Goal: Book appointment/travel/reservation

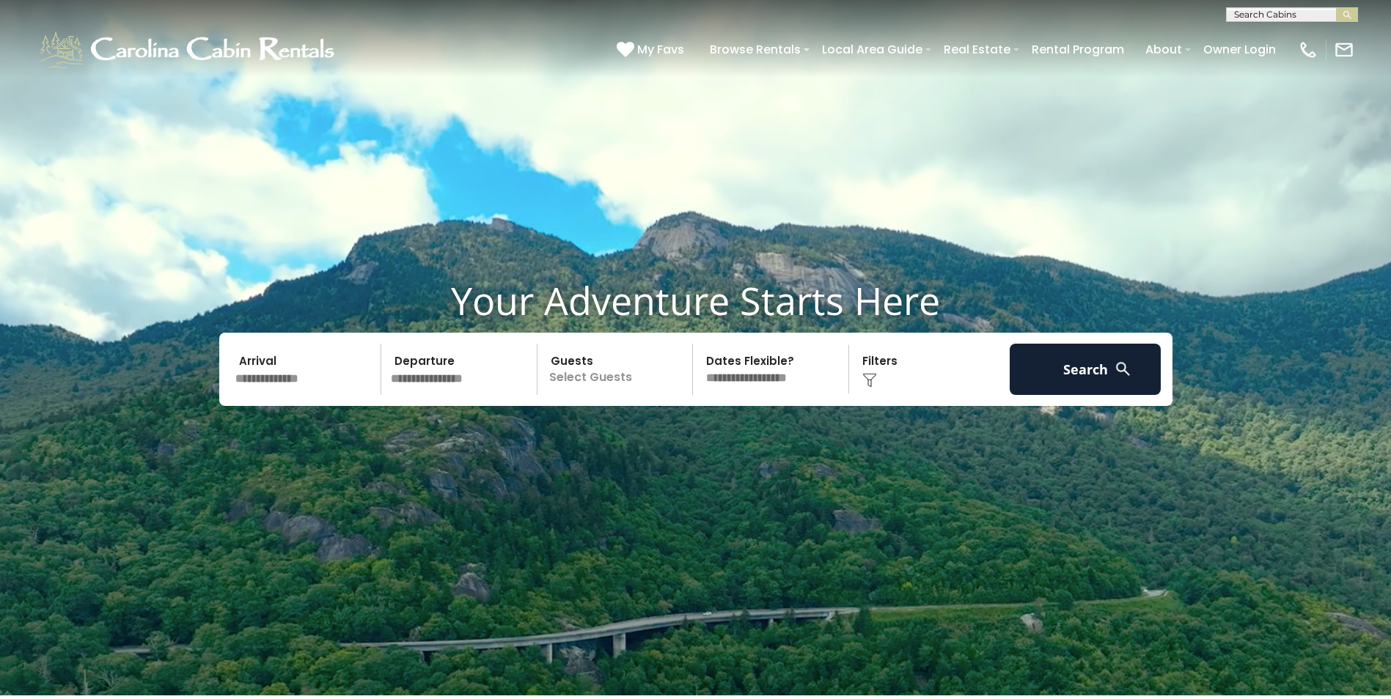
click at [1251, 13] on input "text" at bounding box center [1290, 17] width 128 height 15
type input "********"
click at [1350, 14] on img "submit" at bounding box center [1346, 15] width 11 height 11
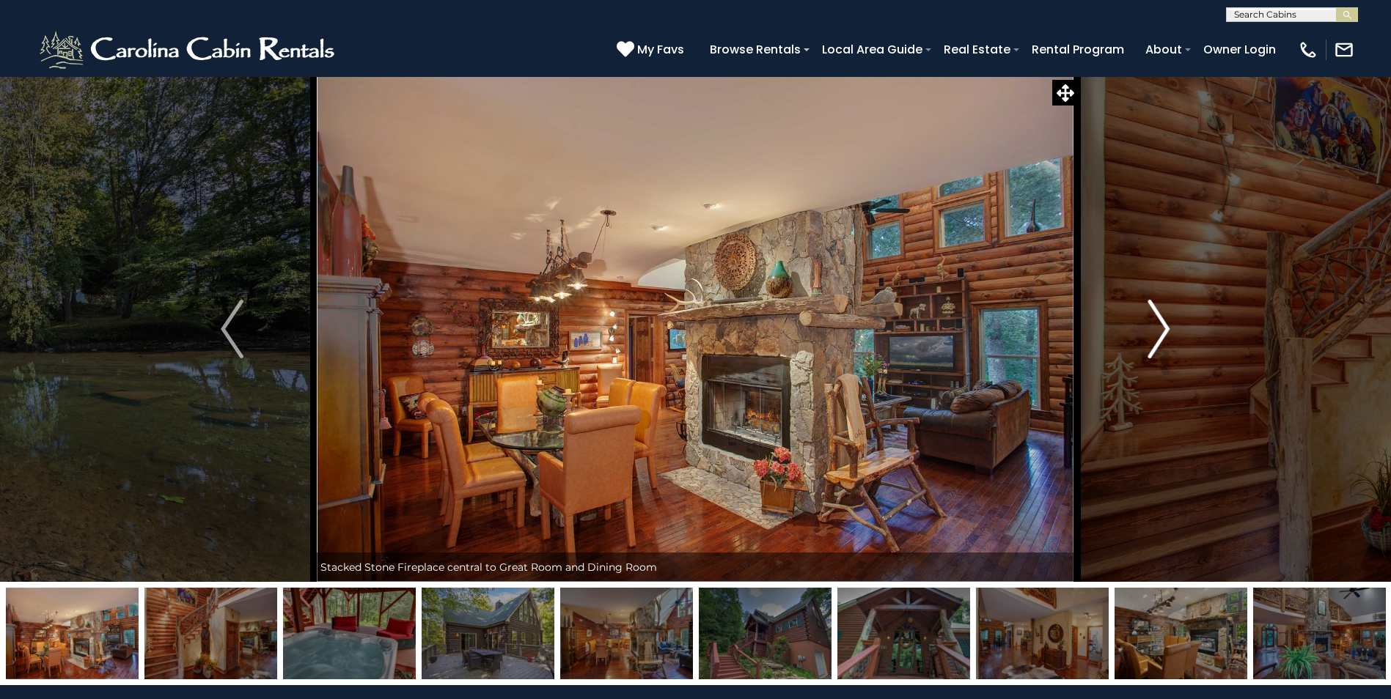
click at [1160, 339] on img "Next" at bounding box center [1158, 329] width 22 height 59
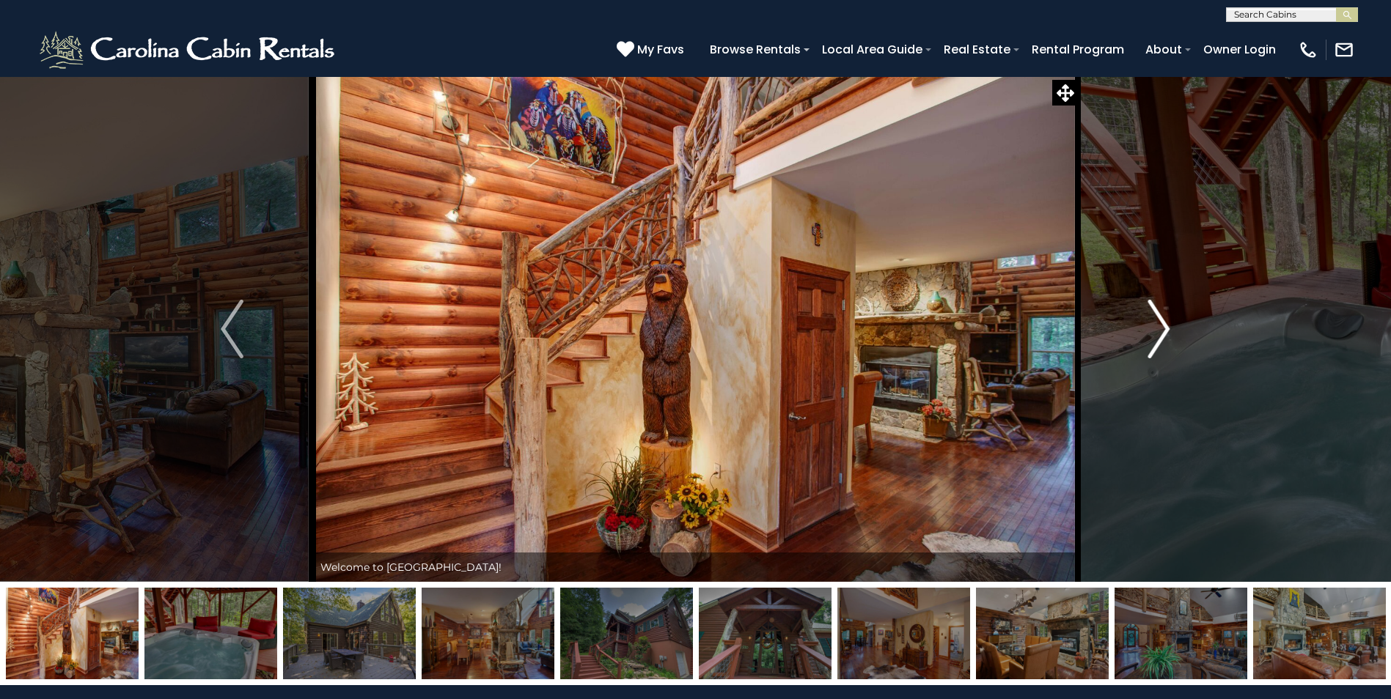
click at [1160, 339] on img "Next" at bounding box center [1158, 329] width 22 height 59
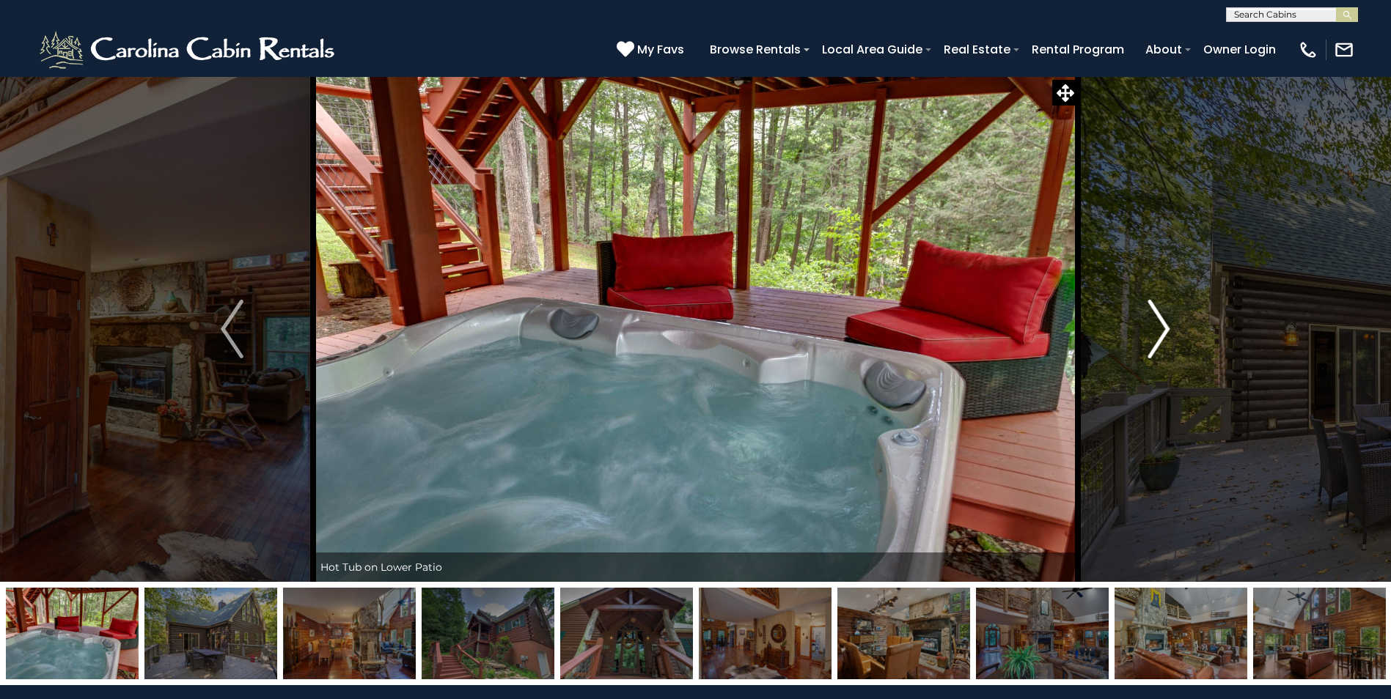
click at [1160, 339] on img "Next" at bounding box center [1158, 329] width 22 height 59
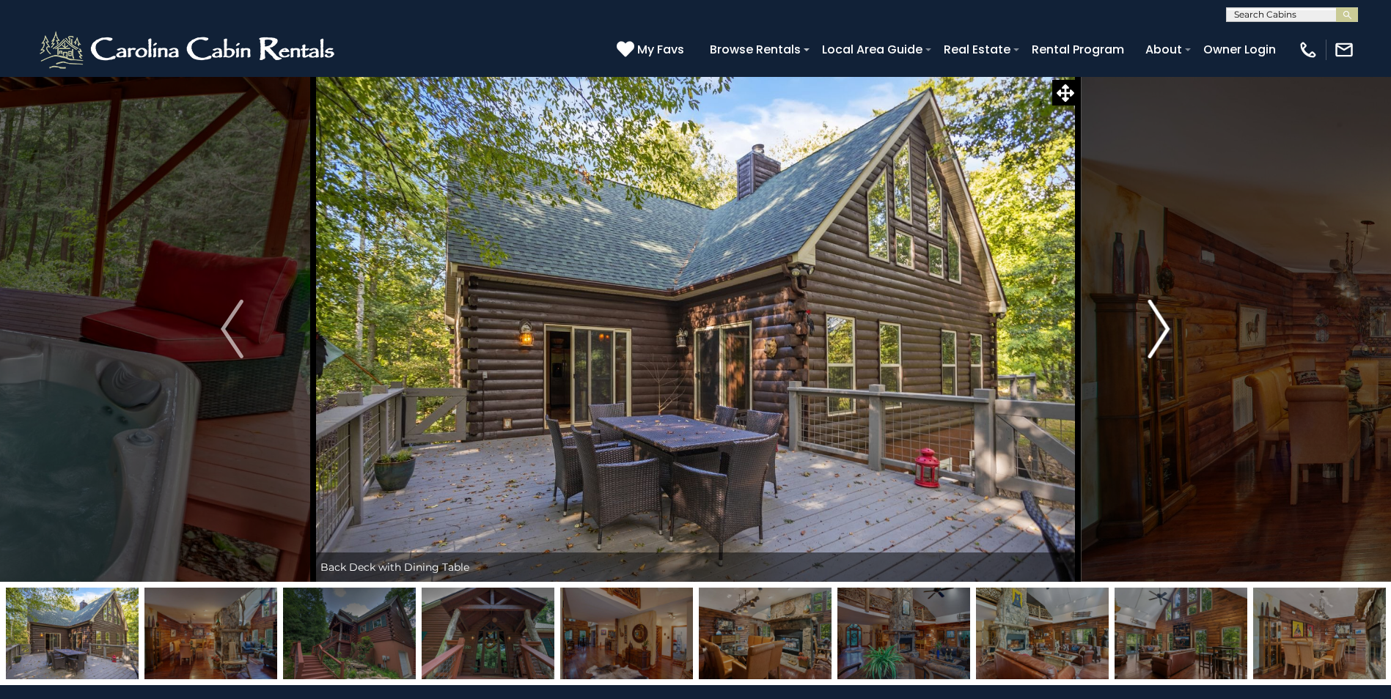
click at [1160, 339] on img "Next" at bounding box center [1158, 329] width 22 height 59
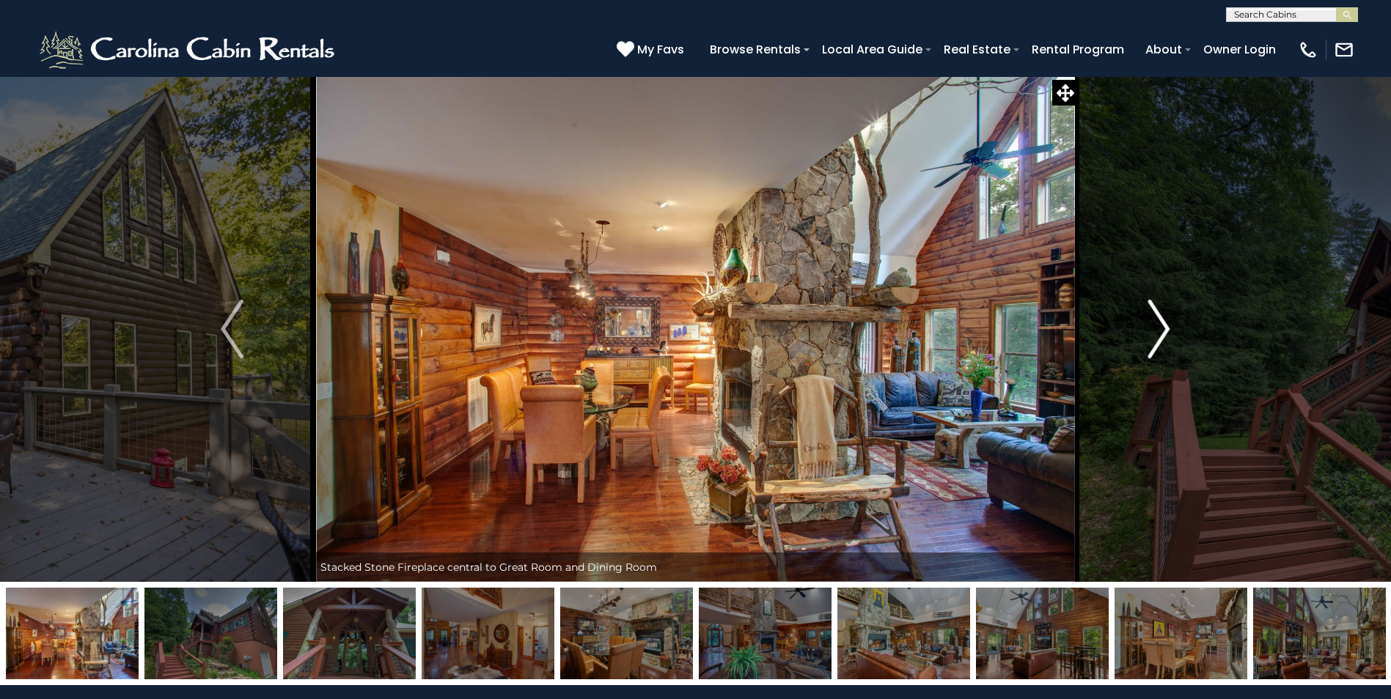
click at [1160, 339] on img "Next" at bounding box center [1158, 329] width 22 height 59
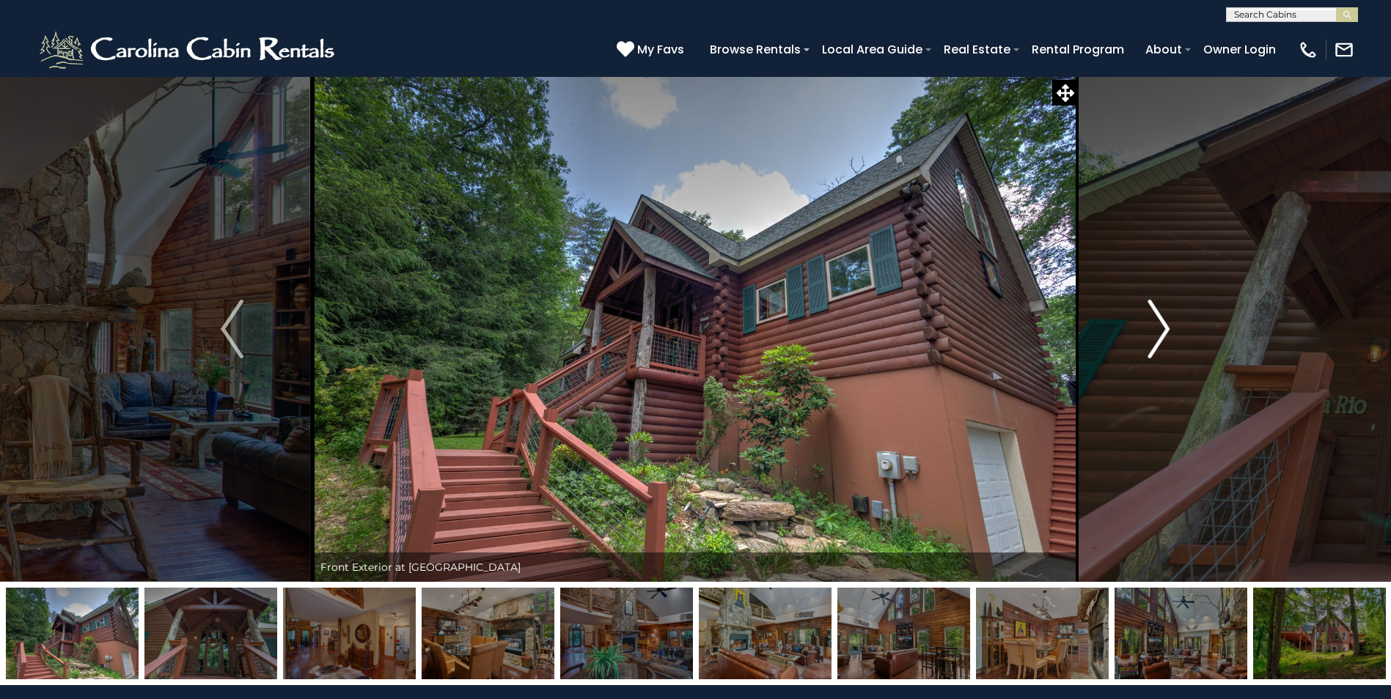
click at [1160, 339] on img "Next" at bounding box center [1158, 329] width 22 height 59
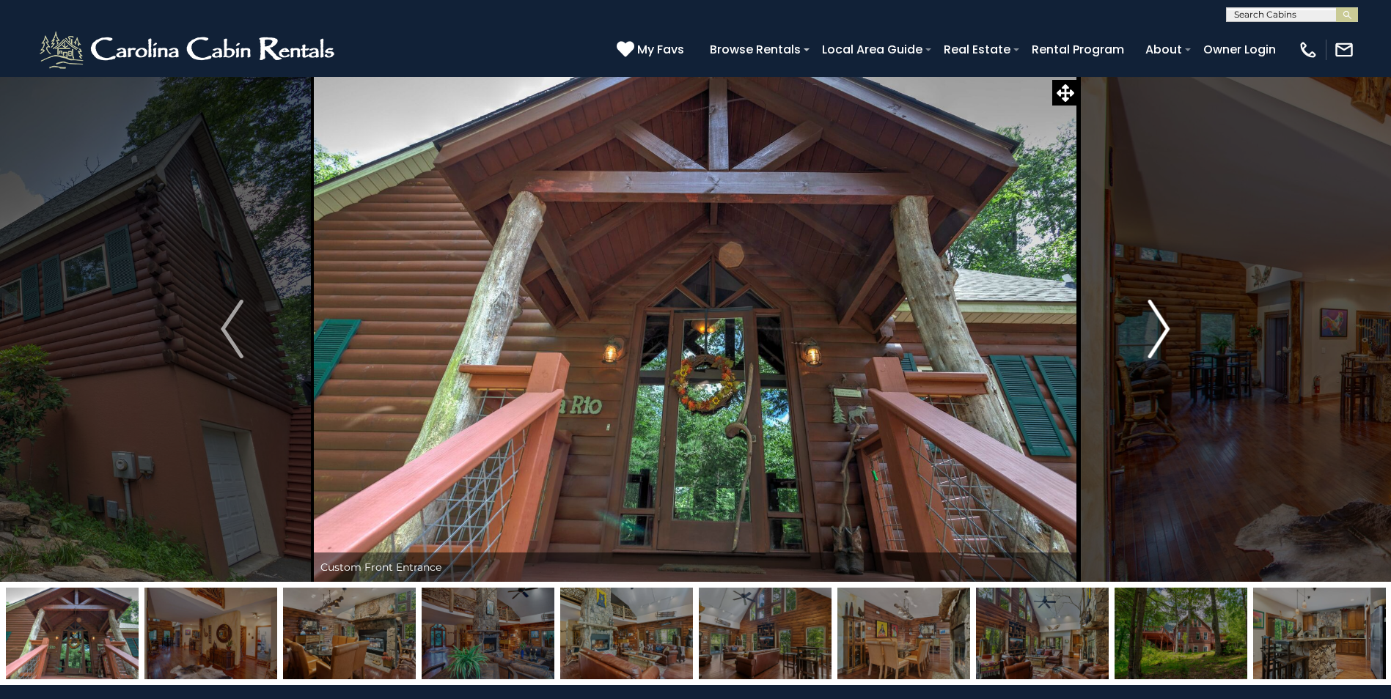
click at [1160, 339] on img "Next" at bounding box center [1158, 329] width 22 height 59
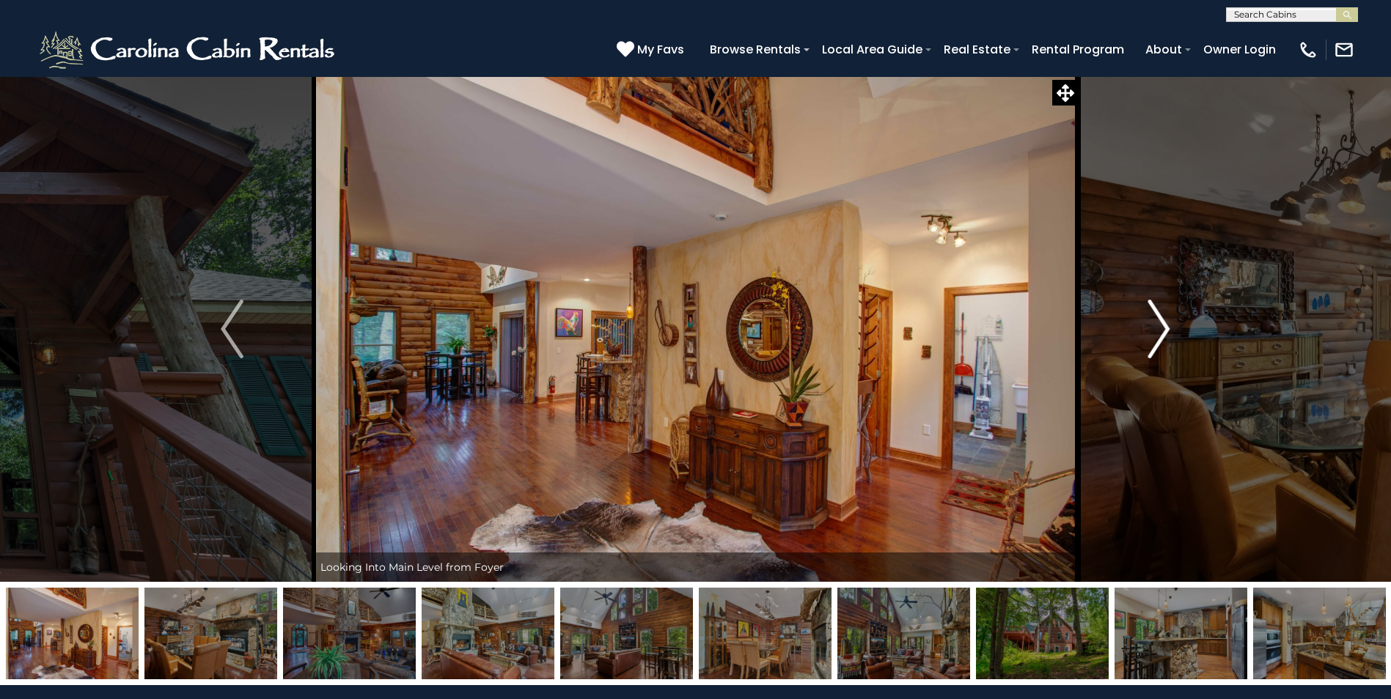
click at [1160, 339] on img "Next" at bounding box center [1158, 329] width 22 height 59
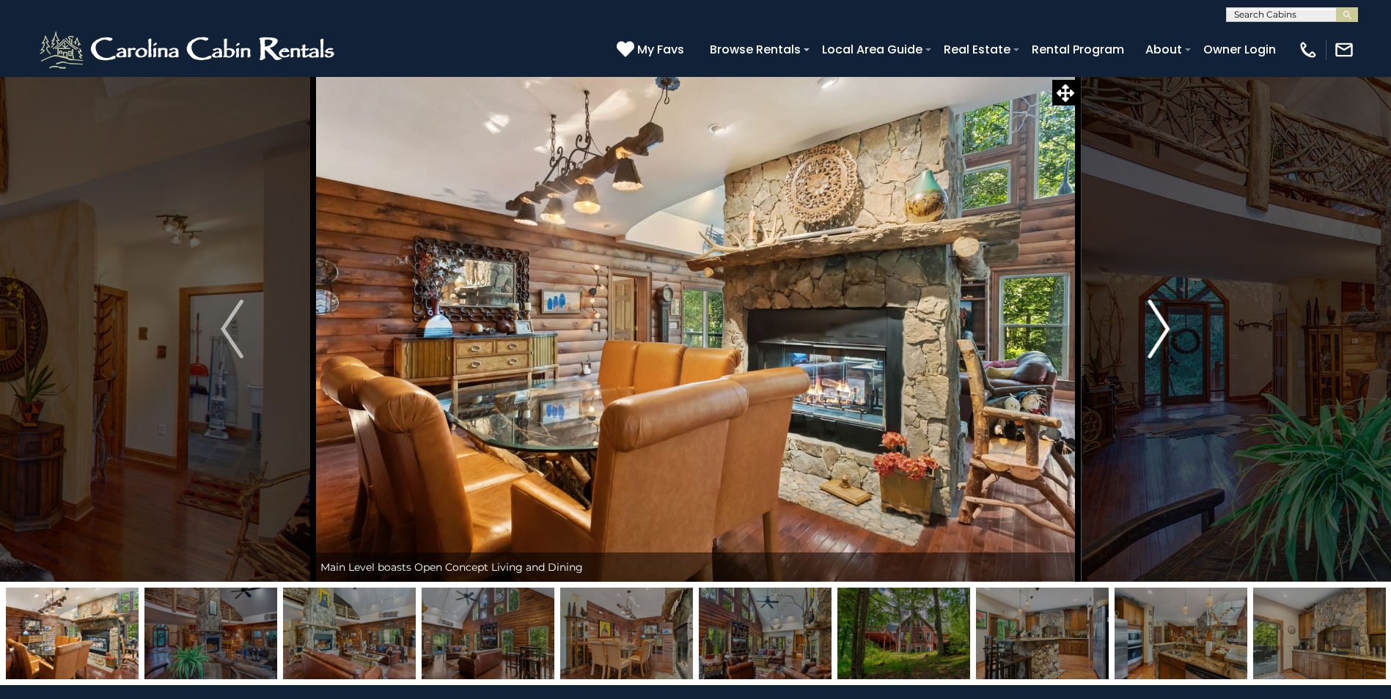
click at [1160, 339] on img "Next" at bounding box center [1158, 329] width 22 height 59
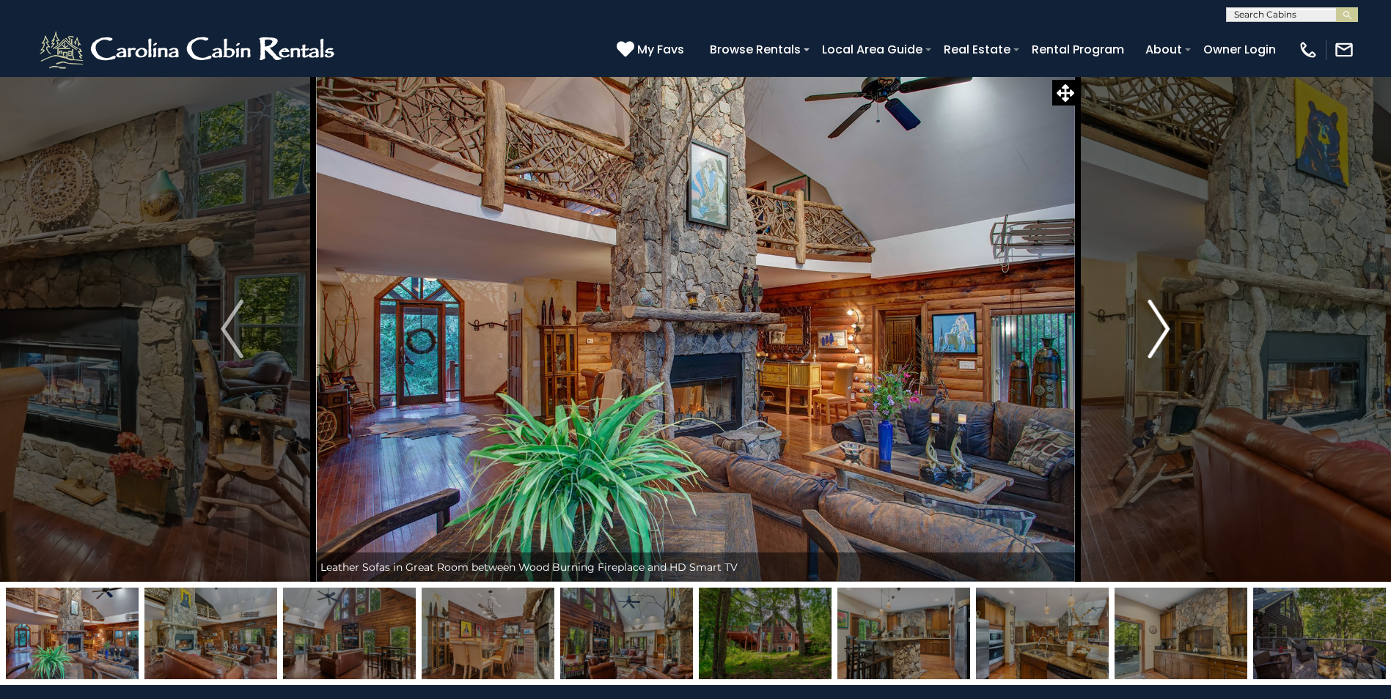
click at [1160, 339] on img "Next" at bounding box center [1158, 329] width 22 height 59
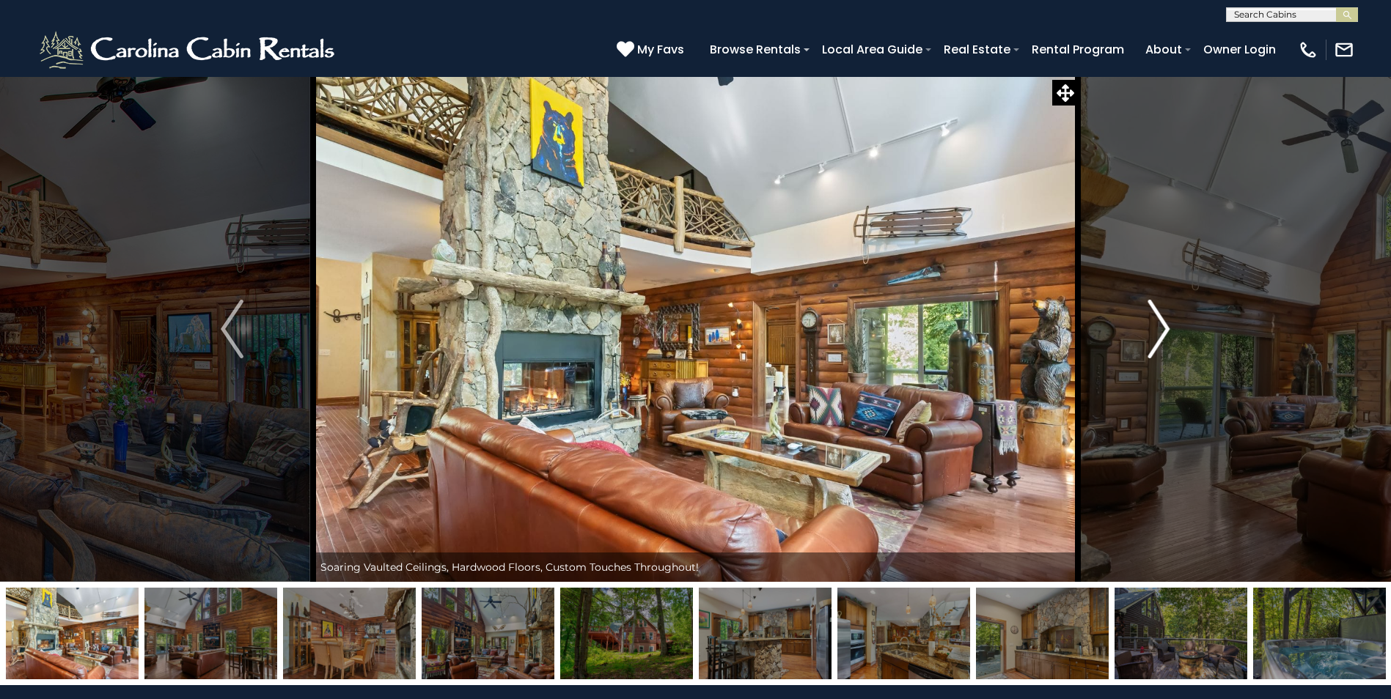
click at [1158, 342] on img "Next" at bounding box center [1158, 329] width 22 height 59
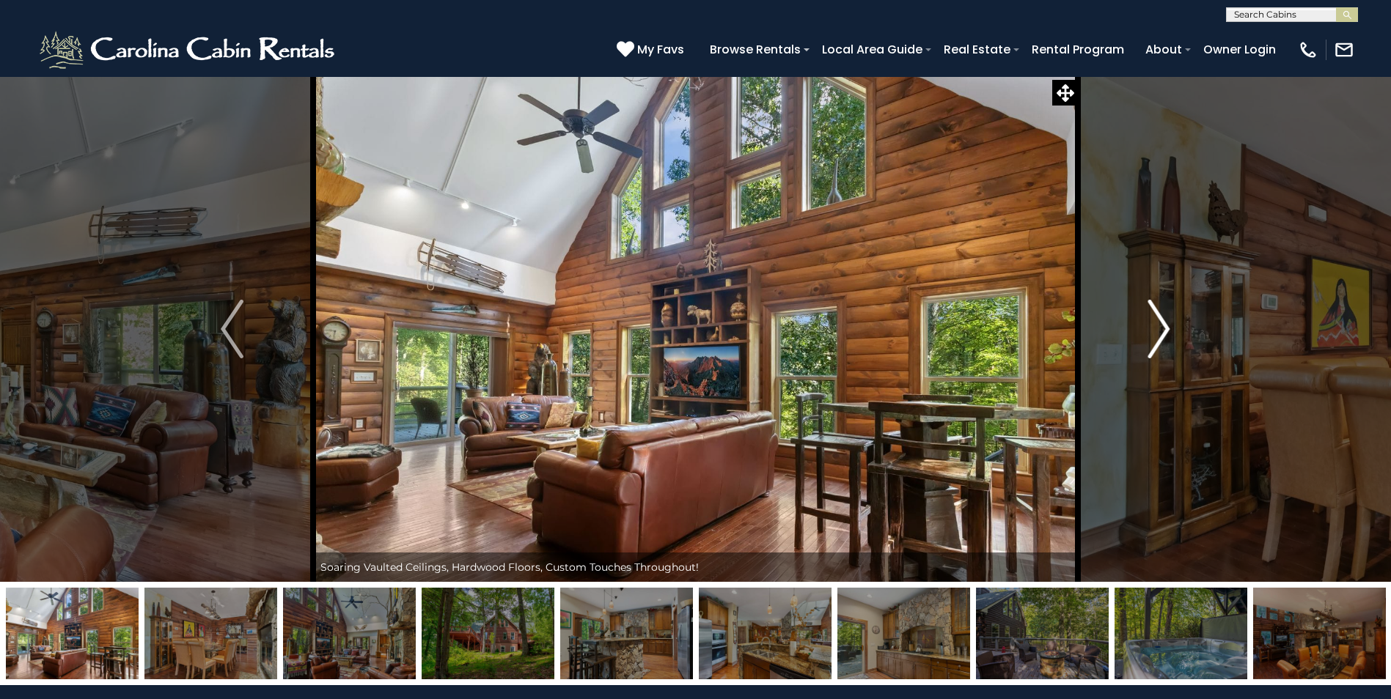
click at [1158, 342] on img "Next" at bounding box center [1158, 329] width 22 height 59
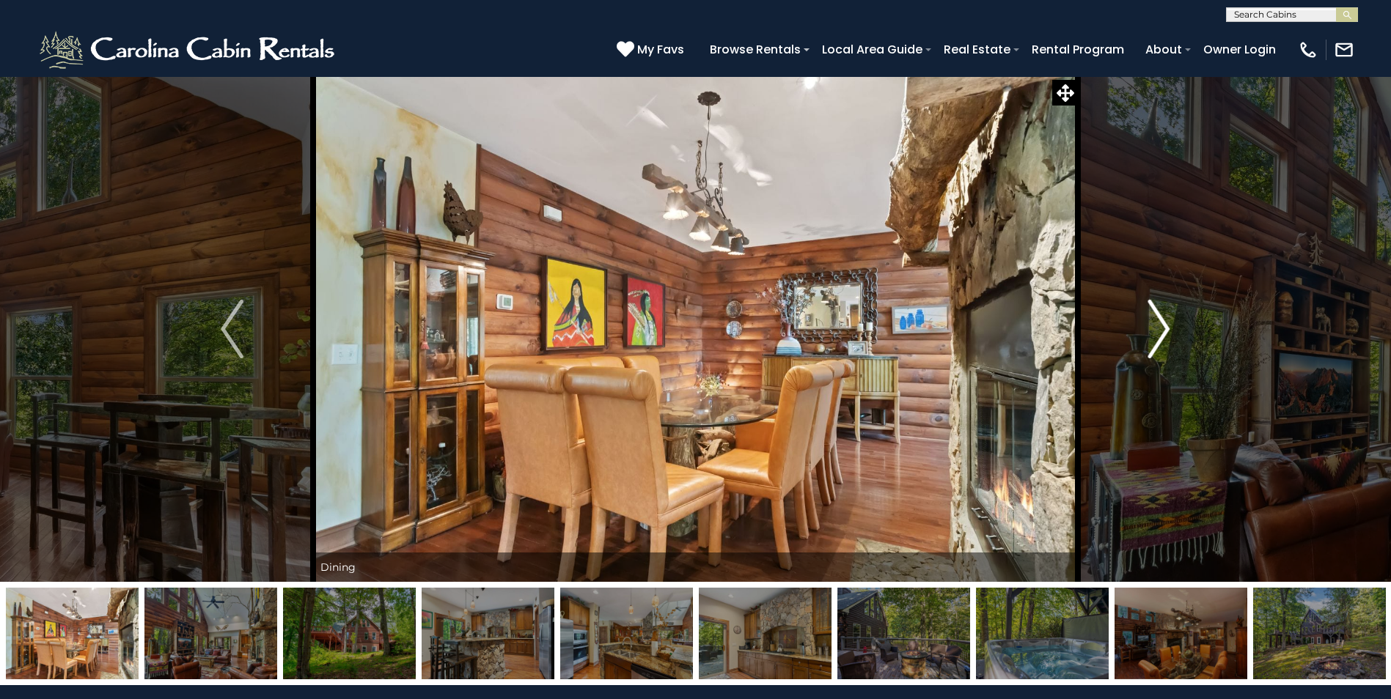
click at [1158, 342] on img "Next" at bounding box center [1158, 329] width 22 height 59
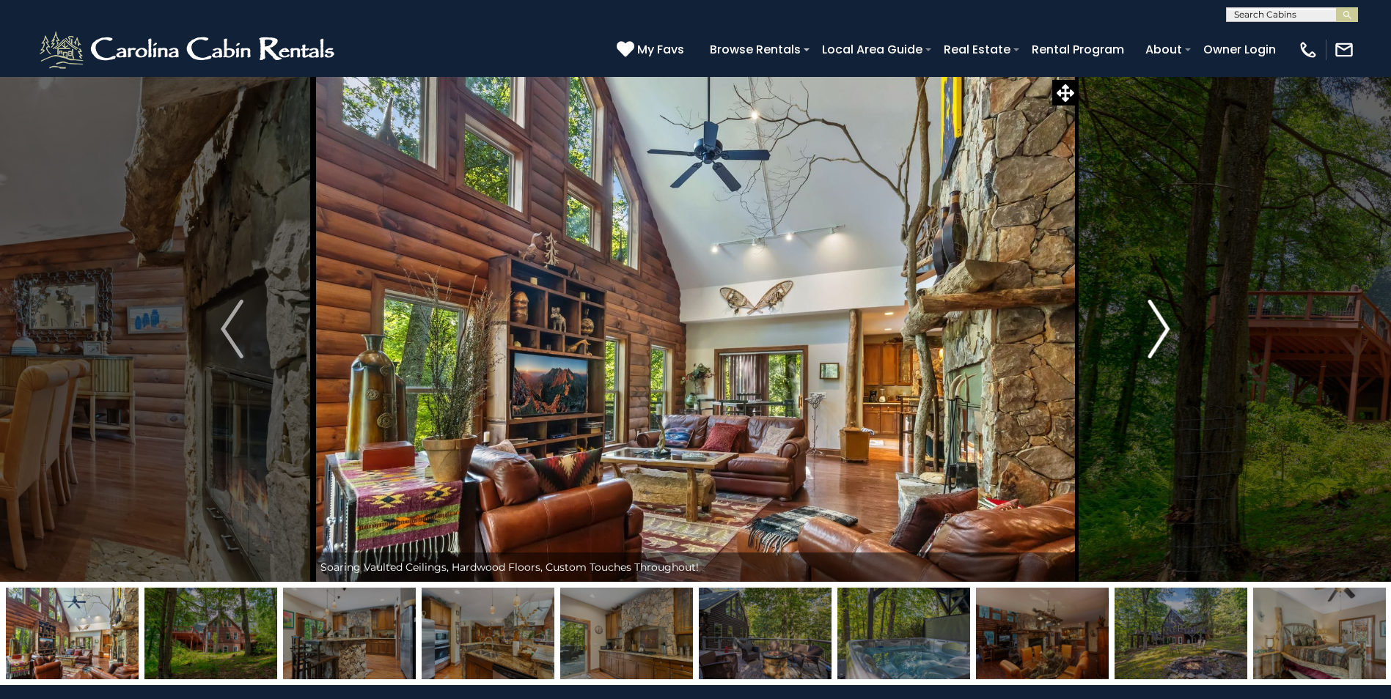
click at [1158, 342] on img "Next" at bounding box center [1158, 329] width 22 height 59
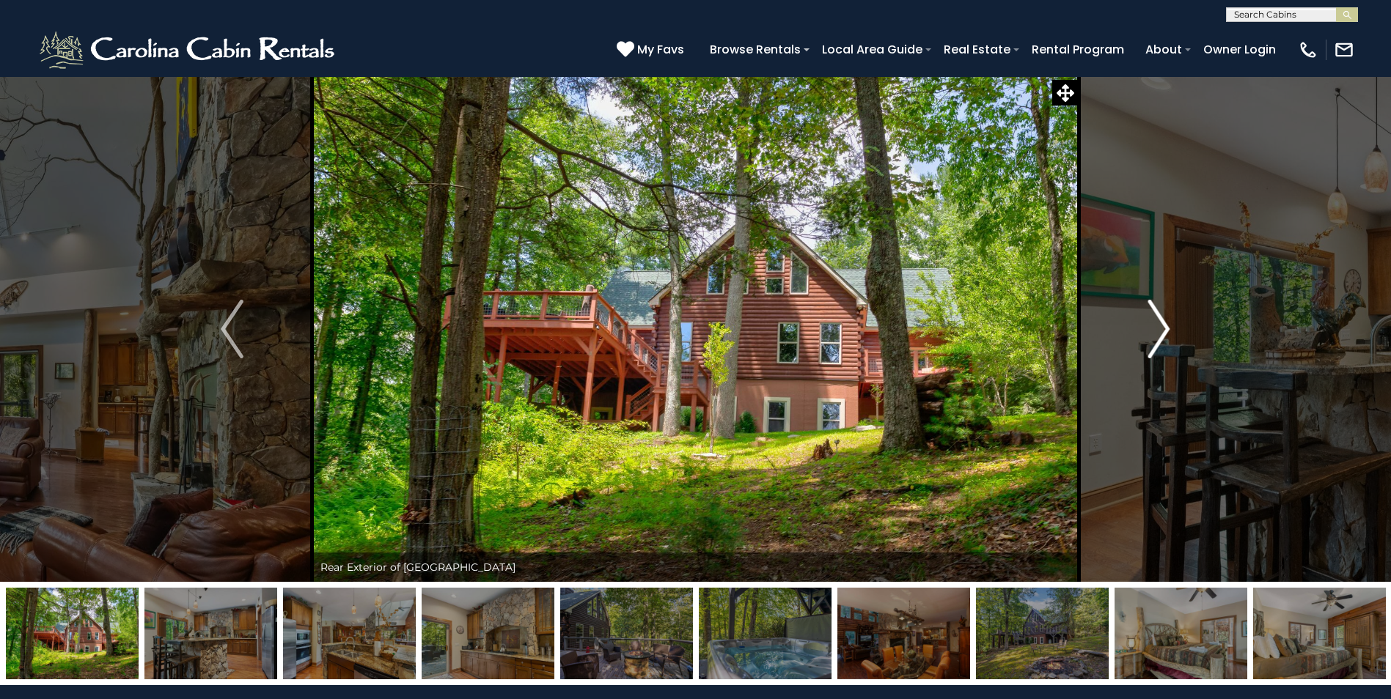
click at [1158, 342] on img "Next" at bounding box center [1158, 329] width 22 height 59
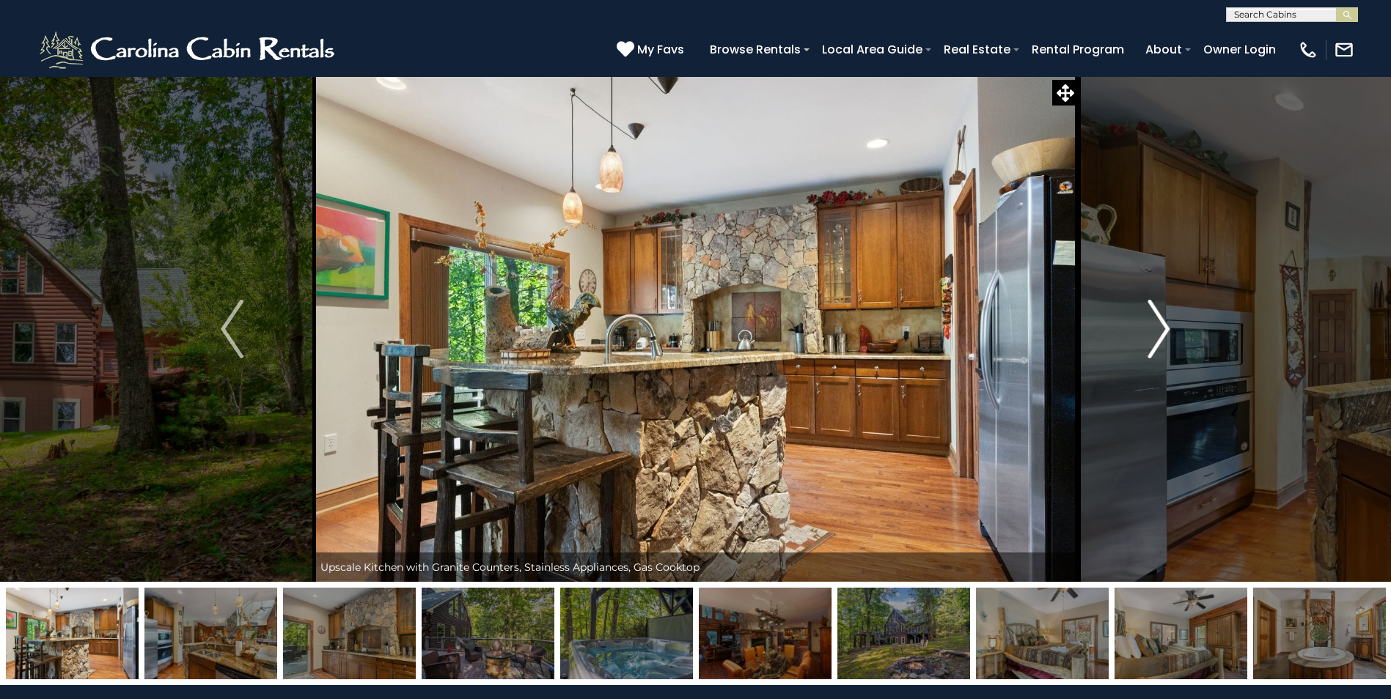
click at [1158, 342] on img "Next" at bounding box center [1158, 329] width 22 height 59
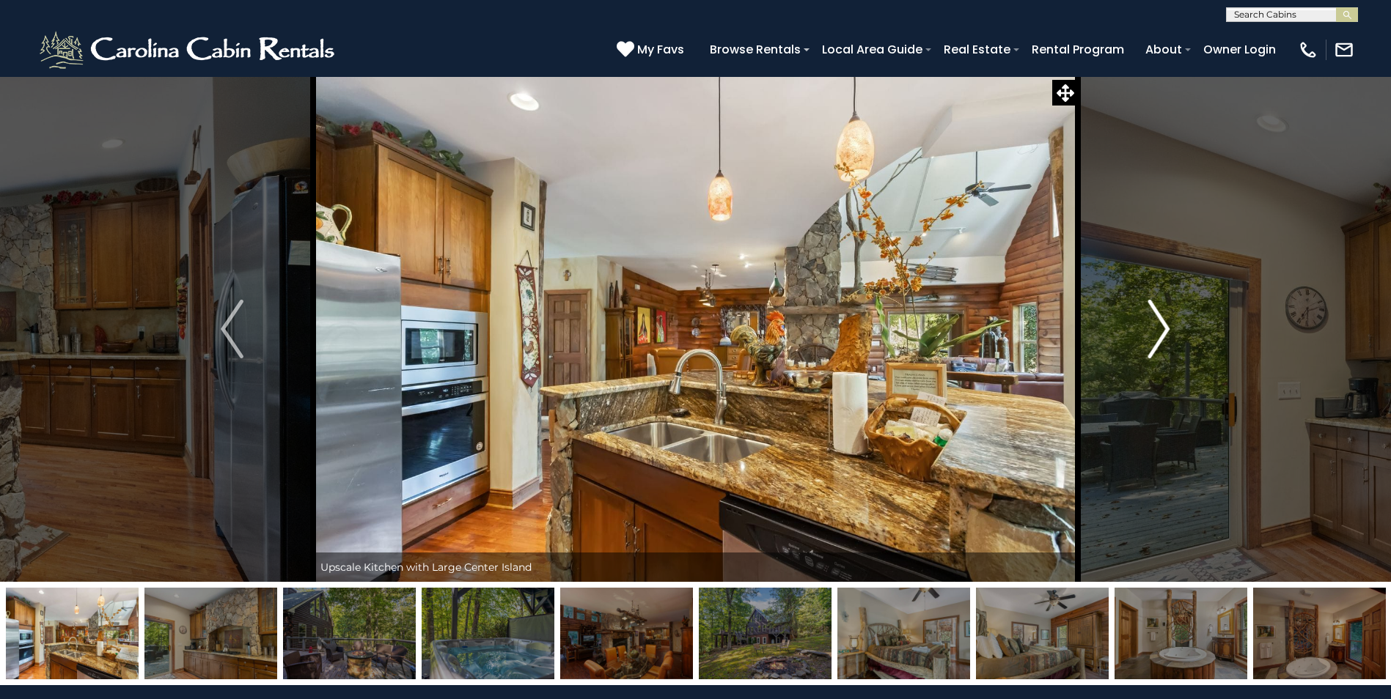
click at [1158, 342] on img "Next" at bounding box center [1158, 329] width 22 height 59
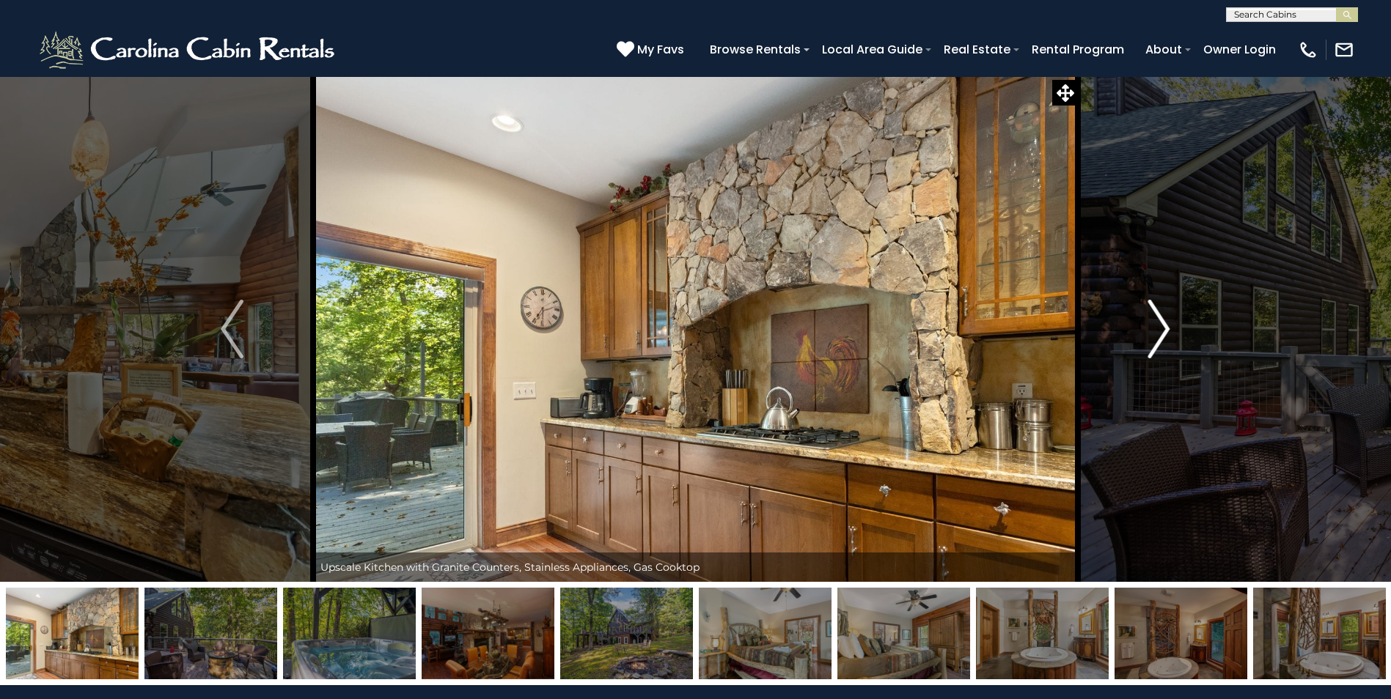
click at [1158, 342] on img "Next" at bounding box center [1158, 329] width 22 height 59
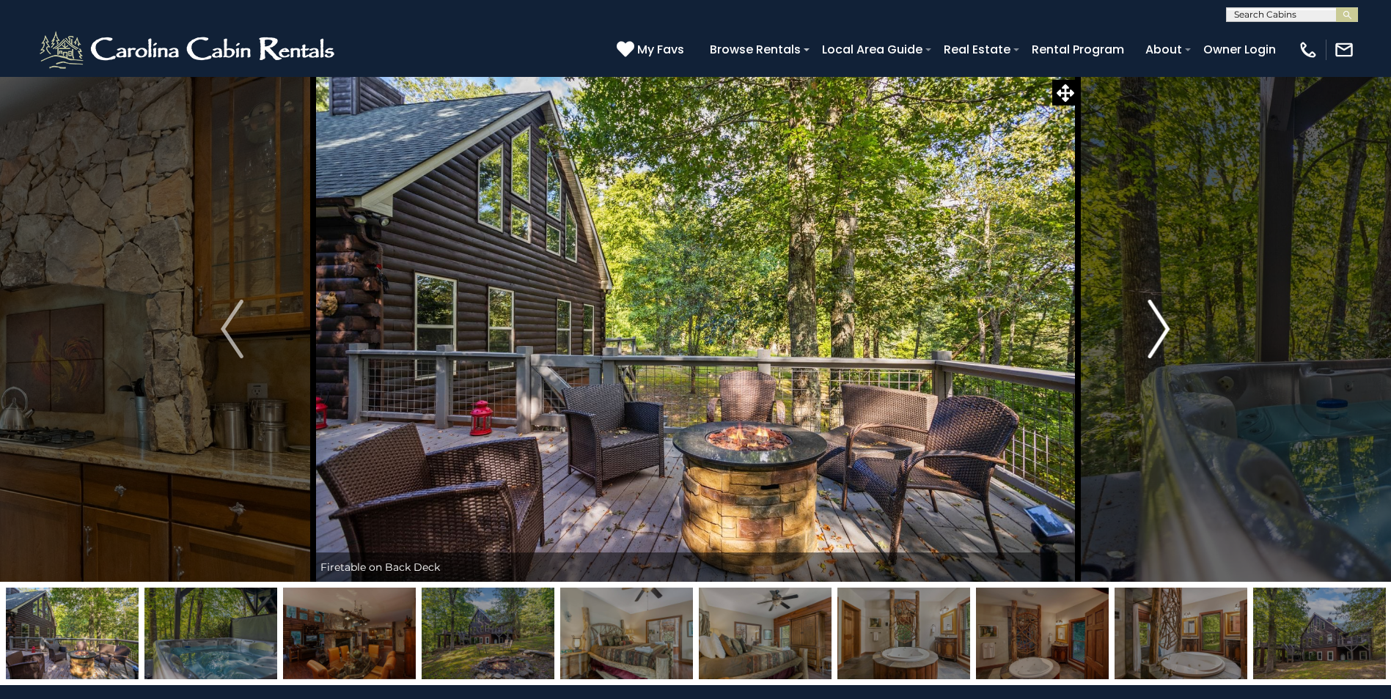
click at [1158, 342] on img "Next" at bounding box center [1158, 329] width 22 height 59
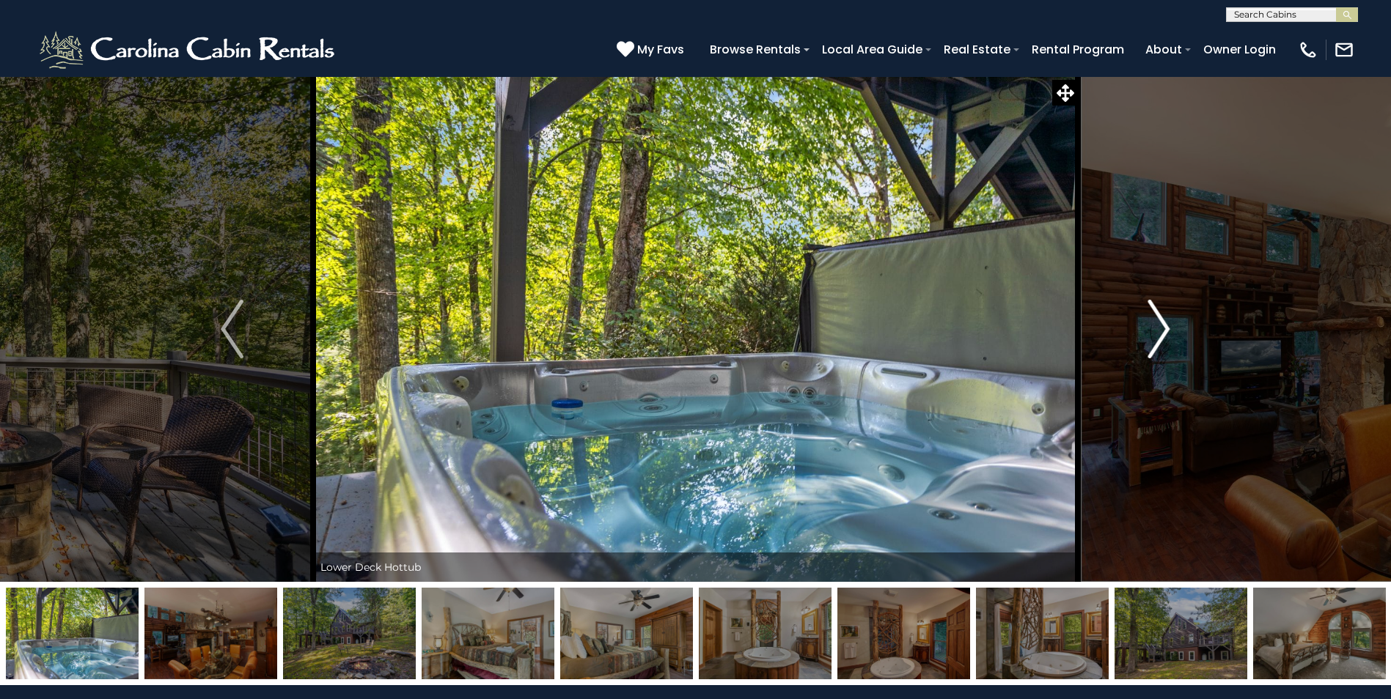
click at [1158, 342] on img "Next" at bounding box center [1158, 329] width 22 height 59
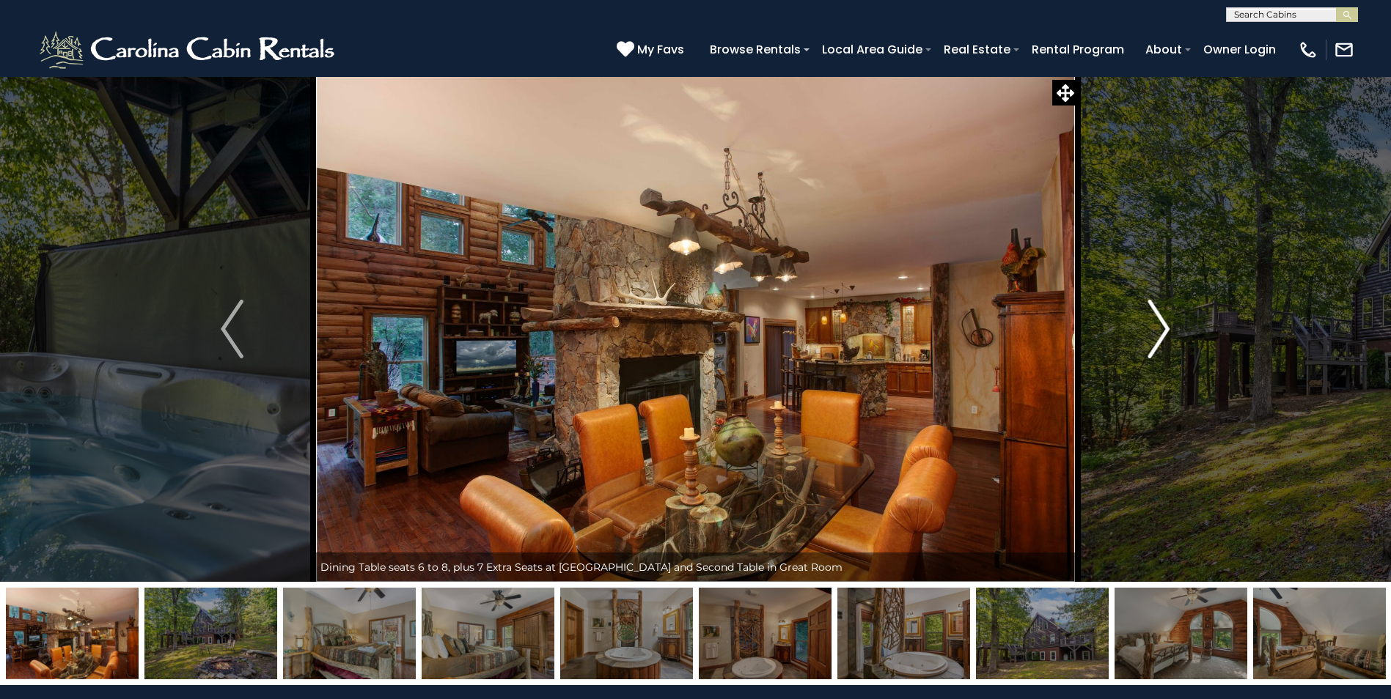
click at [1158, 342] on img "Next" at bounding box center [1158, 329] width 22 height 59
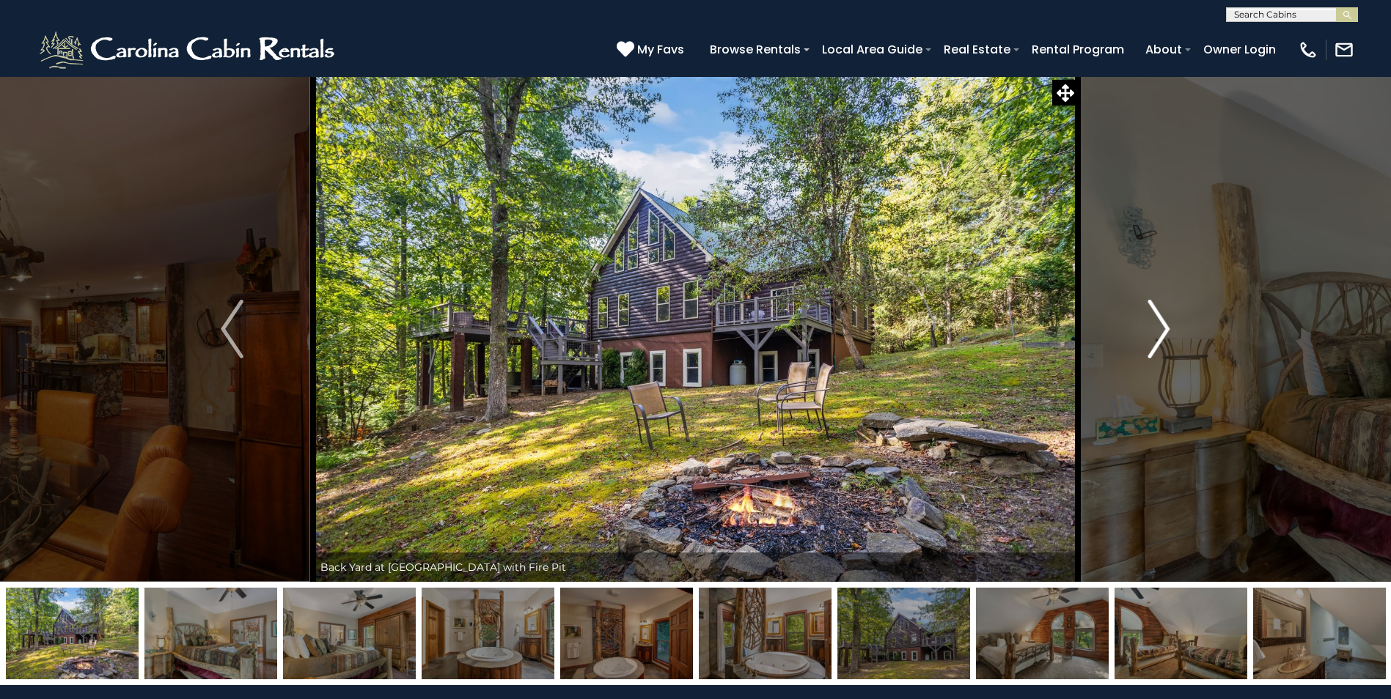
click at [1158, 342] on img "Next" at bounding box center [1158, 329] width 22 height 59
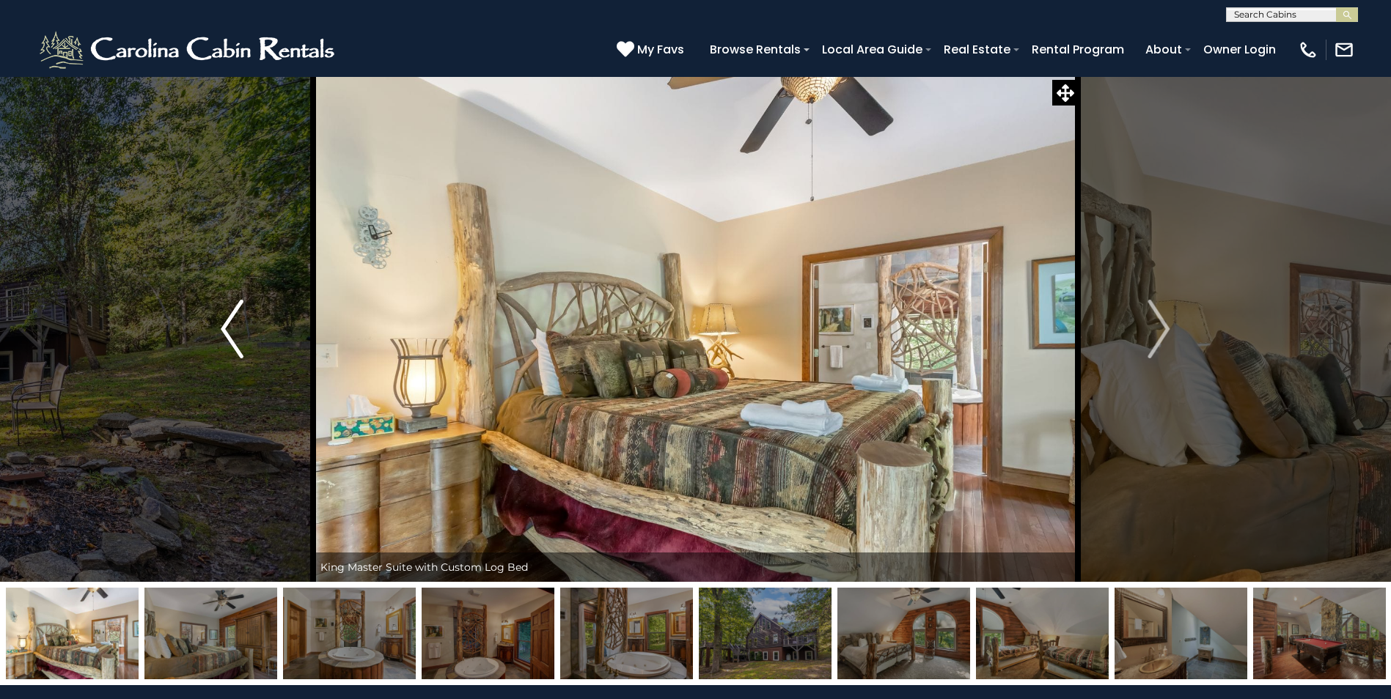
click at [233, 324] on img "Previous" at bounding box center [232, 329] width 22 height 59
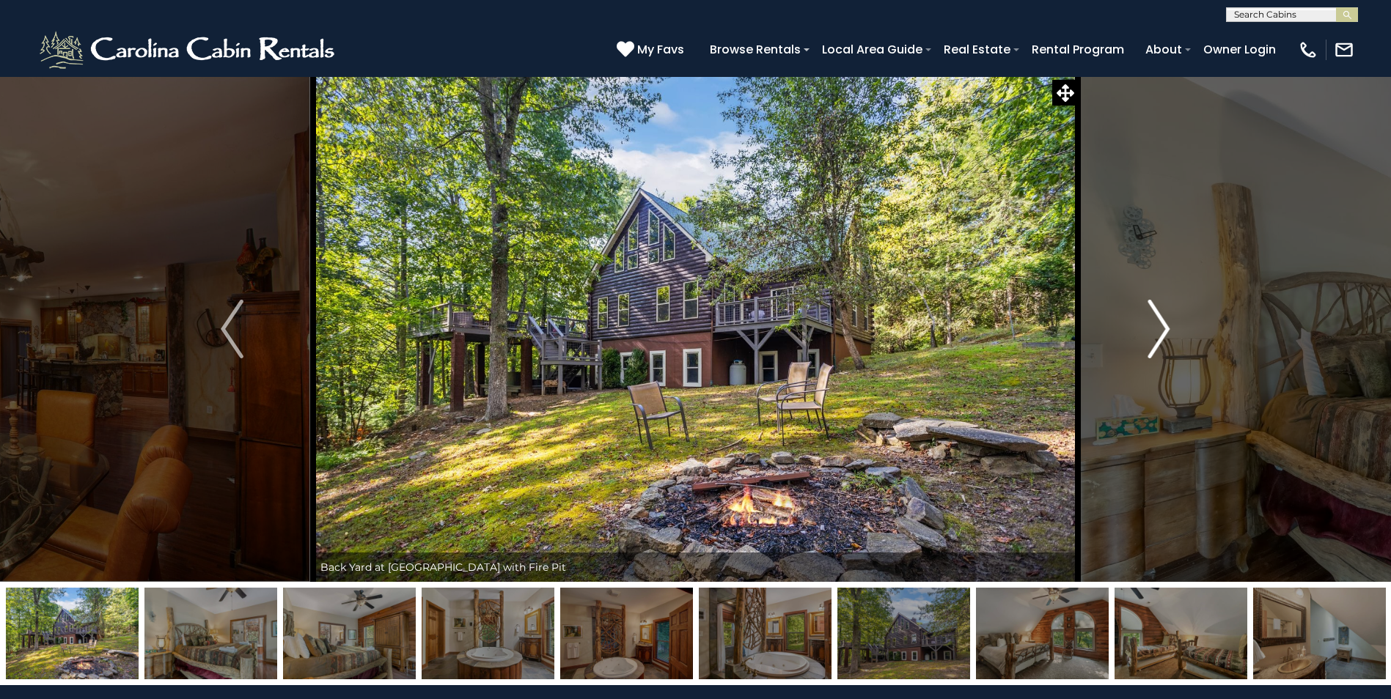
click at [1160, 317] on img "Next" at bounding box center [1158, 329] width 22 height 59
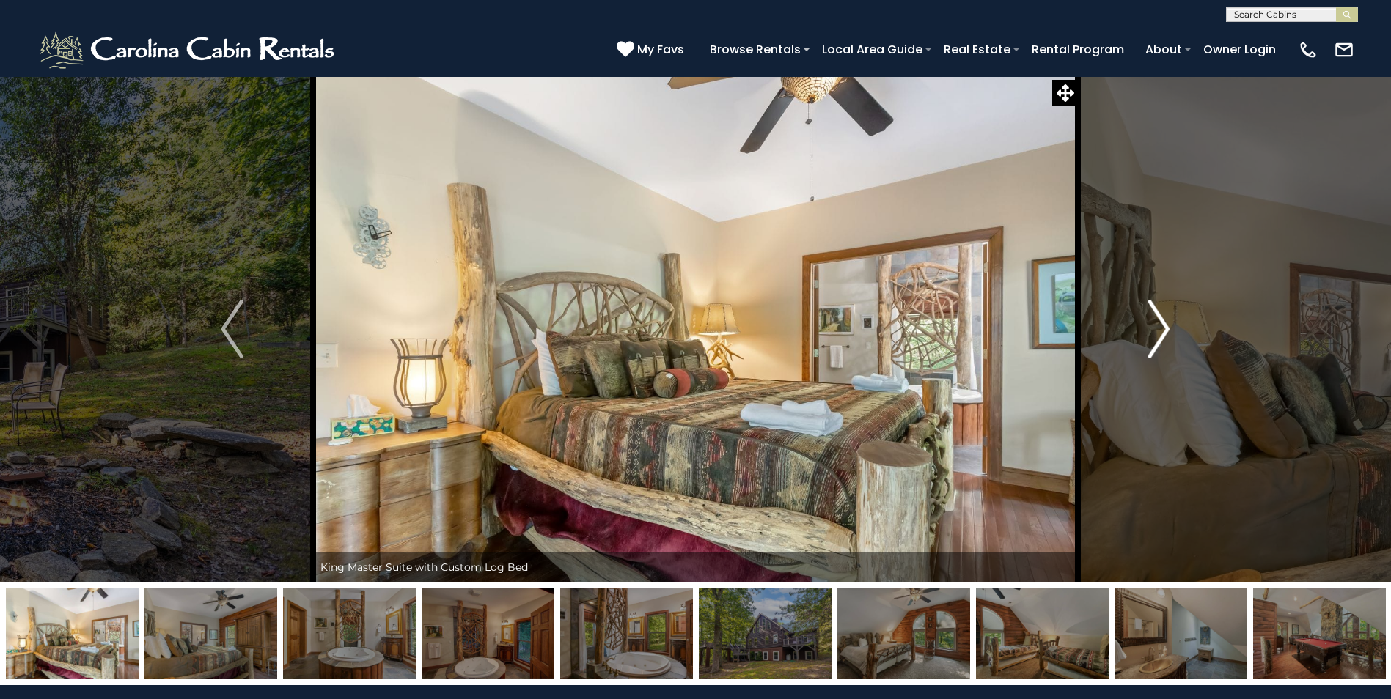
click at [1160, 317] on img "Next" at bounding box center [1158, 329] width 22 height 59
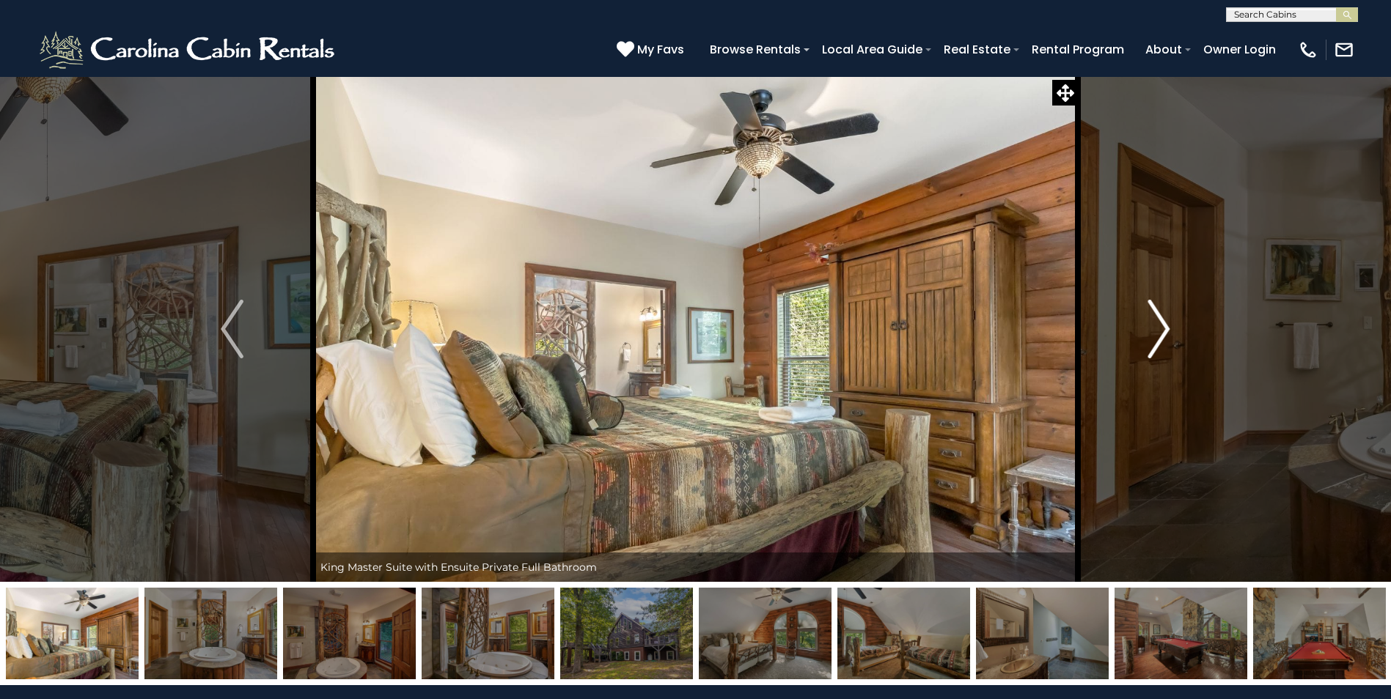
click at [1160, 317] on img "Next" at bounding box center [1158, 329] width 22 height 59
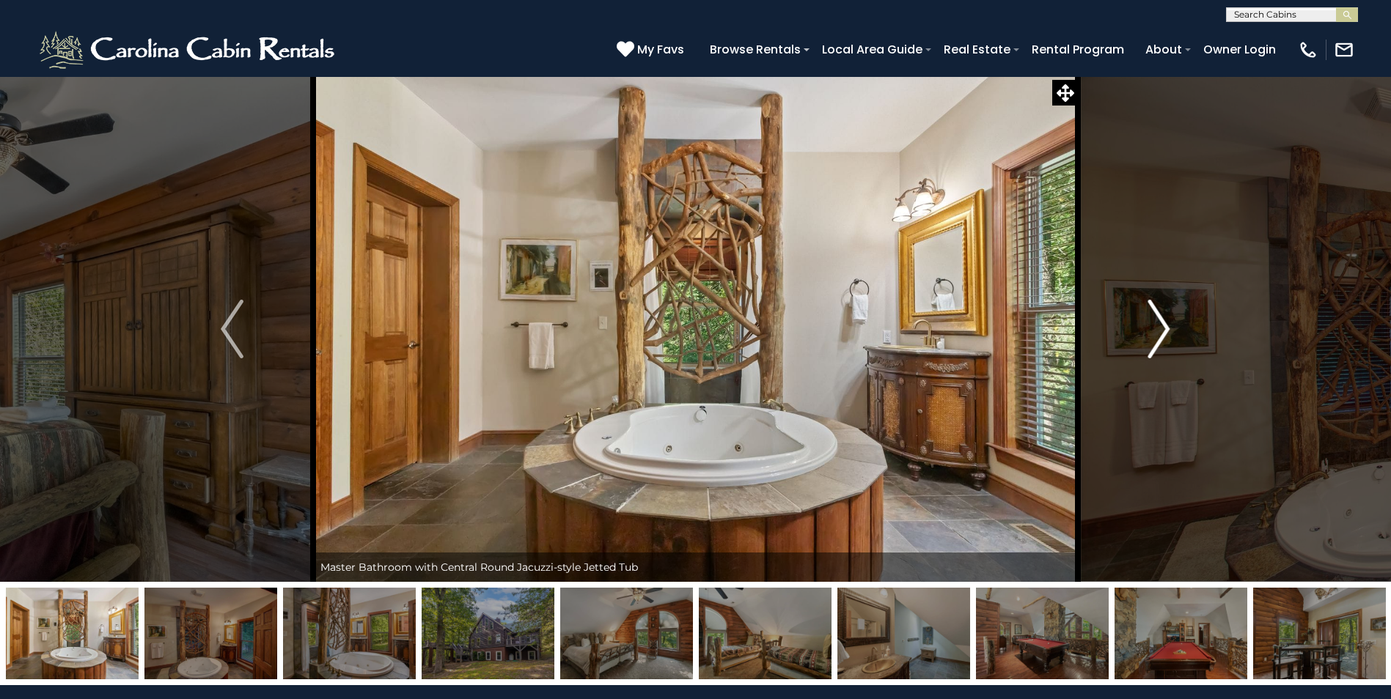
click at [1160, 317] on img "Next" at bounding box center [1158, 329] width 22 height 59
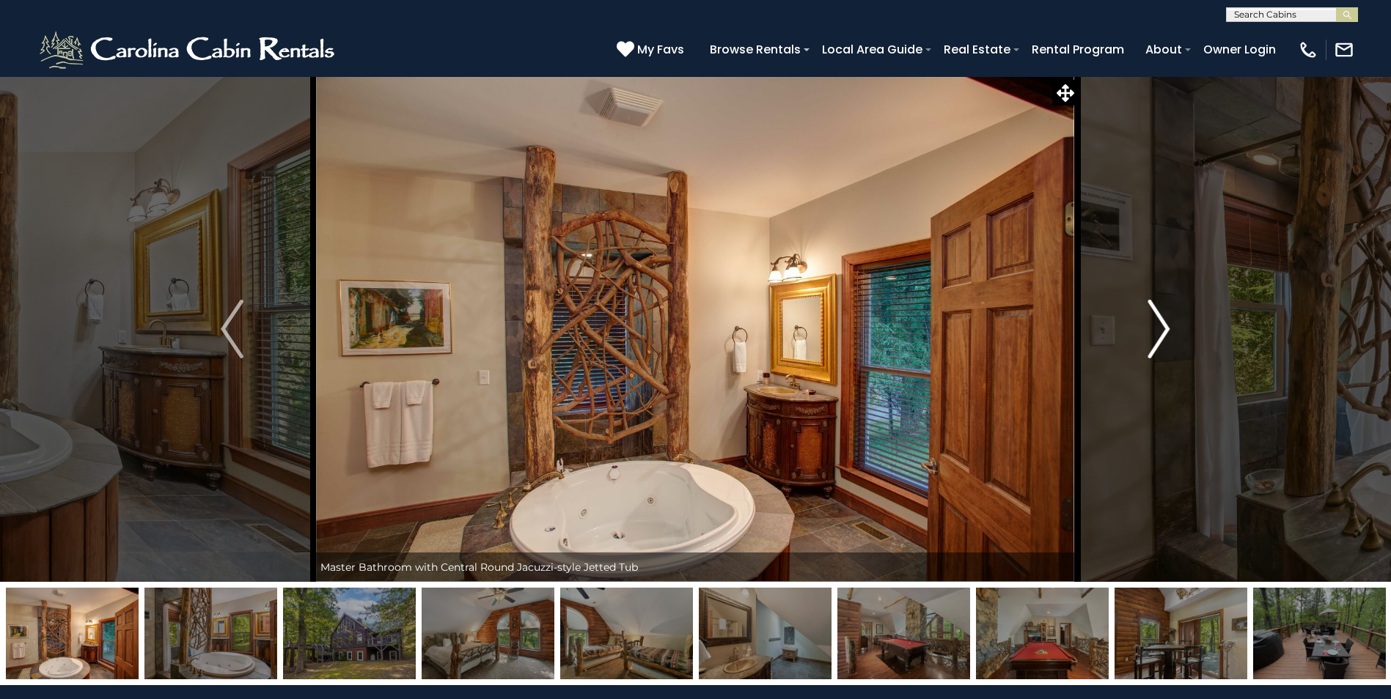
click at [1160, 321] on img "Next" at bounding box center [1158, 329] width 22 height 59
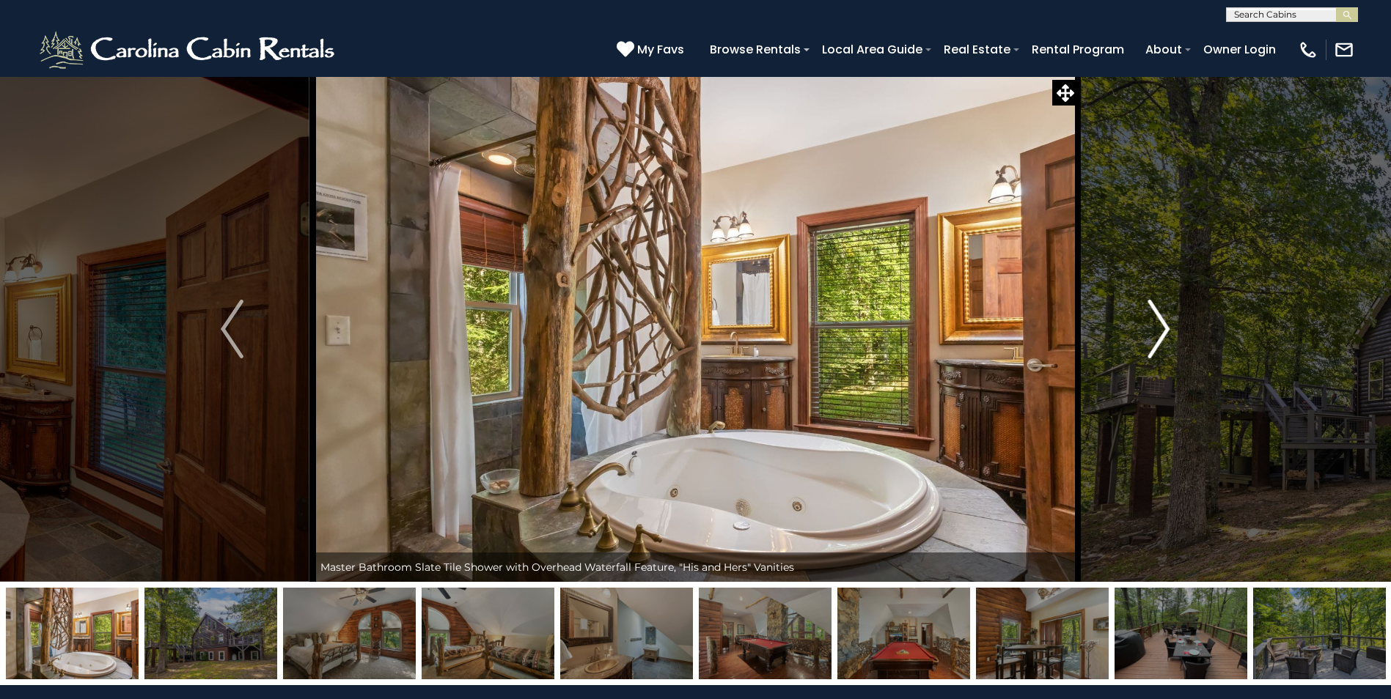
click at [1160, 321] on img "Next" at bounding box center [1158, 329] width 22 height 59
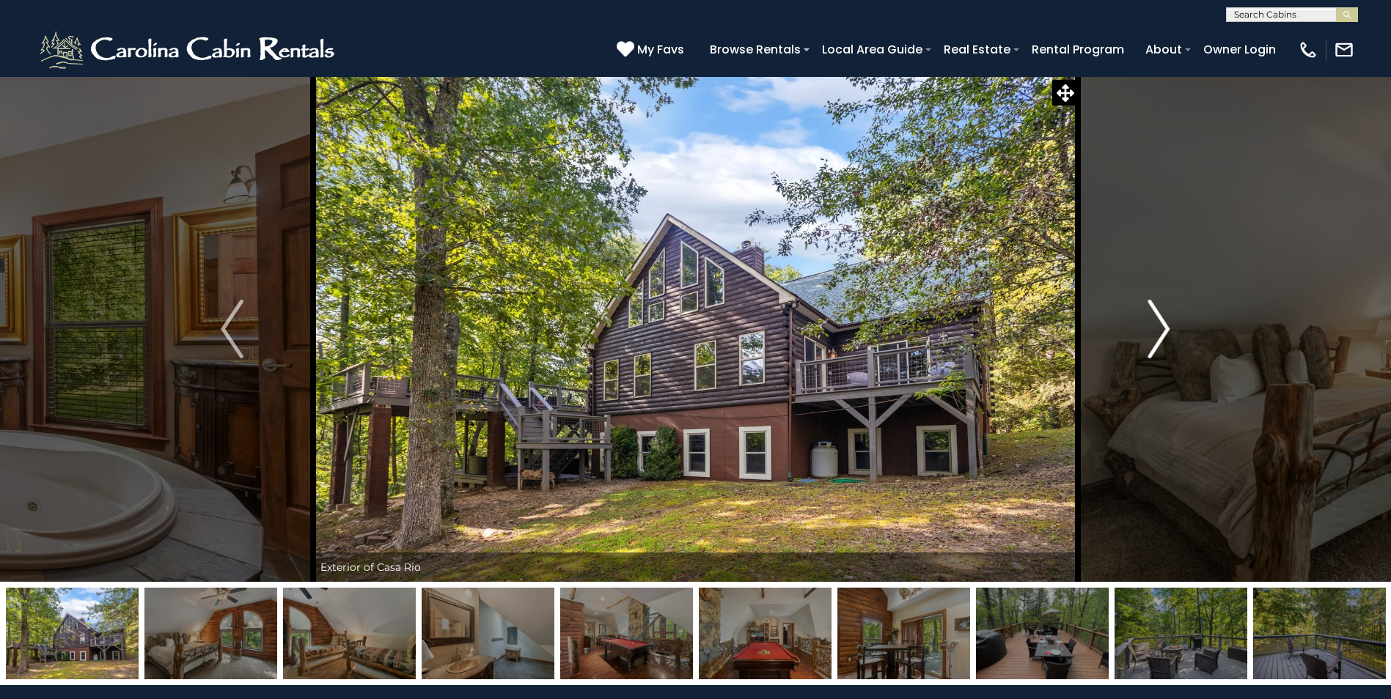
click at [1160, 321] on img "Next" at bounding box center [1158, 329] width 22 height 59
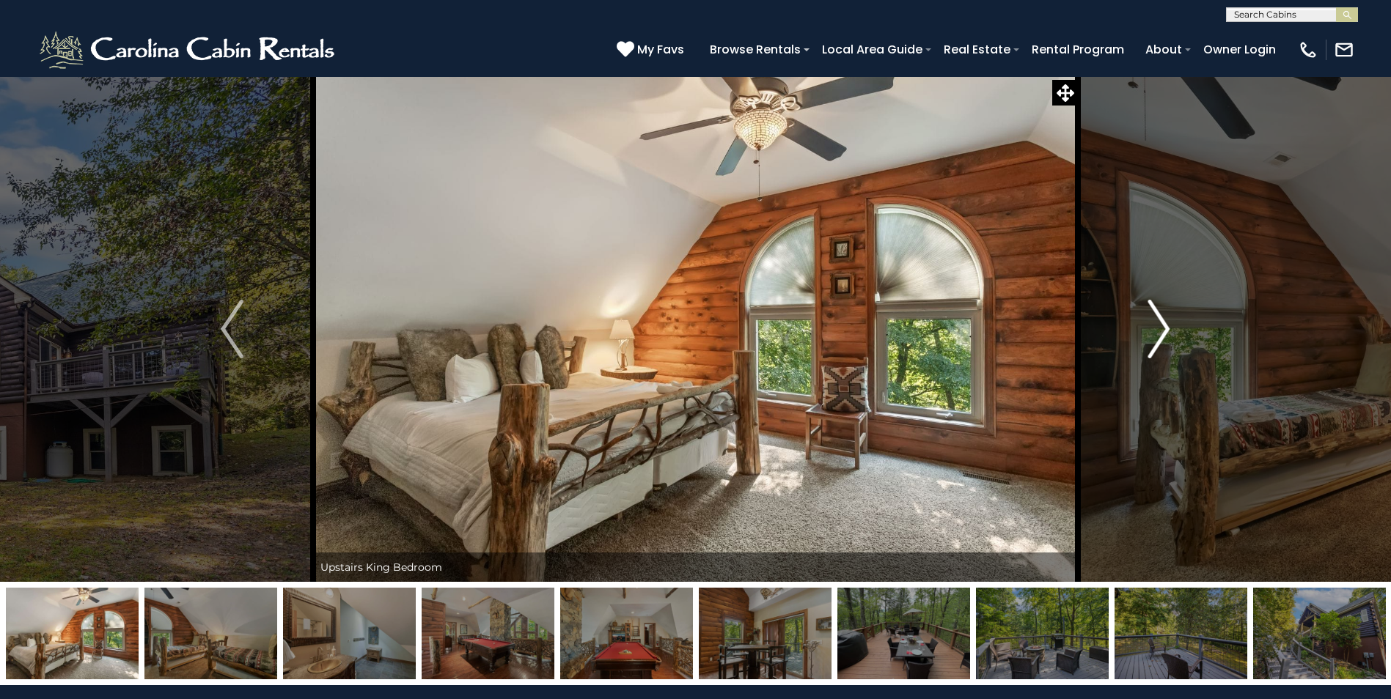
click at [1160, 321] on img "Next" at bounding box center [1158, 329] width 22 height 59
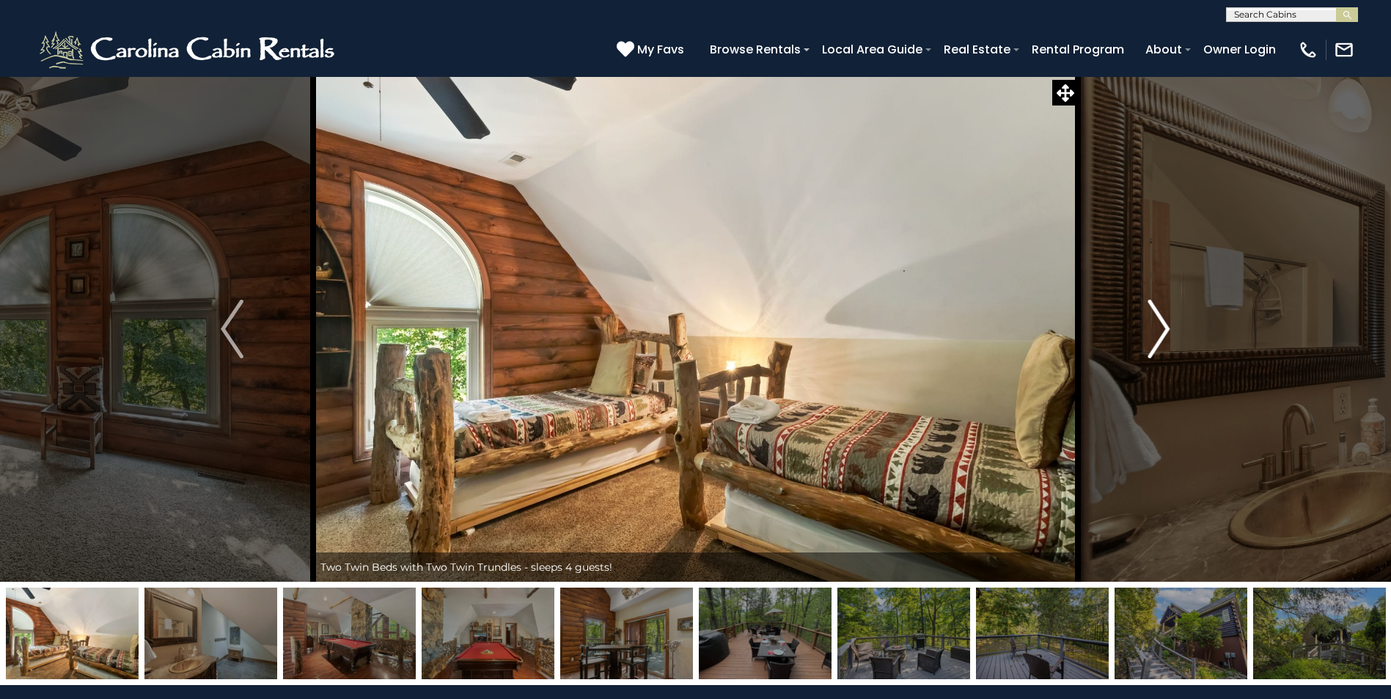
click at [1160, 321] on img "Next" at bounding box center [1158, 329] width 22 height 59
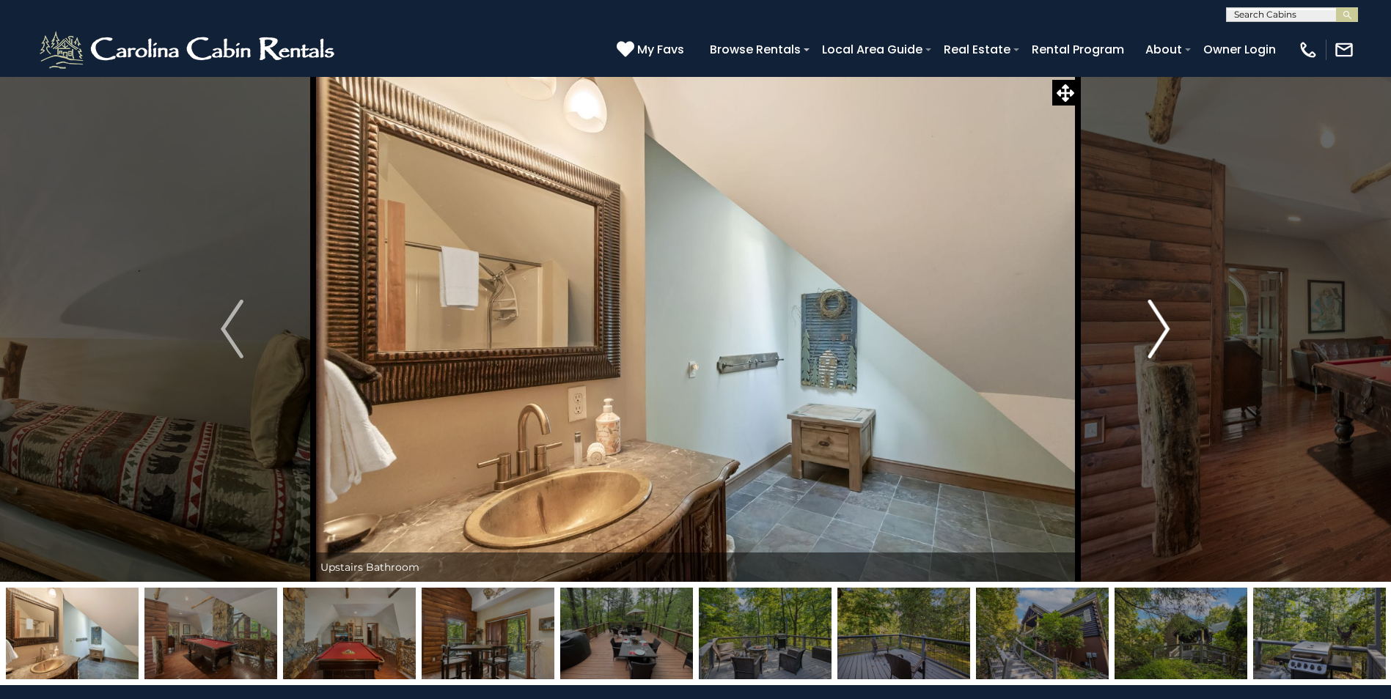
click at [1160, 321] on img "Next" at bounding box center [1158, 329] width 22 height 59
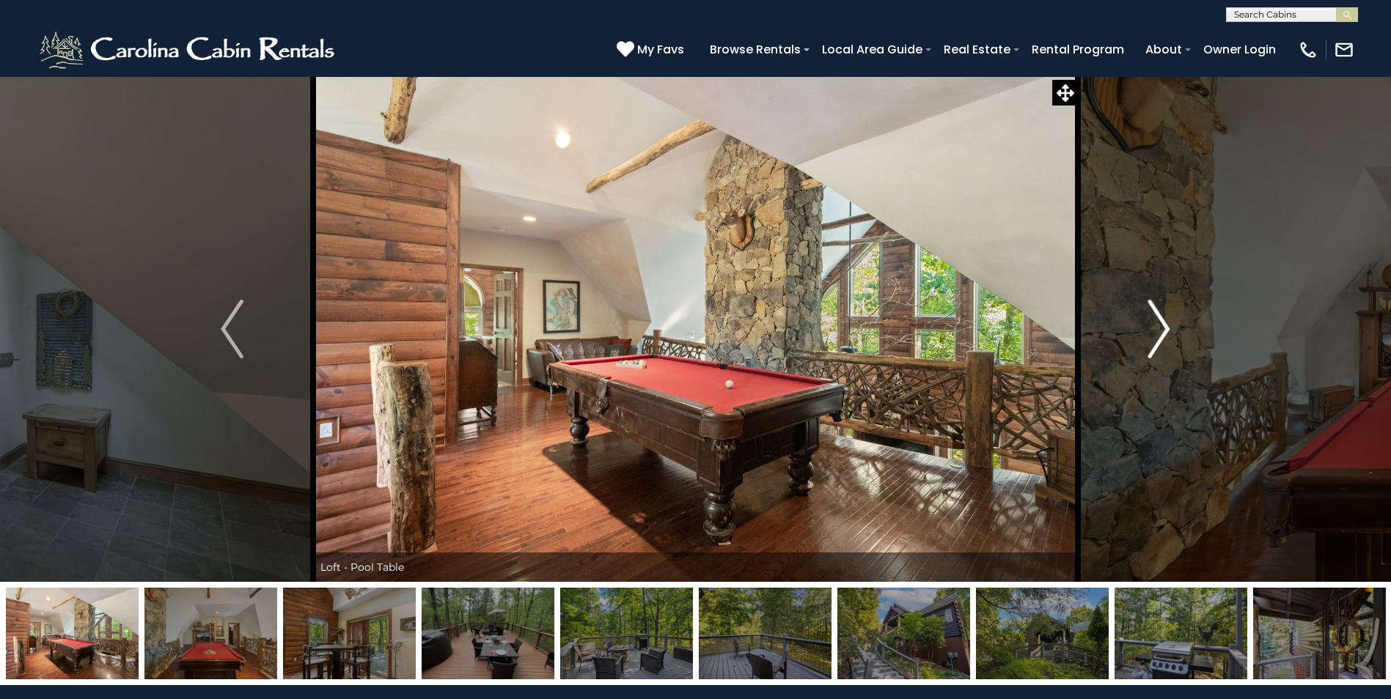
click at [1160, 321] on img "Next" at bounding box center [1158, 329] width 22 height 59
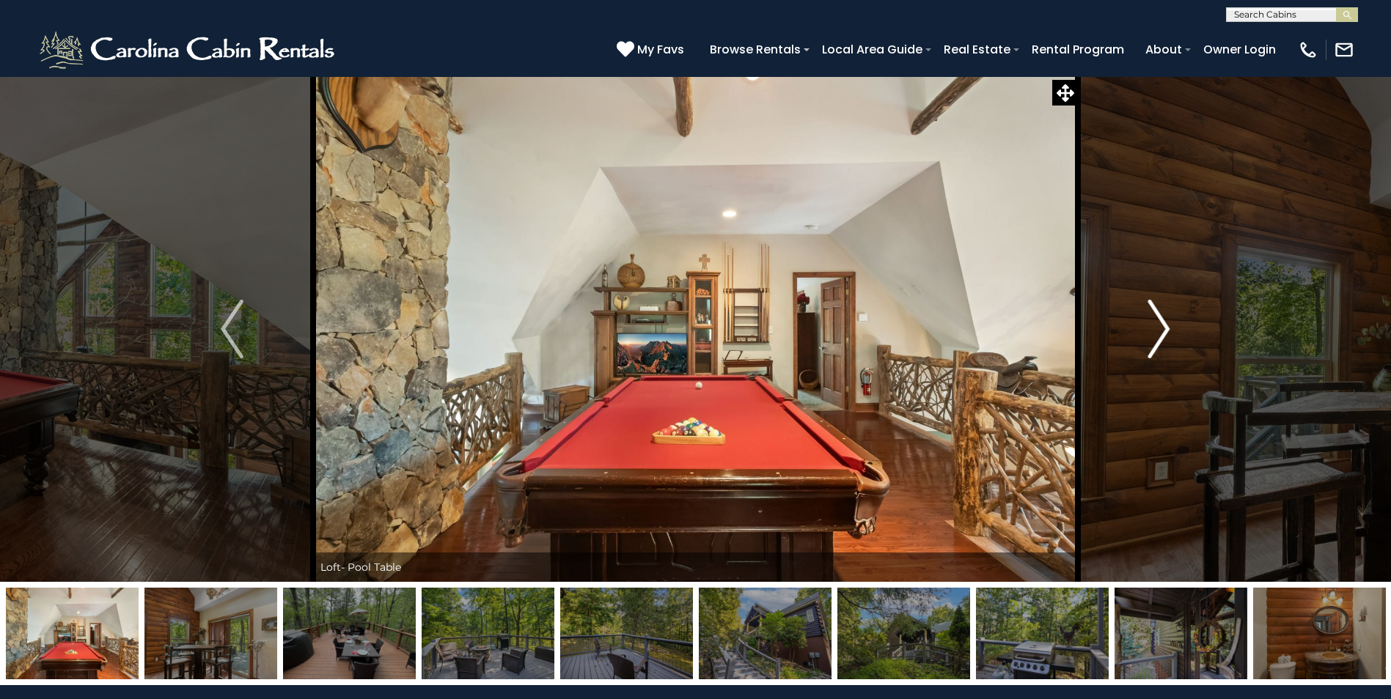
click at [1160, 321] on img "Next" at bounding box center [1158, 329] width 22 height 59
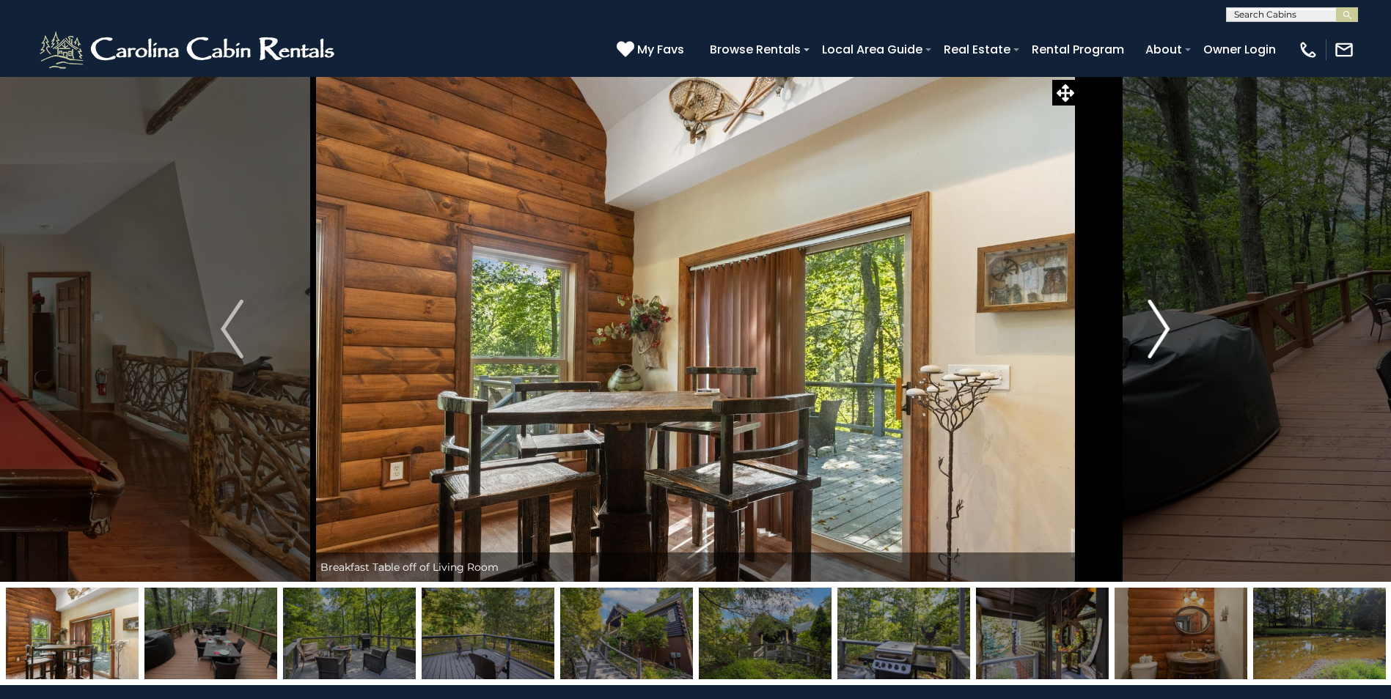
click at [1160, 321] on img "Next" at bounding box center [1158, 329] width 22 height 59
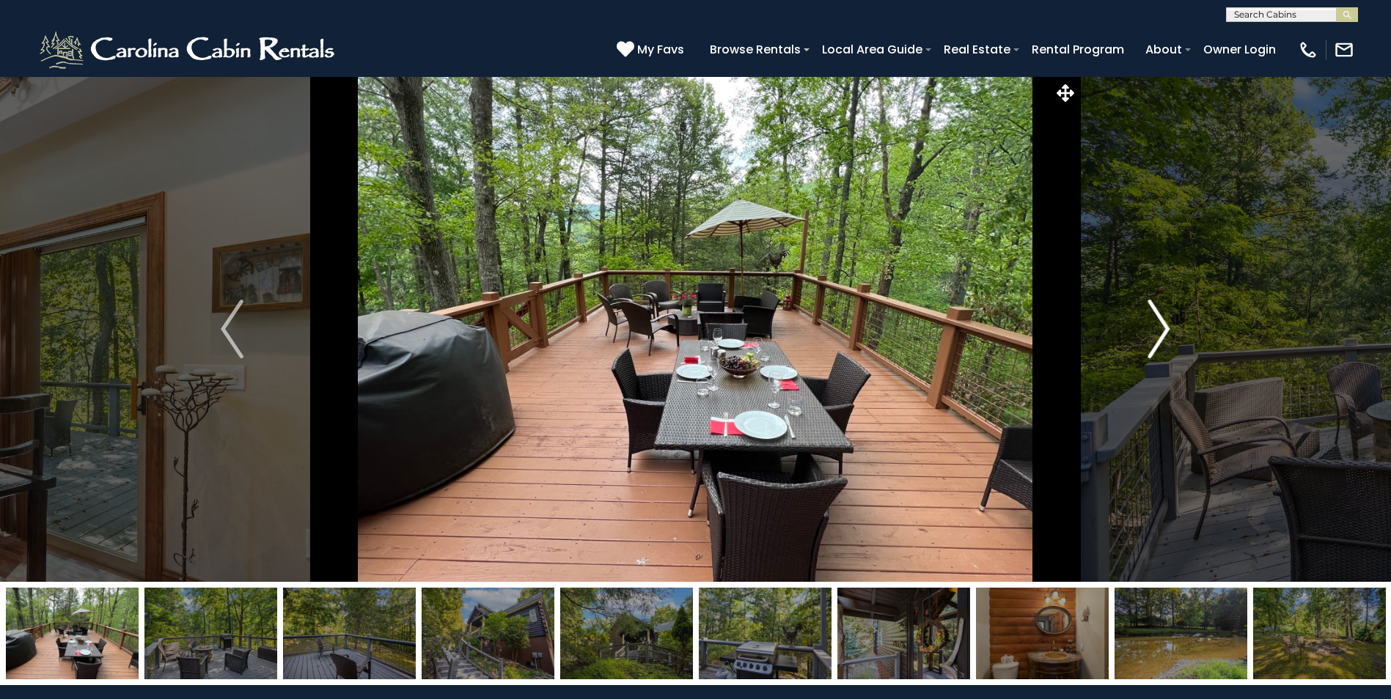
click at [1160, 321] on img "Next" at bounding box center [1158, 329] width 22 height 59
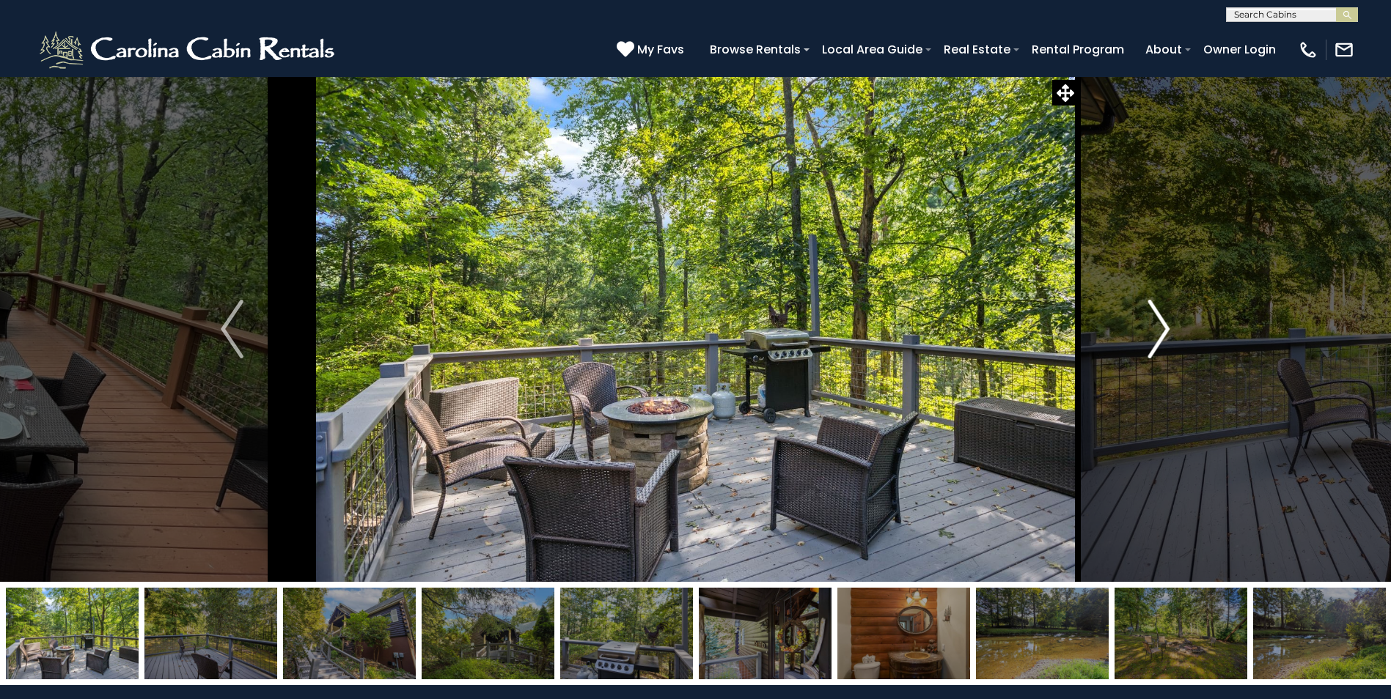
click at [1160, 321] on img "Next" at bounding box center [1158, 329] width 22 height 59
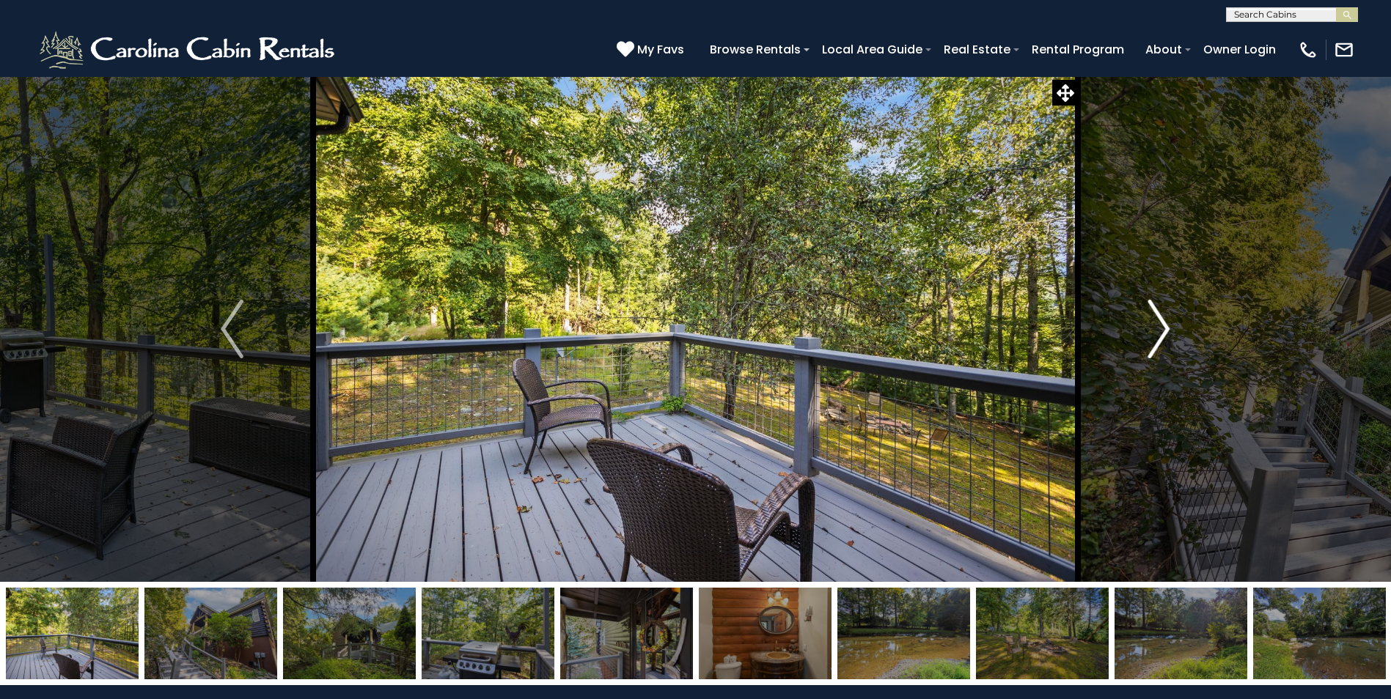
click at [1160, 321] on img "Next" at bounding box center [1158, 329] width 22 height 59
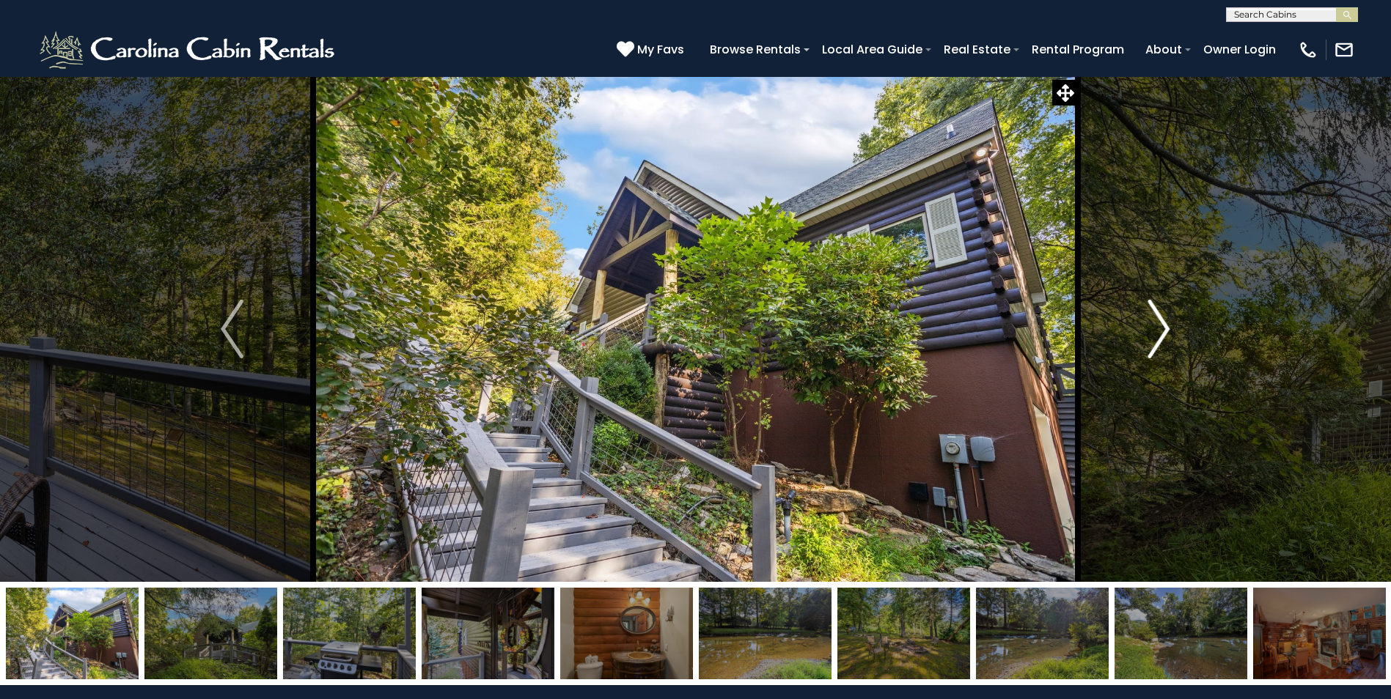
click at [1160, 321] on img "Next" at bounding box center [1158, 329] width 22 height 59
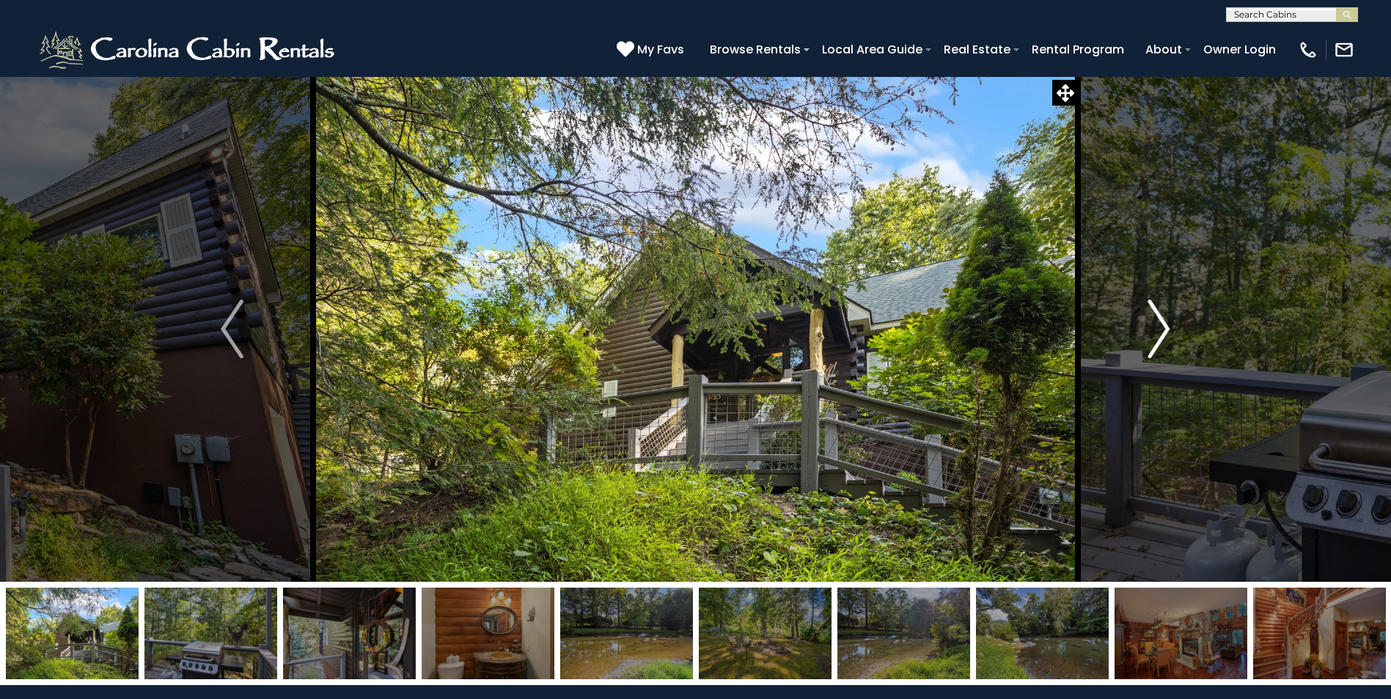
click at [1160, 321] on img "Next" at bounding box center [1158, 329] width 22 height 59
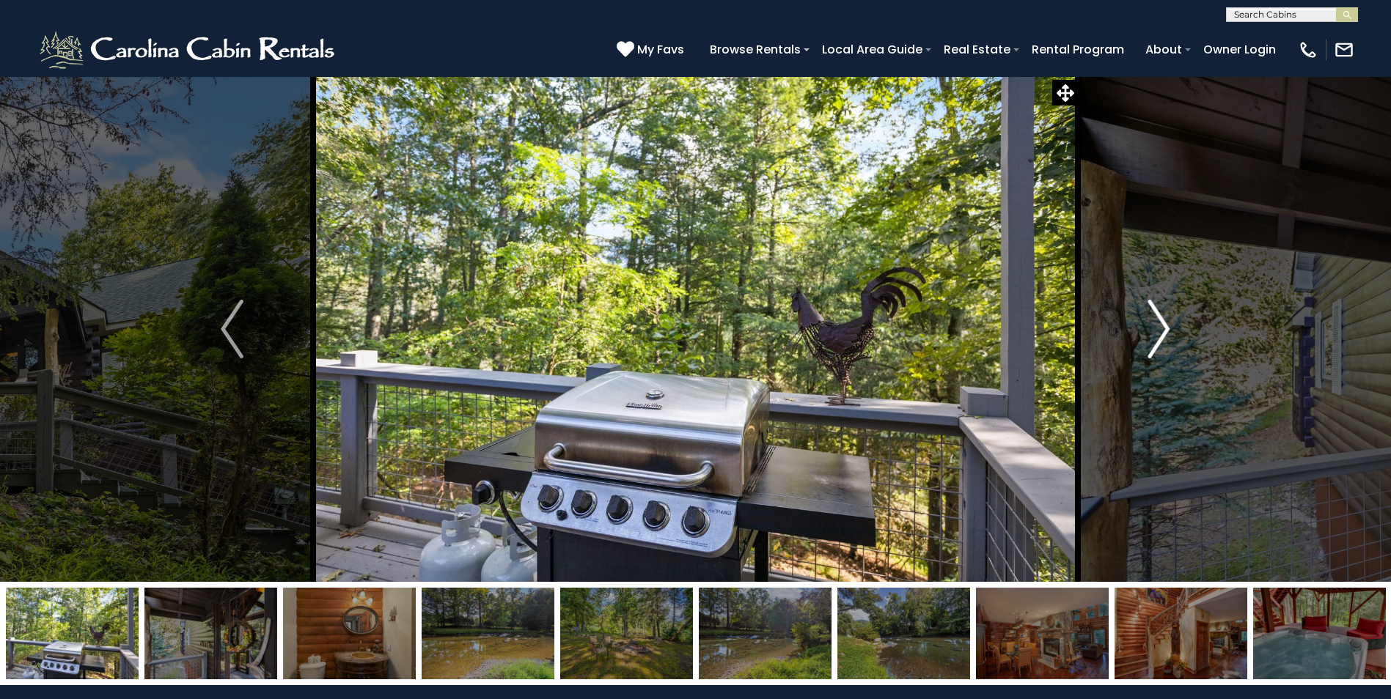
click at [1160, 321] on img "Next" at bounding box center [1158, 329] width 22 height 59
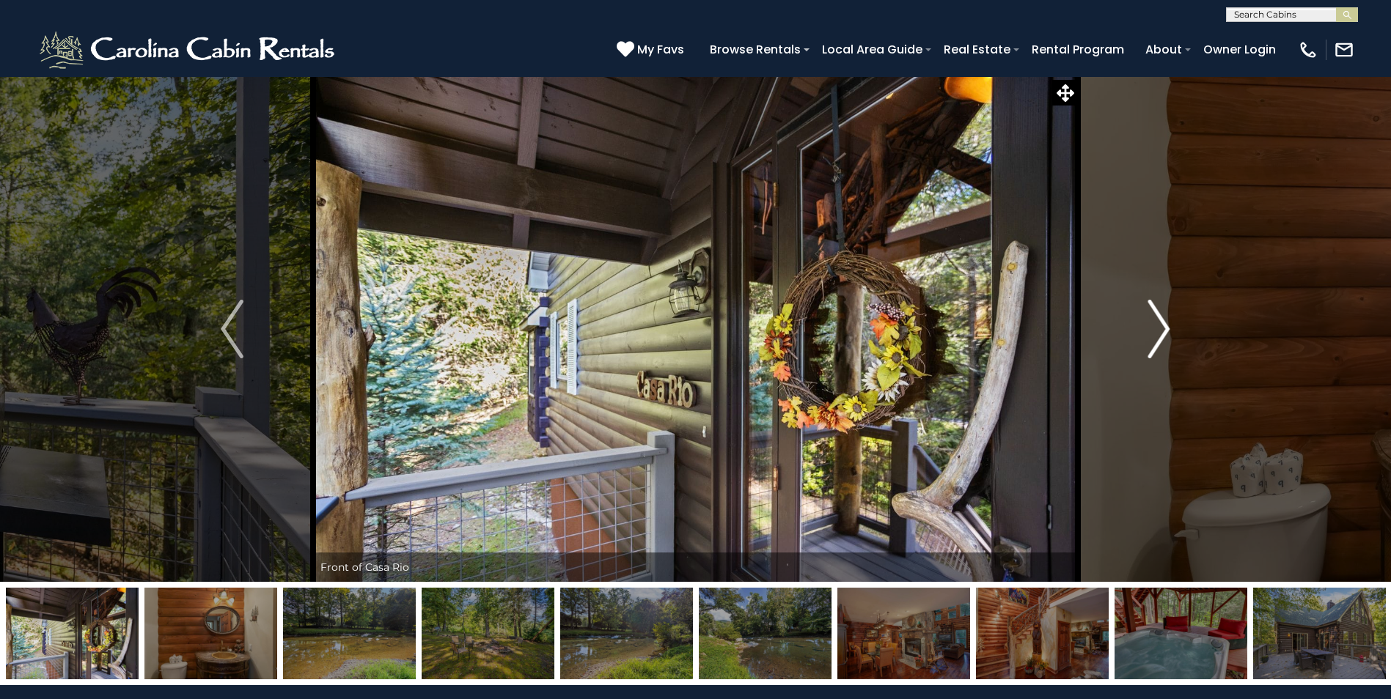
click at [1160, 321] on img "Next" at bounding box center [1158, 329] width 22 height 59
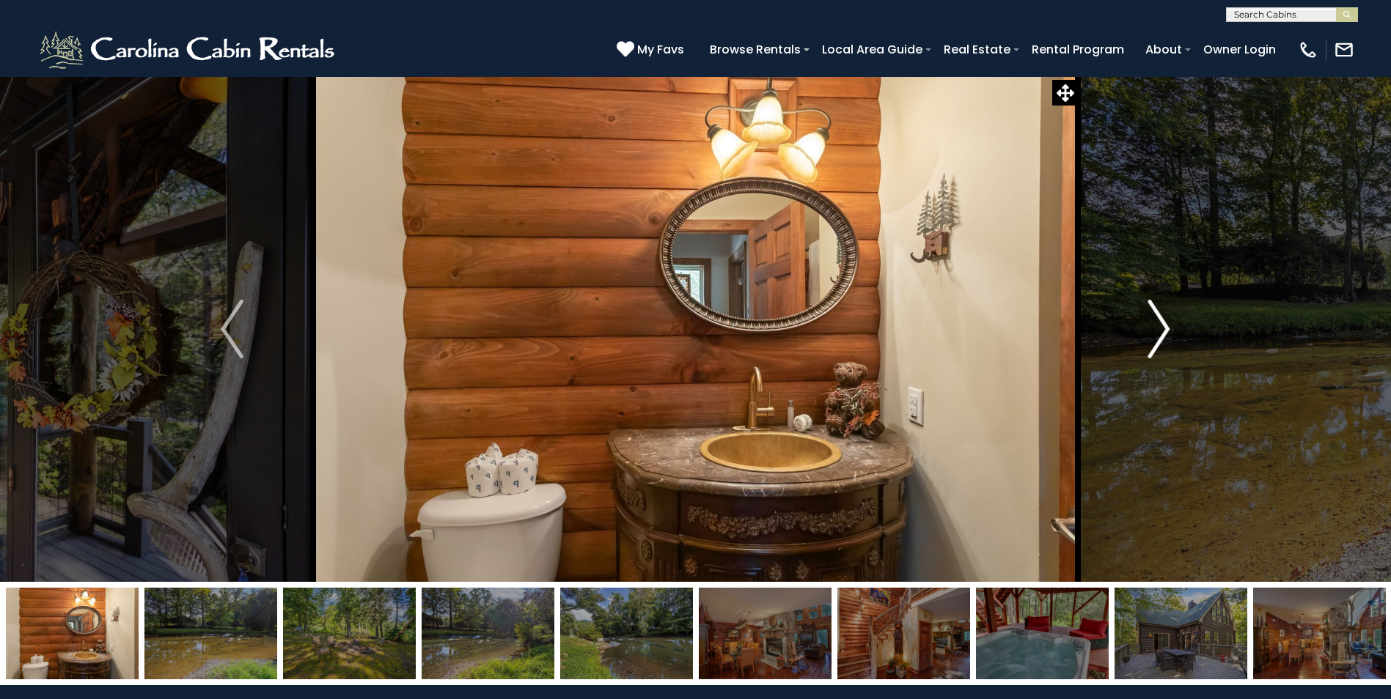
click at [1160, 321] on img "Next" at bounding box center [1158, 329] width 22 height 59
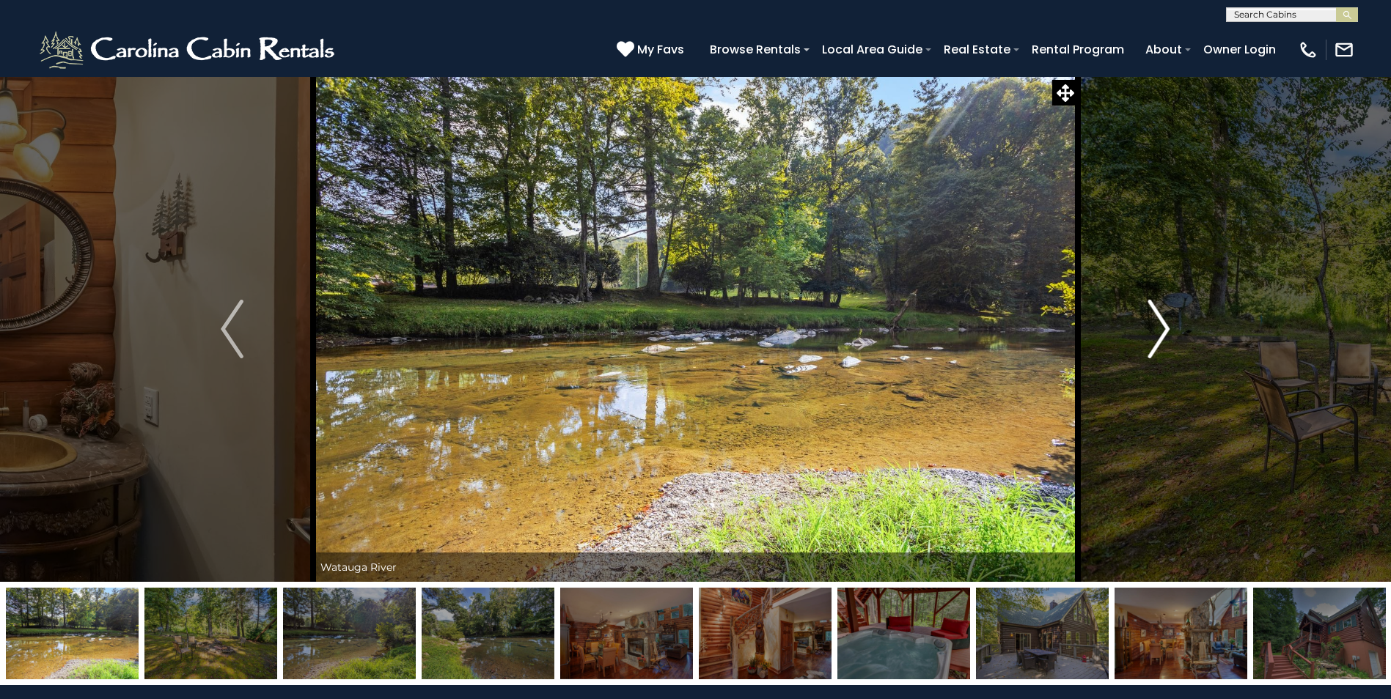
click at [1160, 321] on img "Next" at bounding box center [1158, 329] width 22 height 59
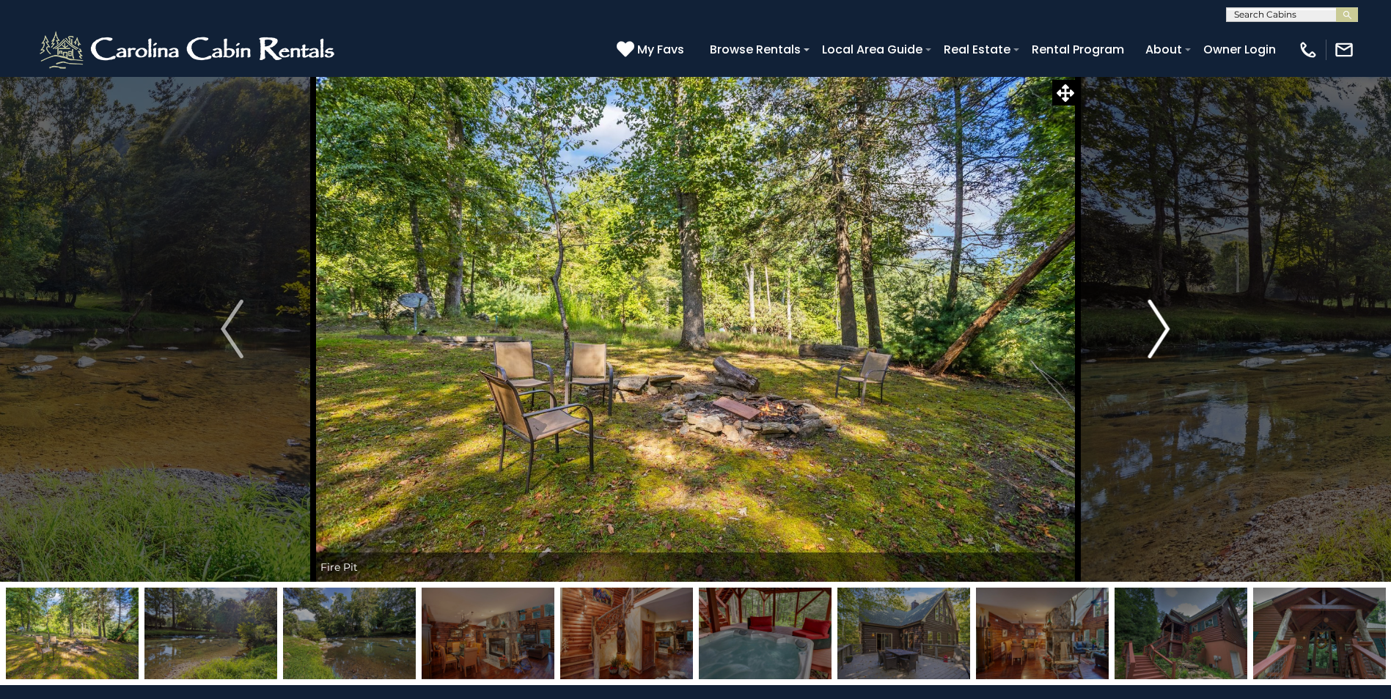
click at [1160, 321] on img "Next" at bounding box center [1158, 329] width 22 height 59
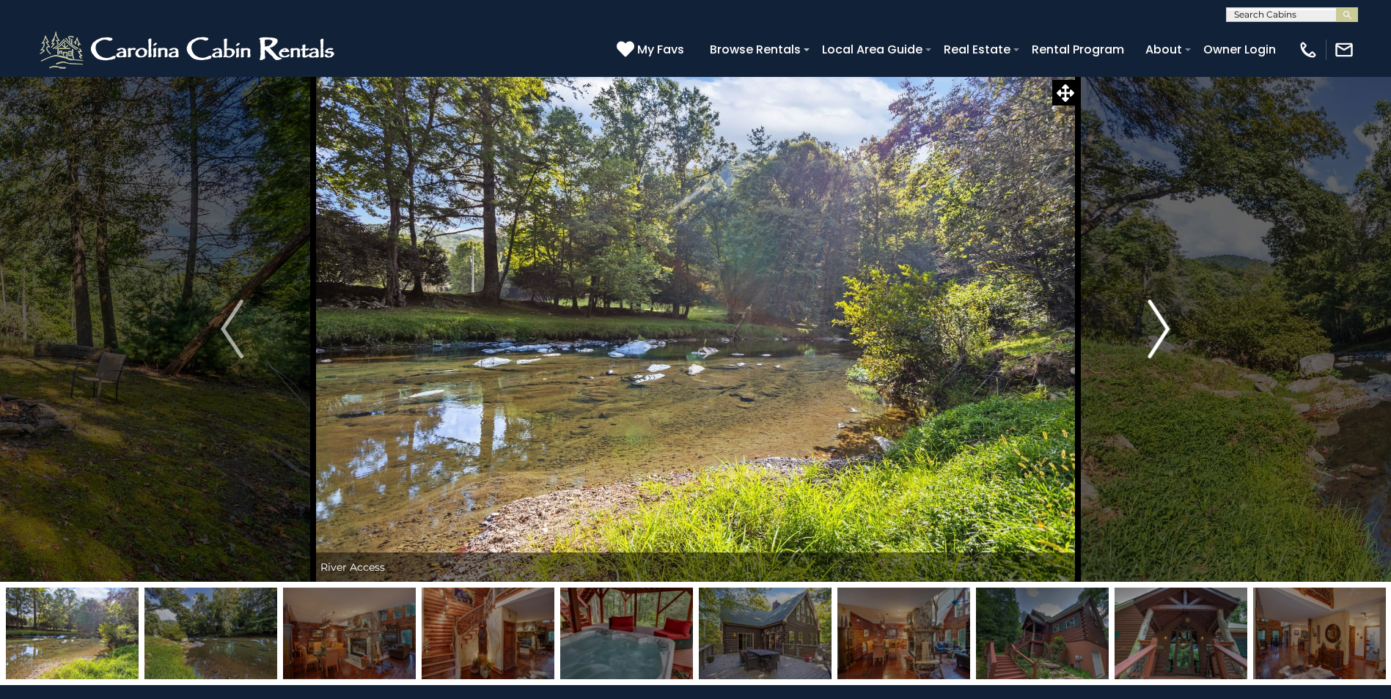
click at [1160, 321] on img "Next" at bounding box center [1158, 329] width 22 height 59
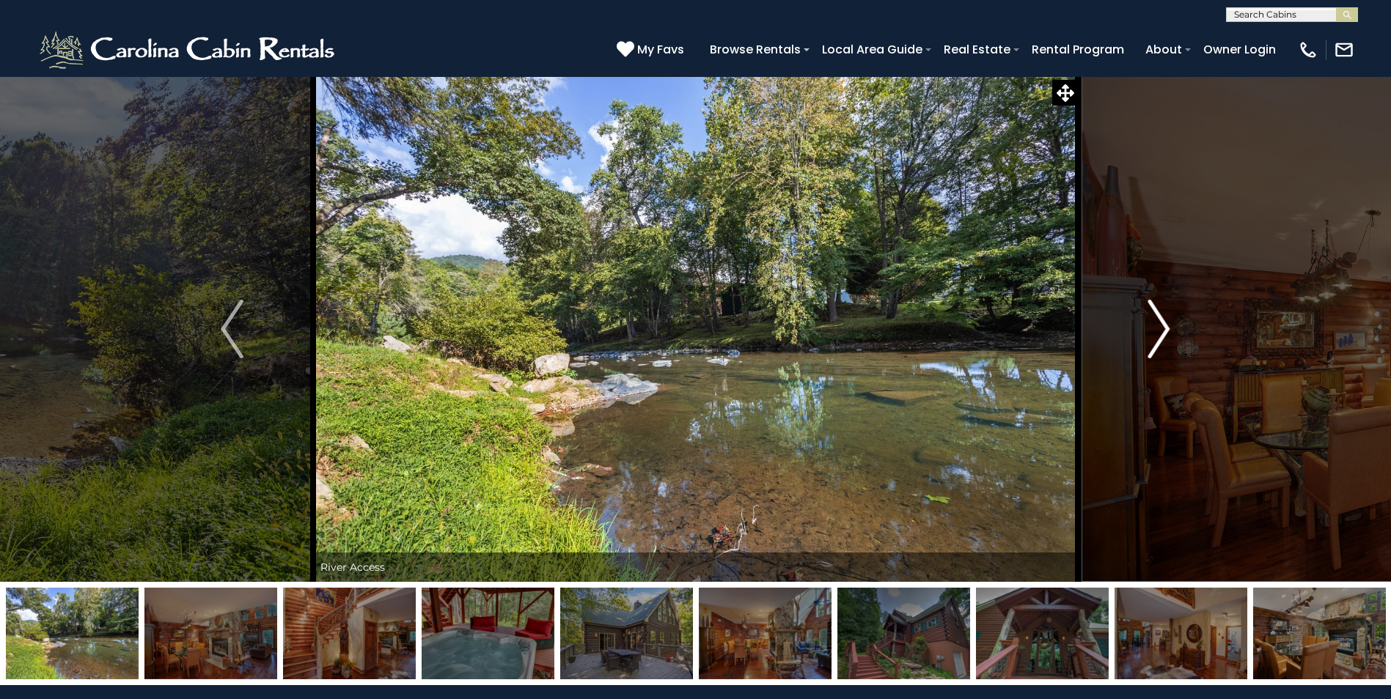
click at [1160, 321] on img "Next" at bounding box center [1158, 329] width 22 height 59
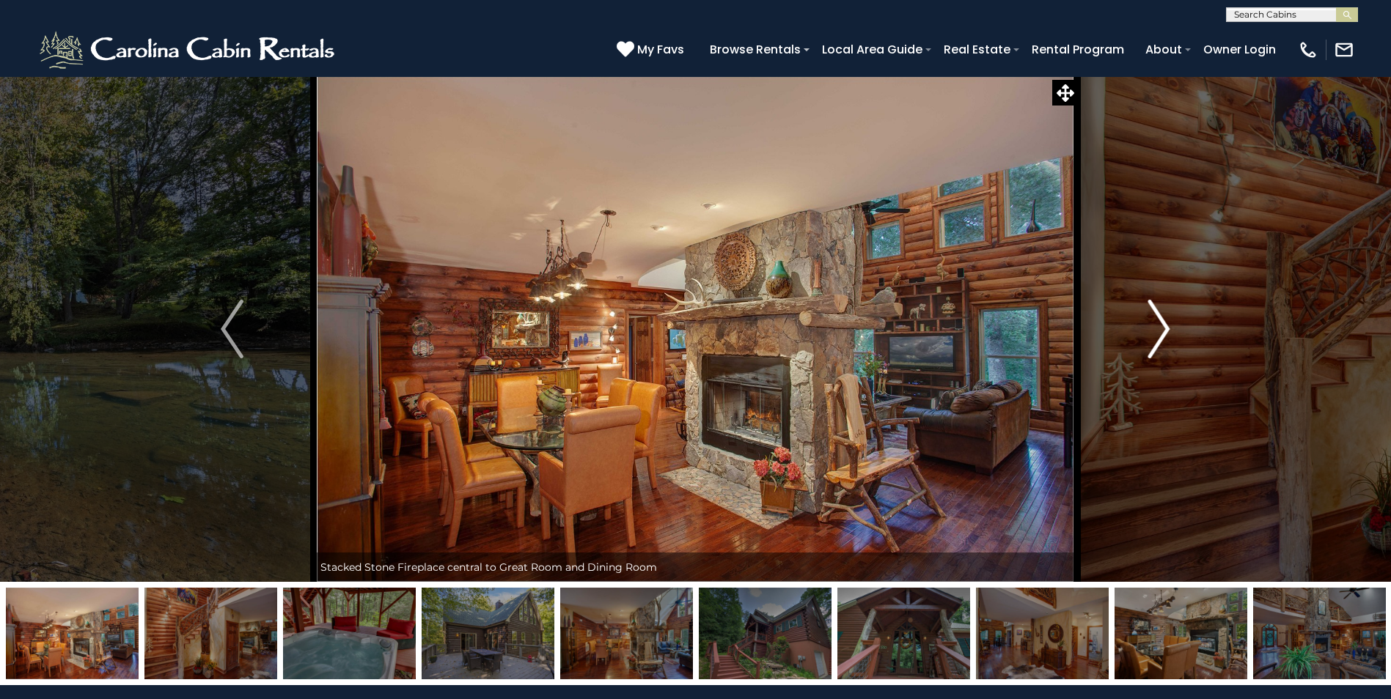
click at [1160, 321] on img "Next" at bounding box center [1158, 329] width 22 height 59
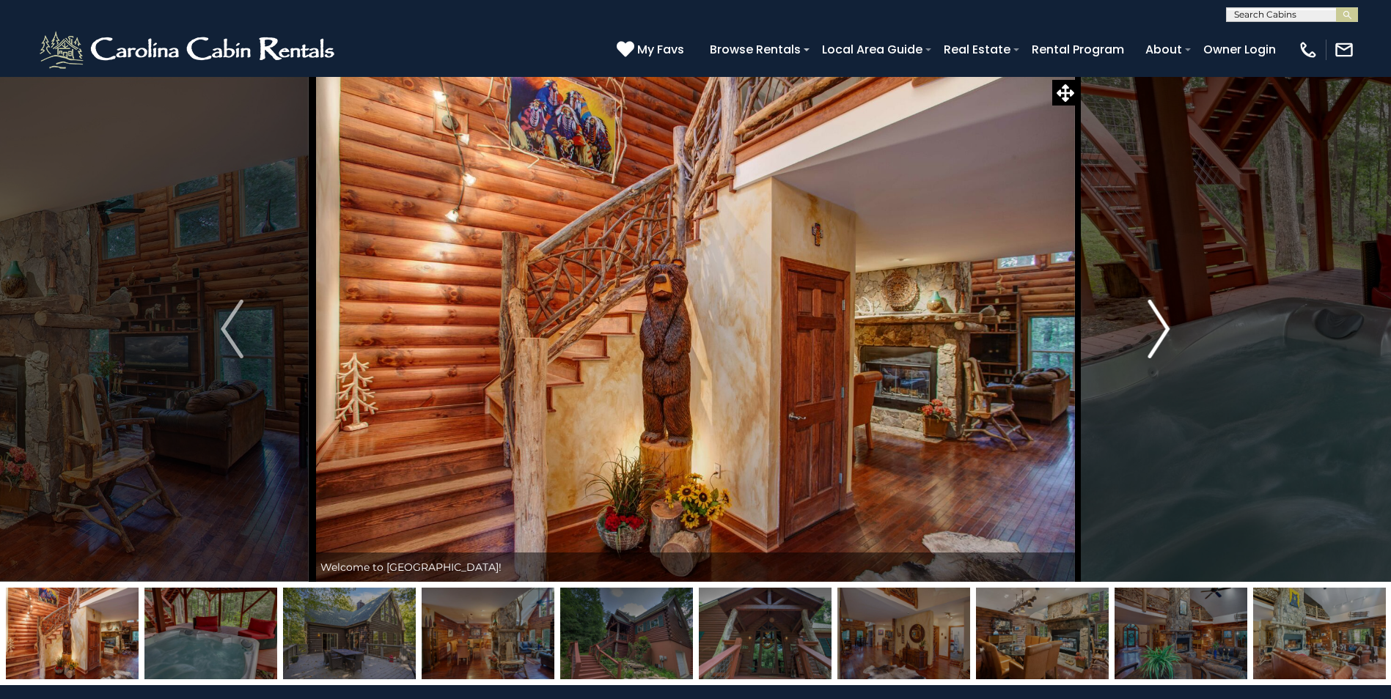
click at [1160, 321] on img "Next" at bounding box center [1158, 329] width 22 height 59
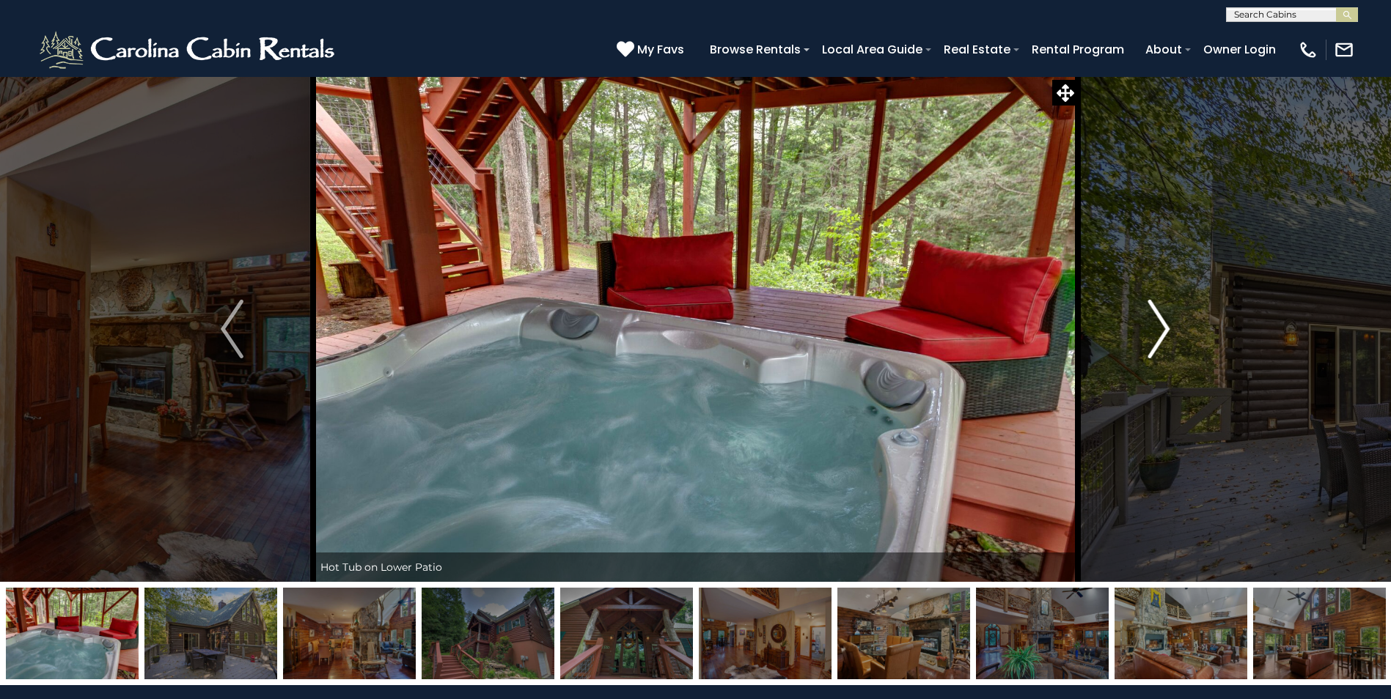
click at [1160, 321] on img "Next" at bounding box center [1158, 329] width 22 height 59
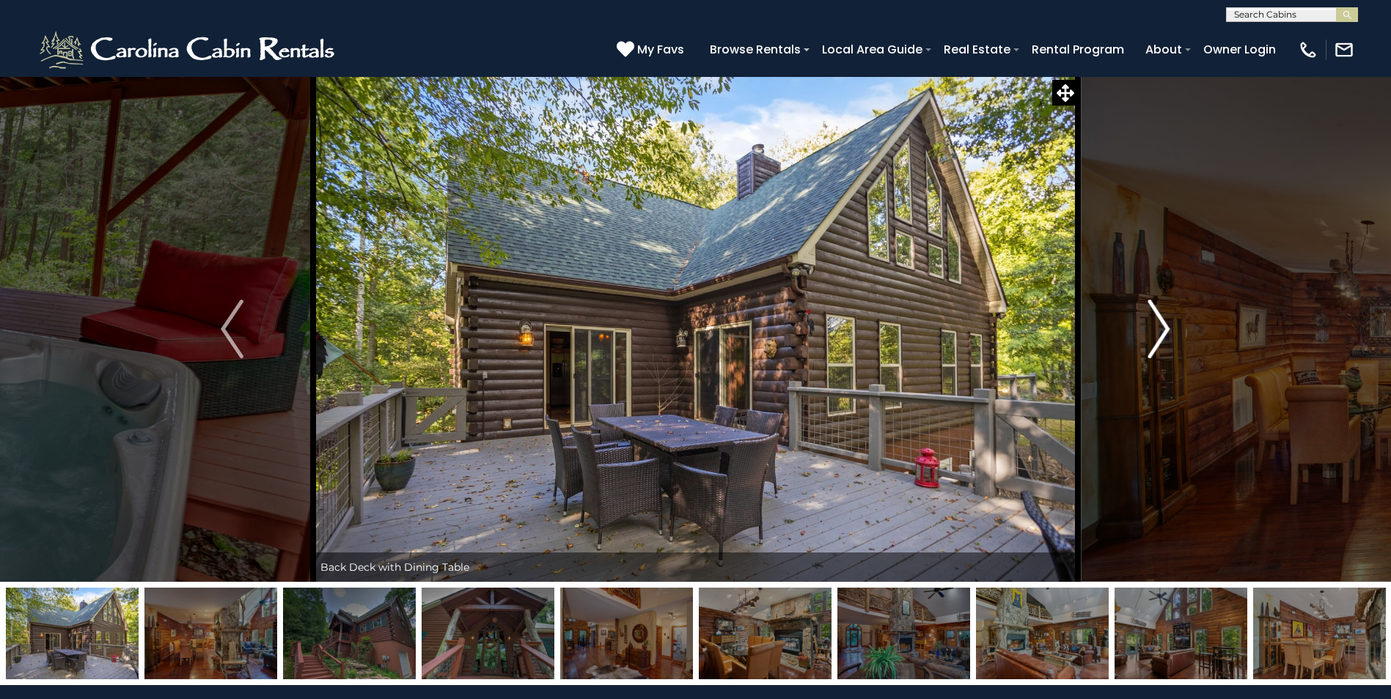
click at [1160, 321] on img "Next" at bounding box center [1158, 329] width 22 height 59
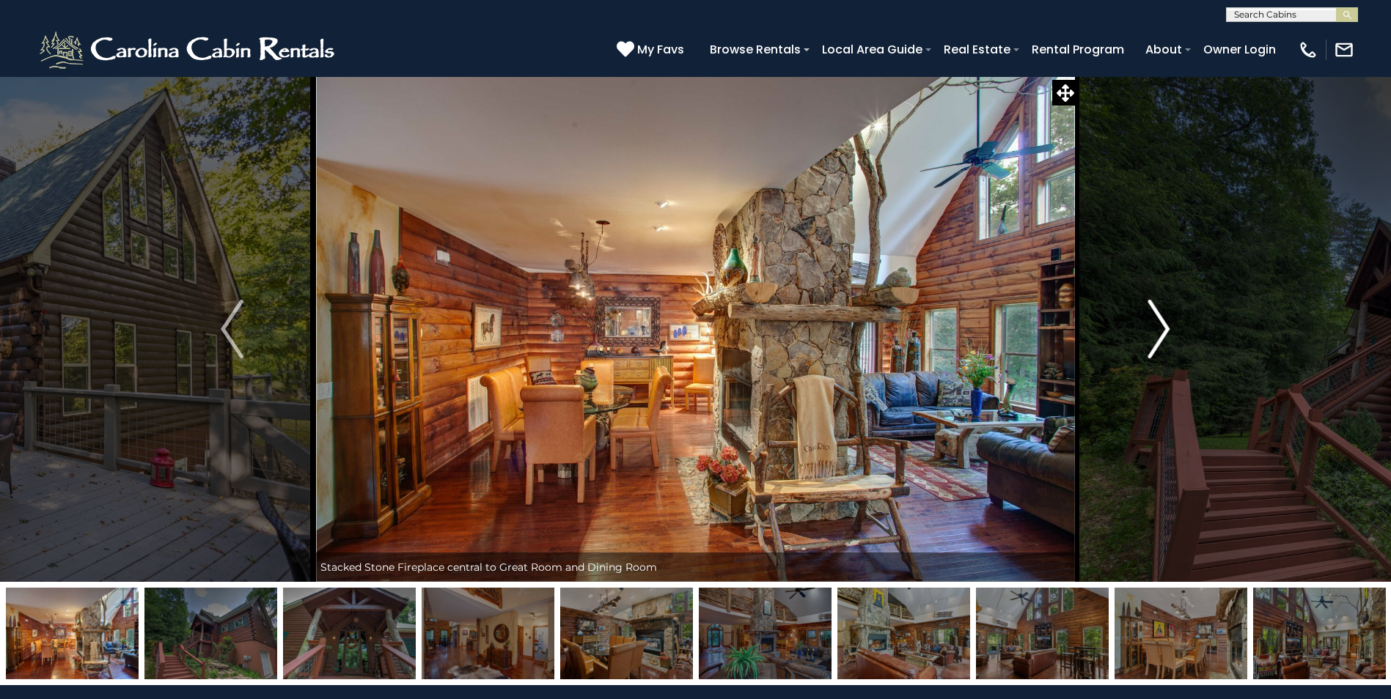
click at [1160, 321] on img "Next" at bounding box center [1158, 329] width 22 height 59
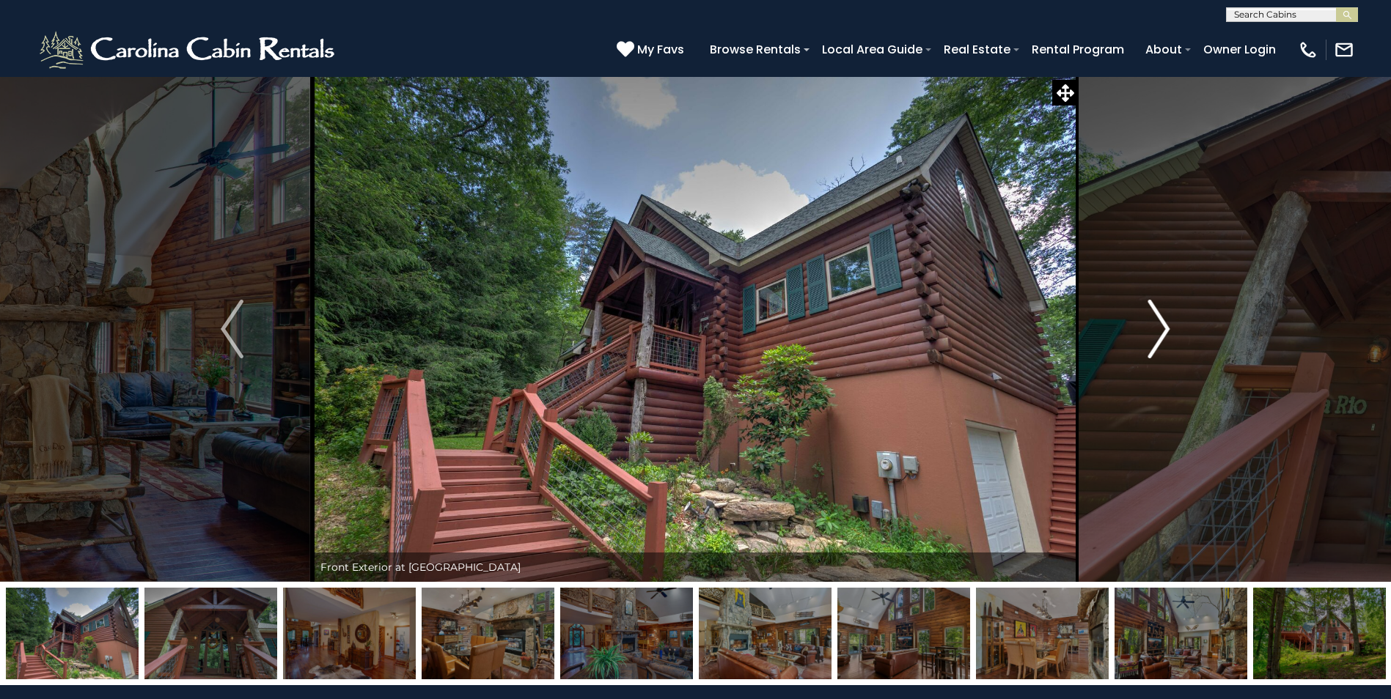
click at [1160, 321] on img "Next" at bounding box center [1158, 329] width 22 height 59
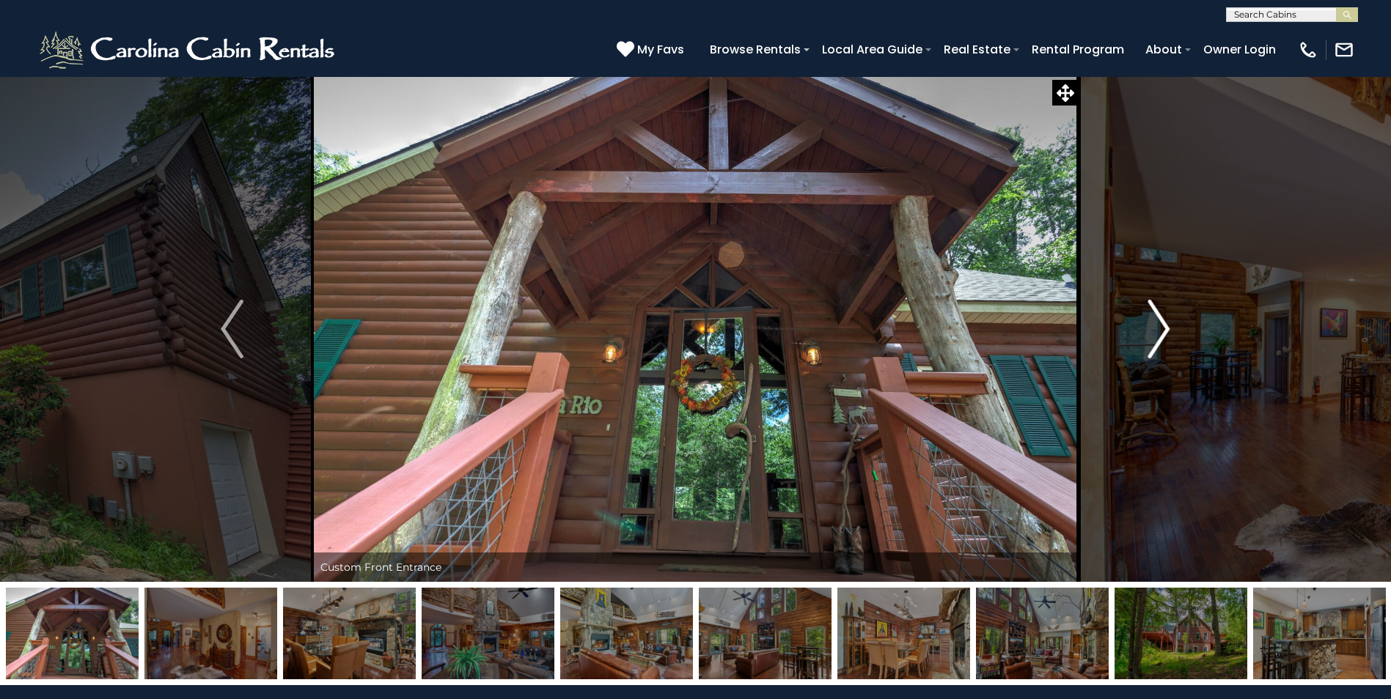
click at [1160, 321] on img "Next" at bounding box center [1158, 329] width 22 height 59
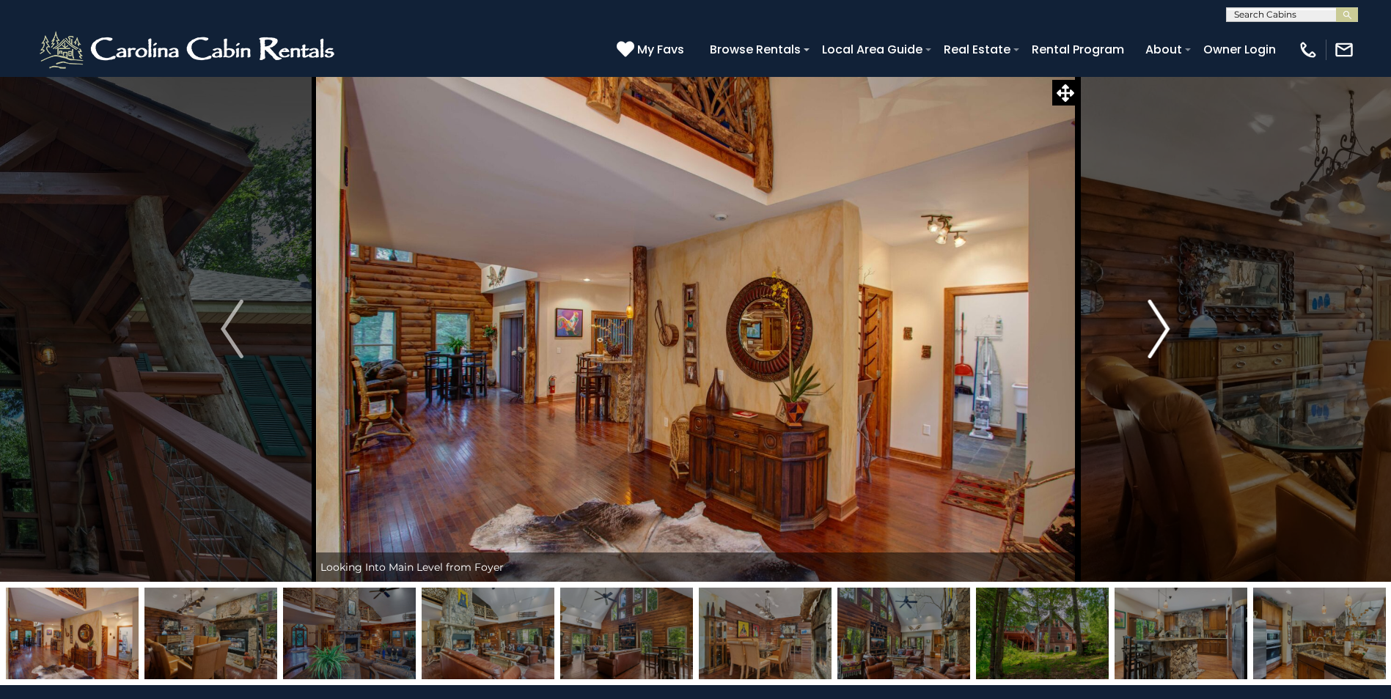
click at [1157, 320] on img "Next" at bounding box center [1158, 329] width 22 height 59
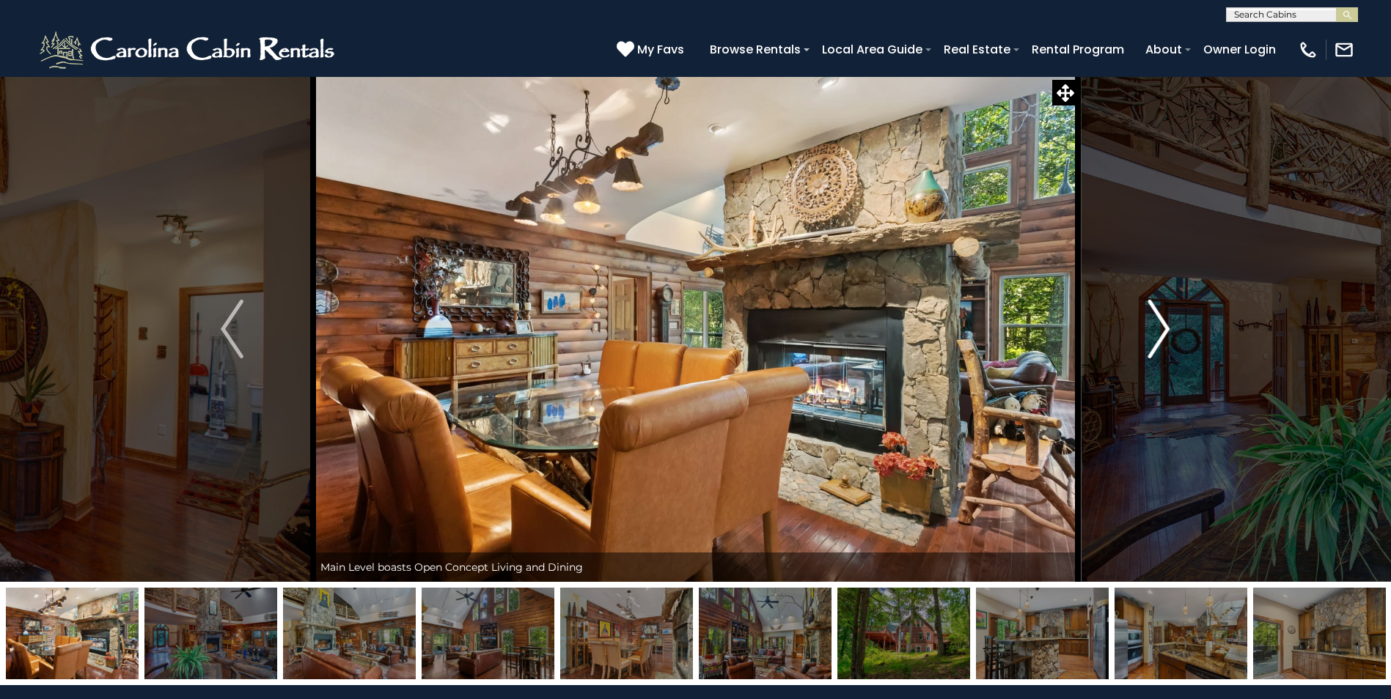
click at [1167, 331] on img "Next" at bounding box center [1158, 329] width 22 height 59
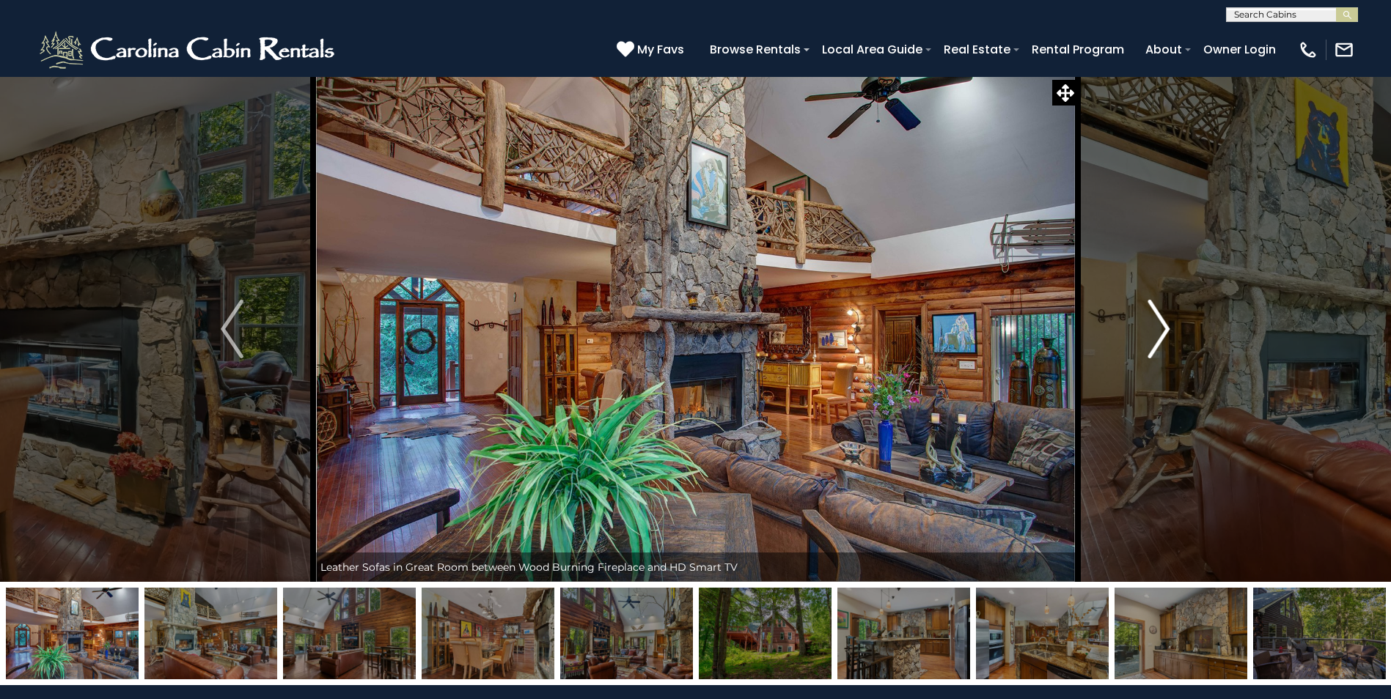
click at [1163, 336] on img "Next" at bounding box center [1158, 329] width 22 height 59
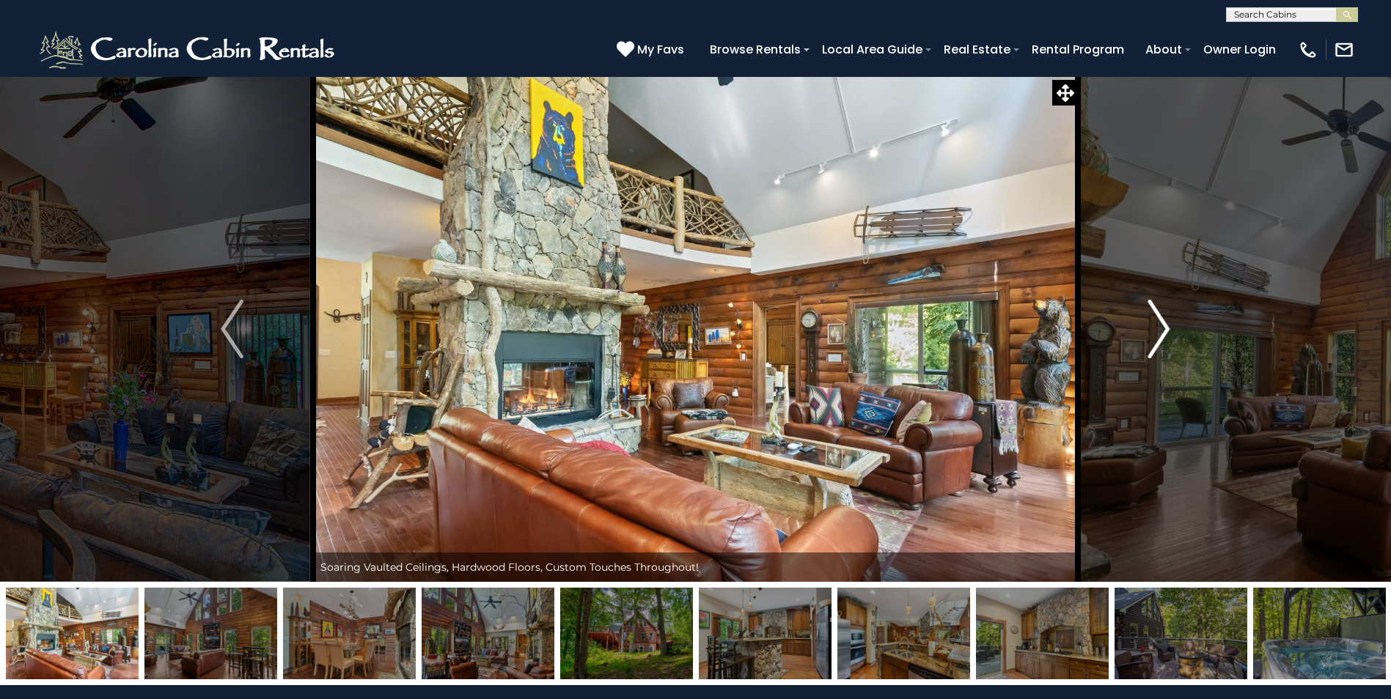
click at [1163, 328] on img "Next" at bounding box center [1158, 329] width 22 height 59
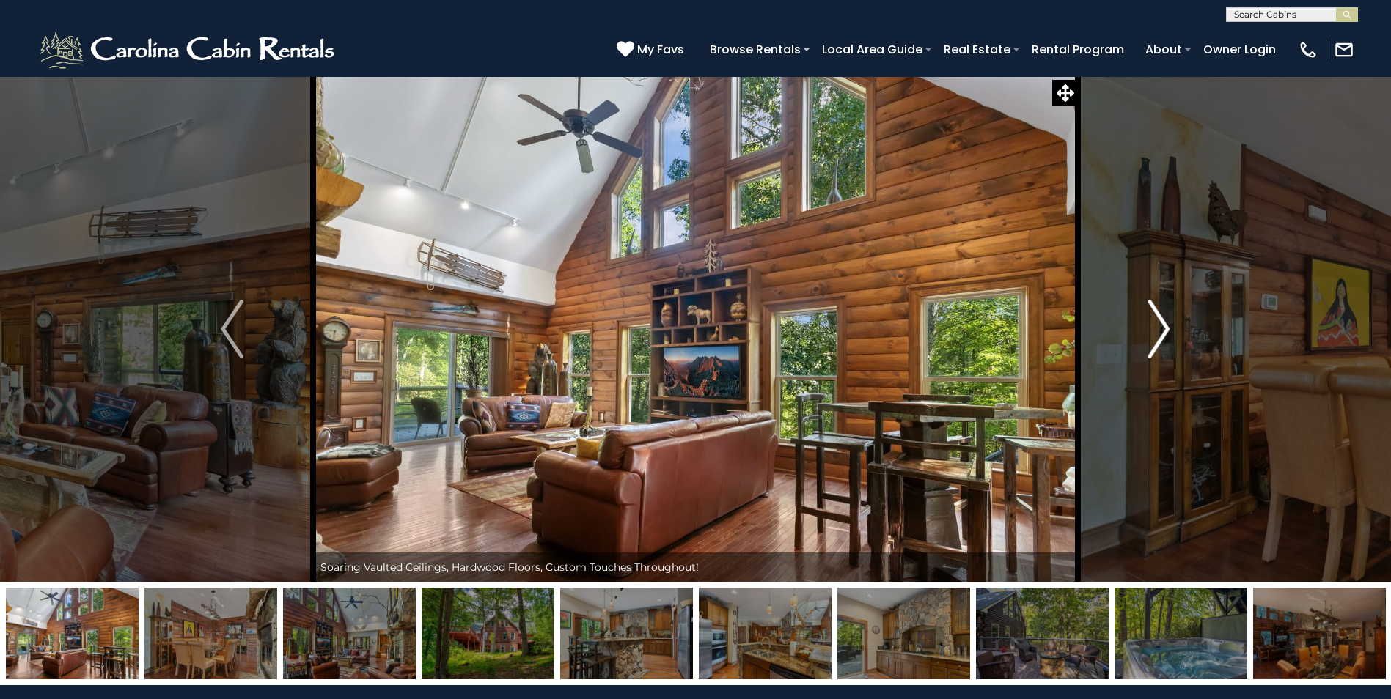
click at [1163, 328] on img "Next" at bounding box center [1158, 329] width 22 height 59
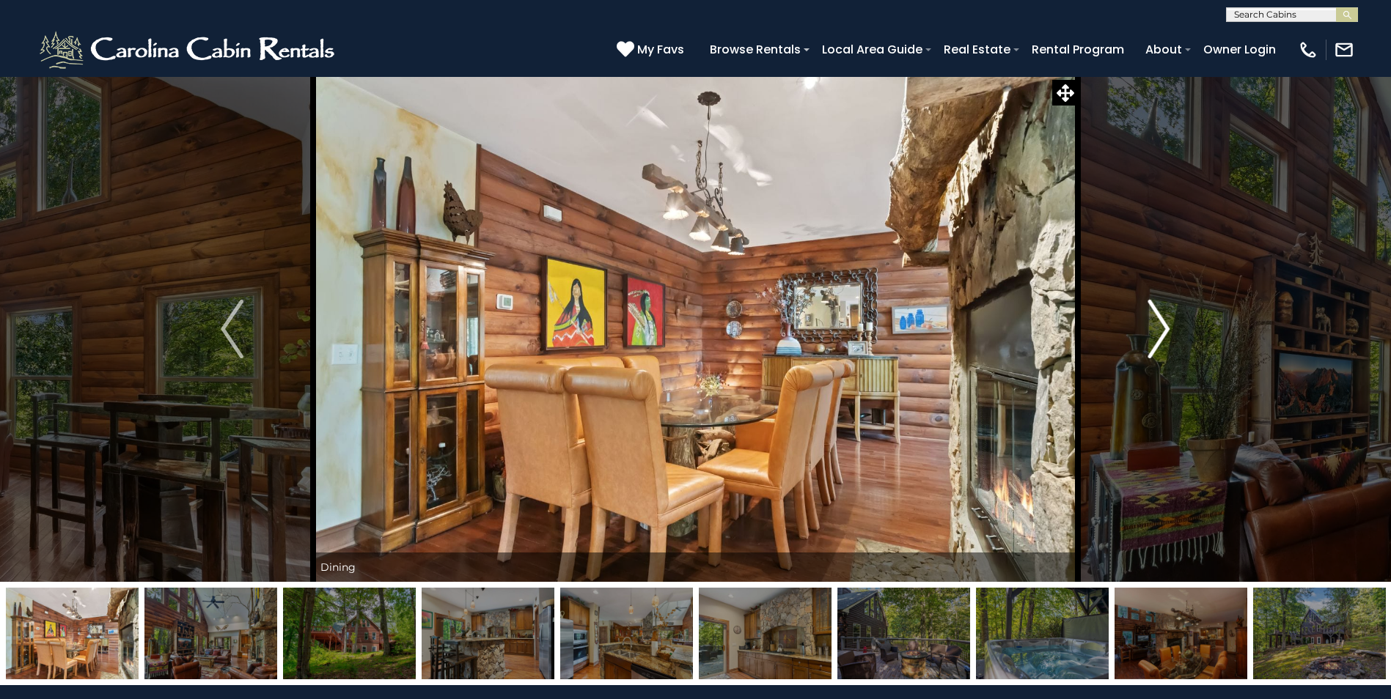
click at [1168, 326] on img "Next" at bounding box center [1158, 329] width 22 height 59
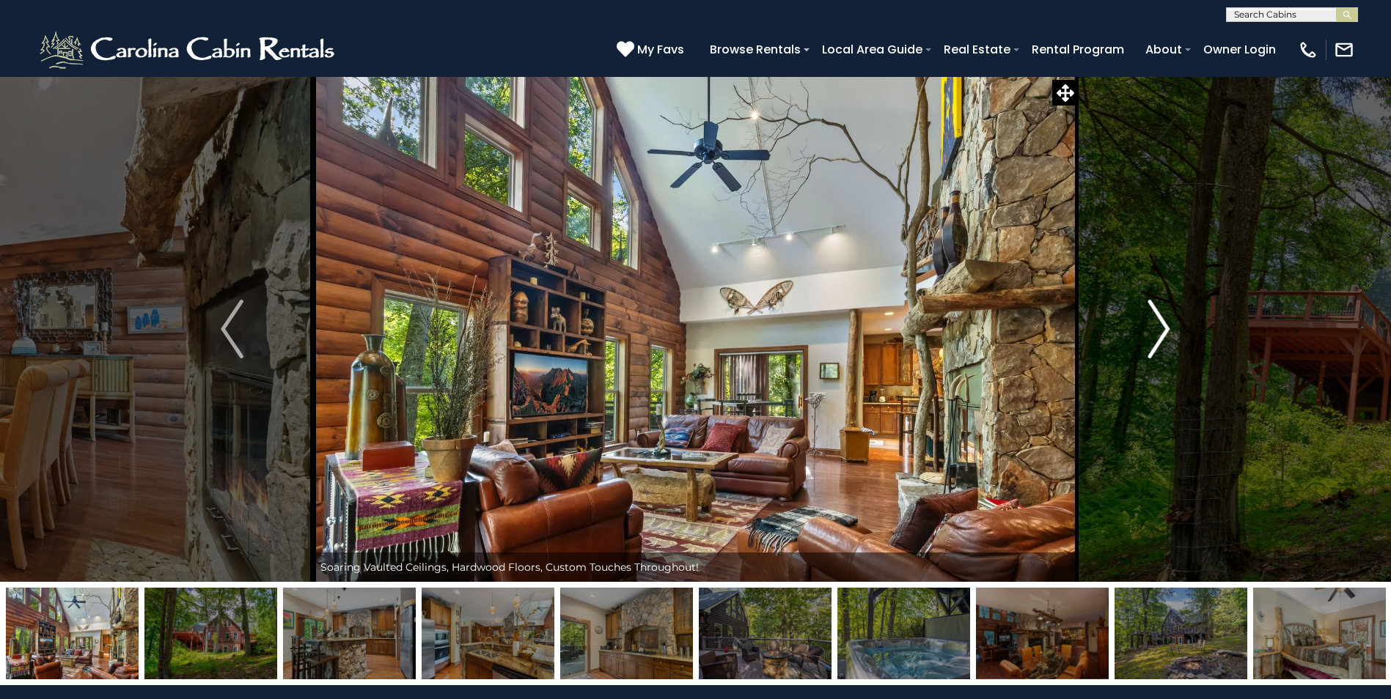
click at [1166, 325] on img "Next" at bounding box center [1158, 329] width 22 height 59
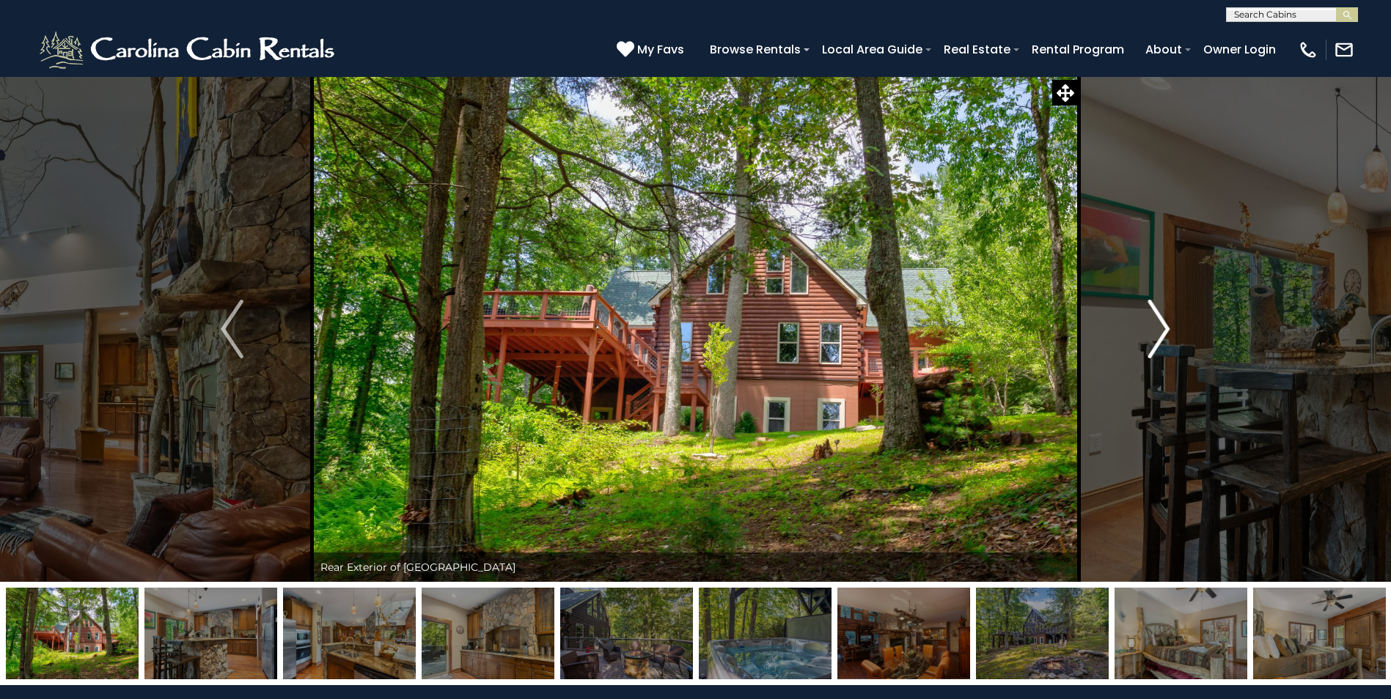
click at [1166, 325] on img "Next" at bounding box center [1158, 329] width 22 height 59
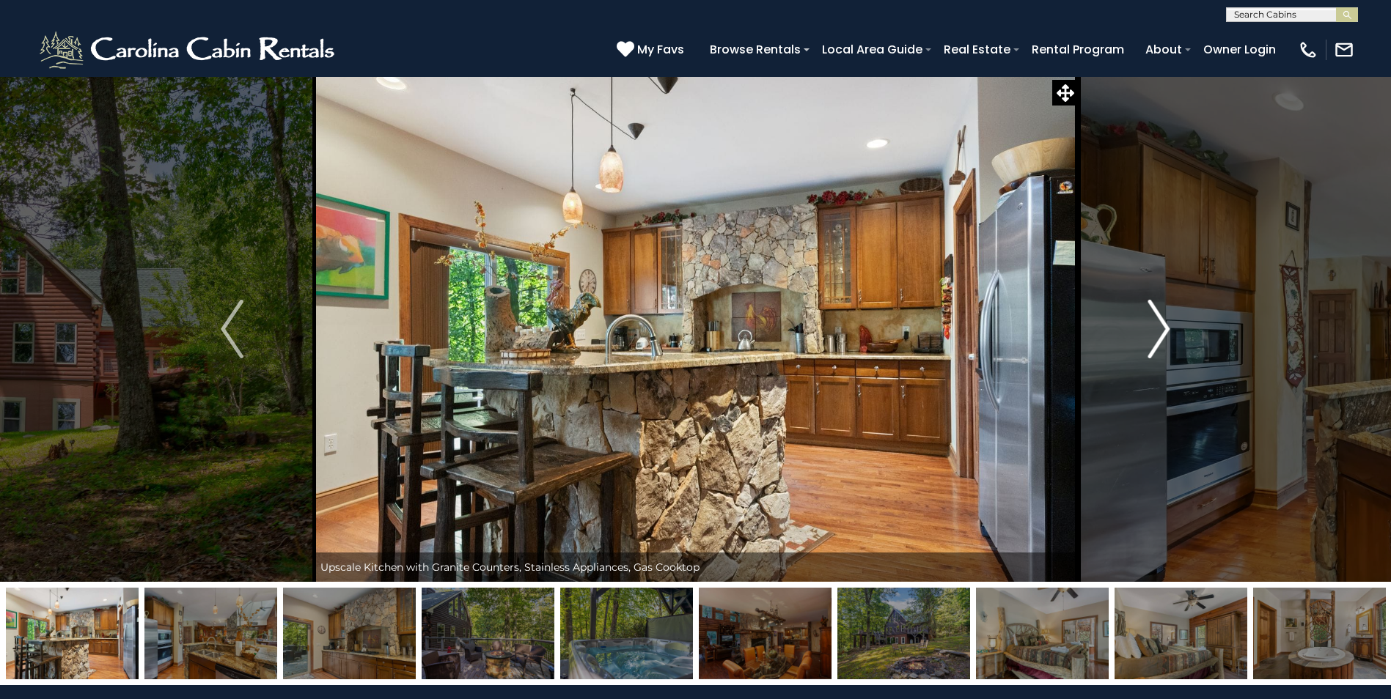
click at [1166, 325] on img "Next" at bounding box center [1158, 329] width 22 height 59
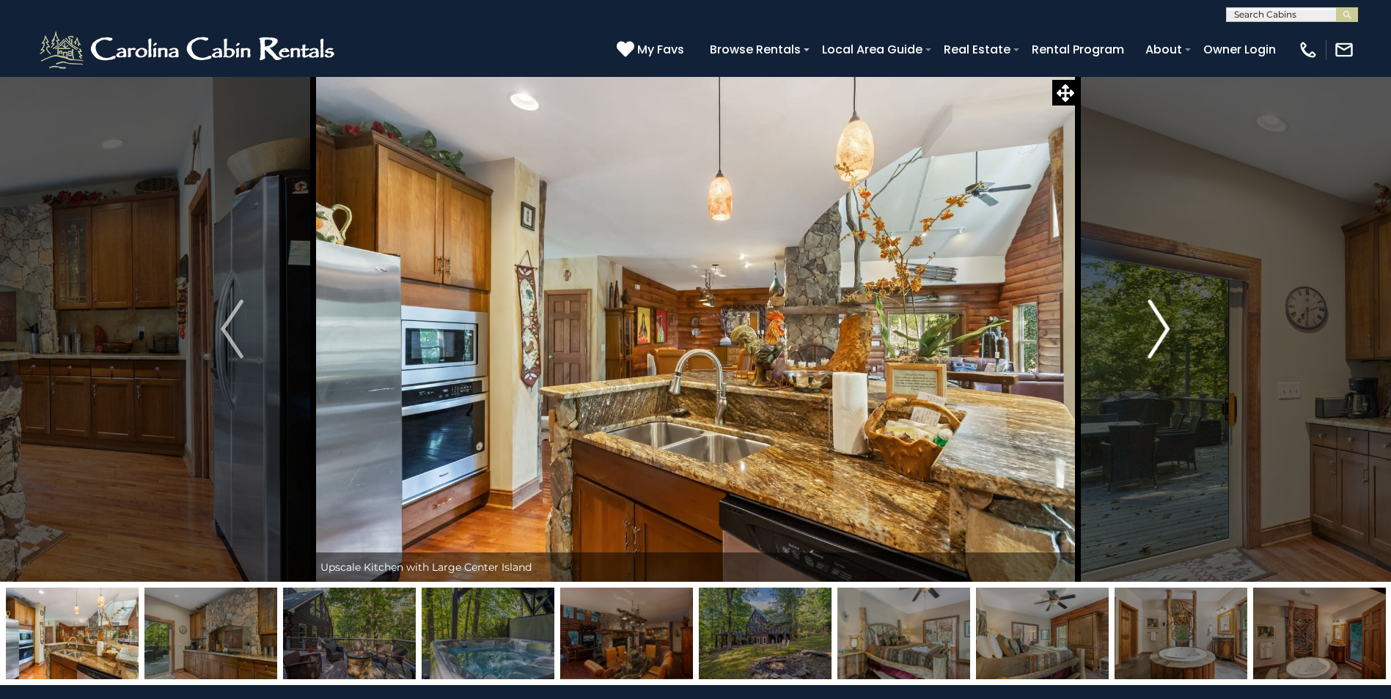
click at [1166, 325] on img "Next" at bounding box center [1158, 329] width 22 height 59
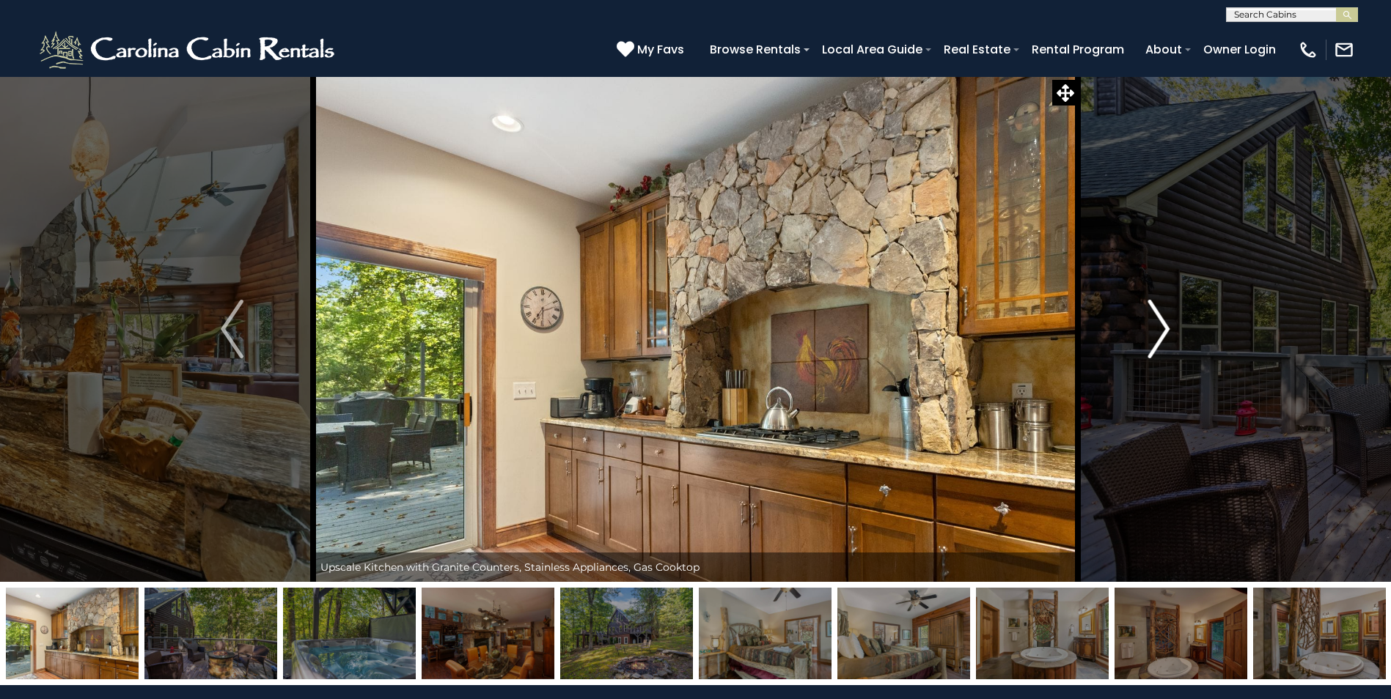
click at [1166, 325] on img "Next" at bounding box center [1158, 329] width 22 height 59
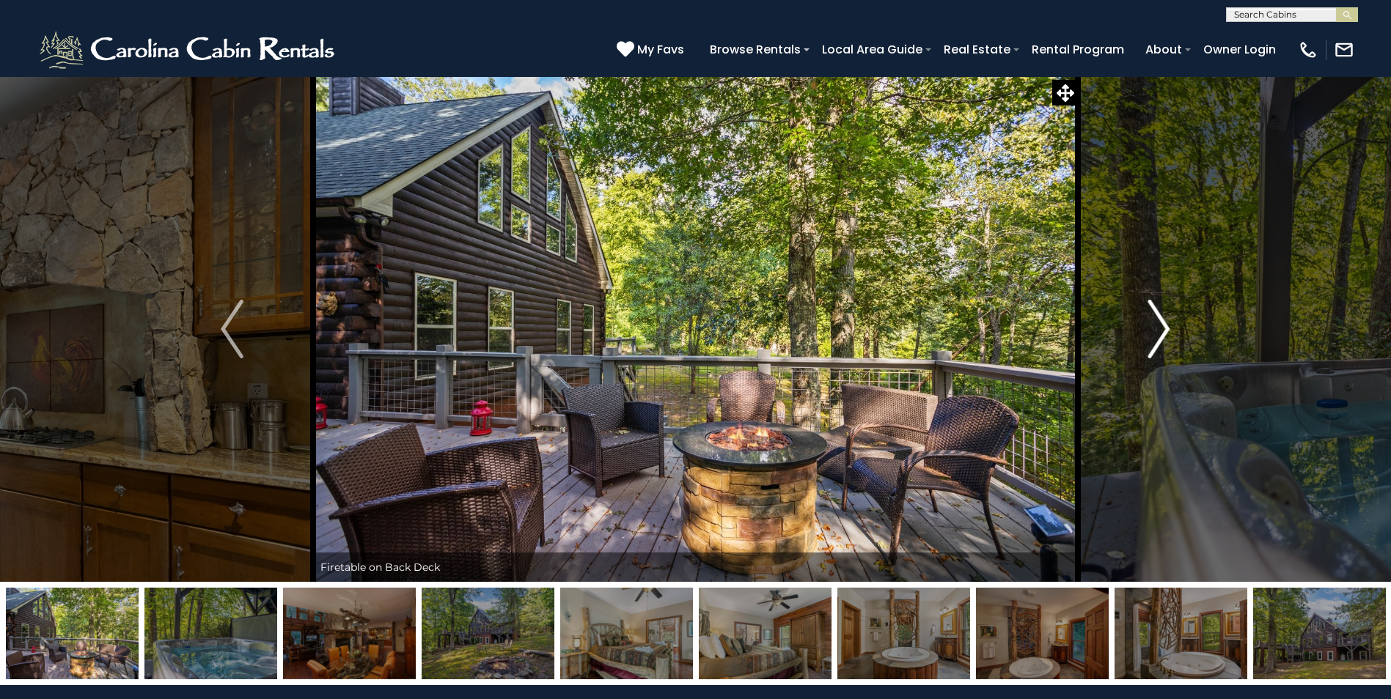
click at [1166, 325] on img "Next" at bounding box center [1158, 329] width 22 height 59
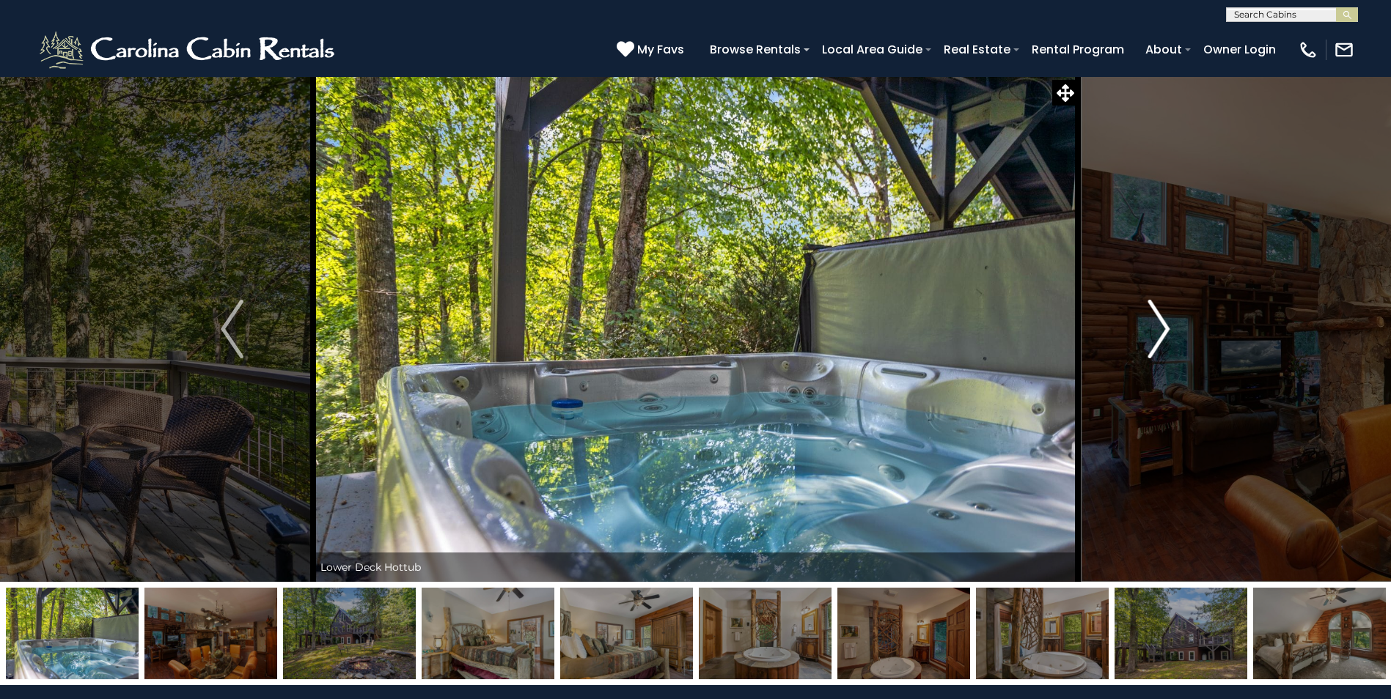
click at [1166, 325] on img "Next" at bounding box center [1158, 329] width 22 height 59
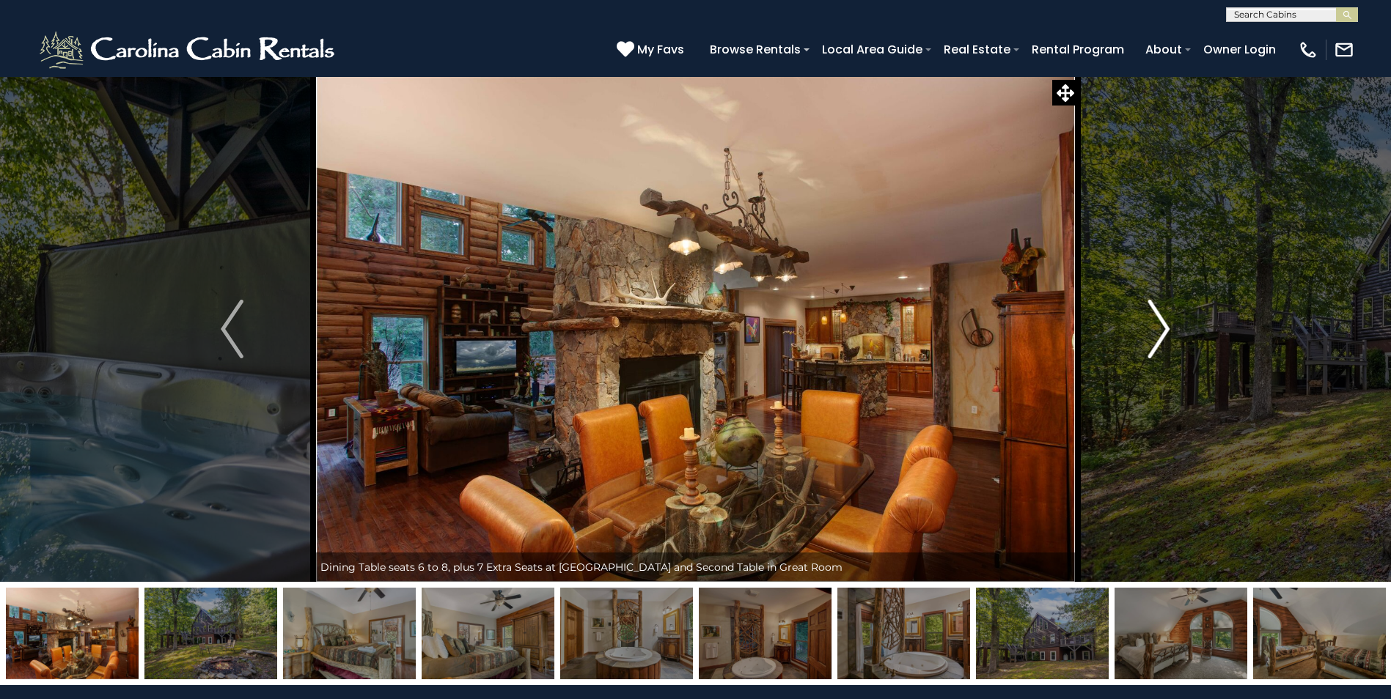
click at [1166, 325] on img "Next" at bounding box center [1158, 329] width 22 height 59
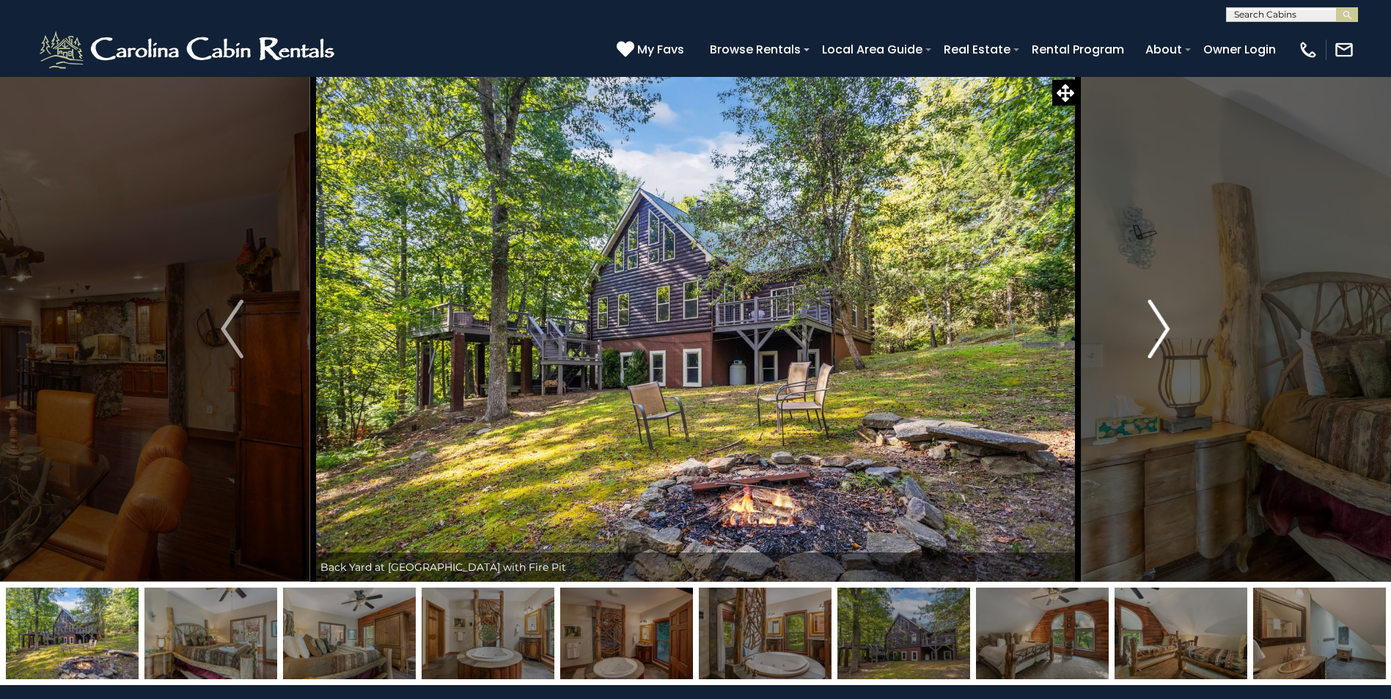
click at [1166, 325] on img "Next" at bounding box center [1158, 329] width 22 height 59
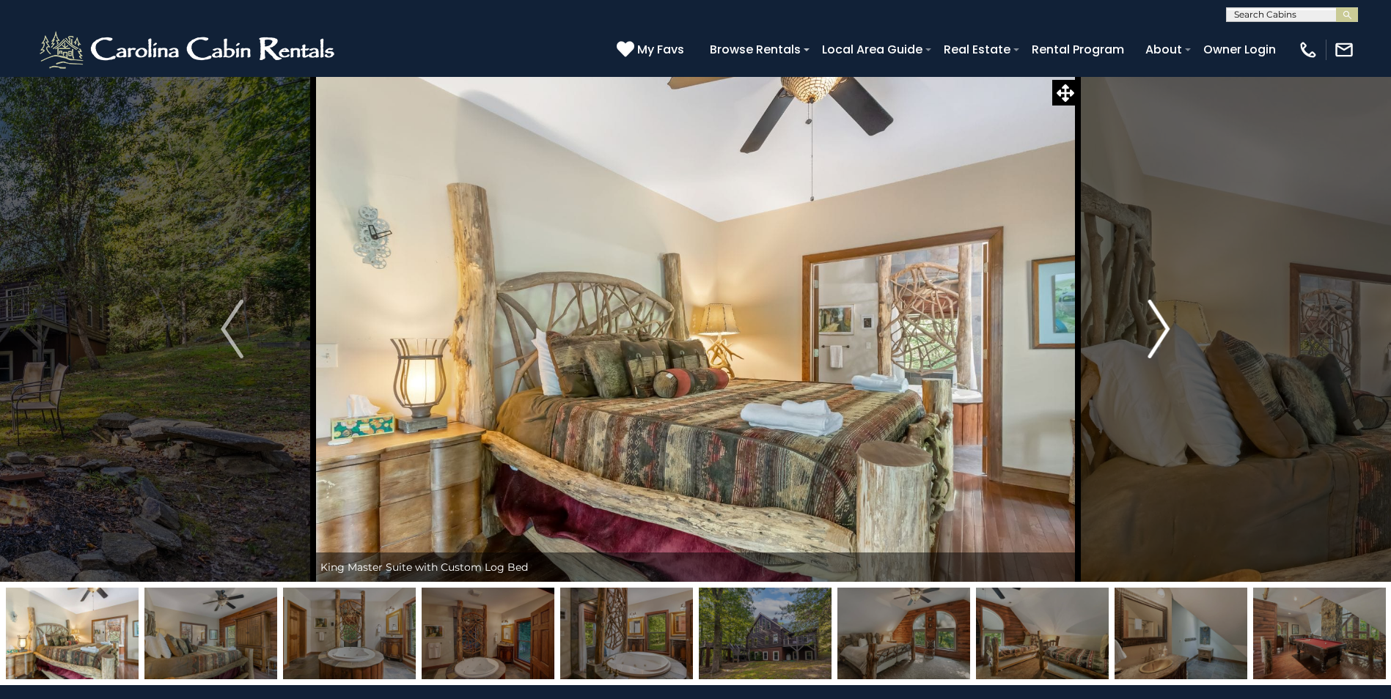
click at [1166, 325] on img "Next" at bounding box center [1158, 329] width 22 height 59
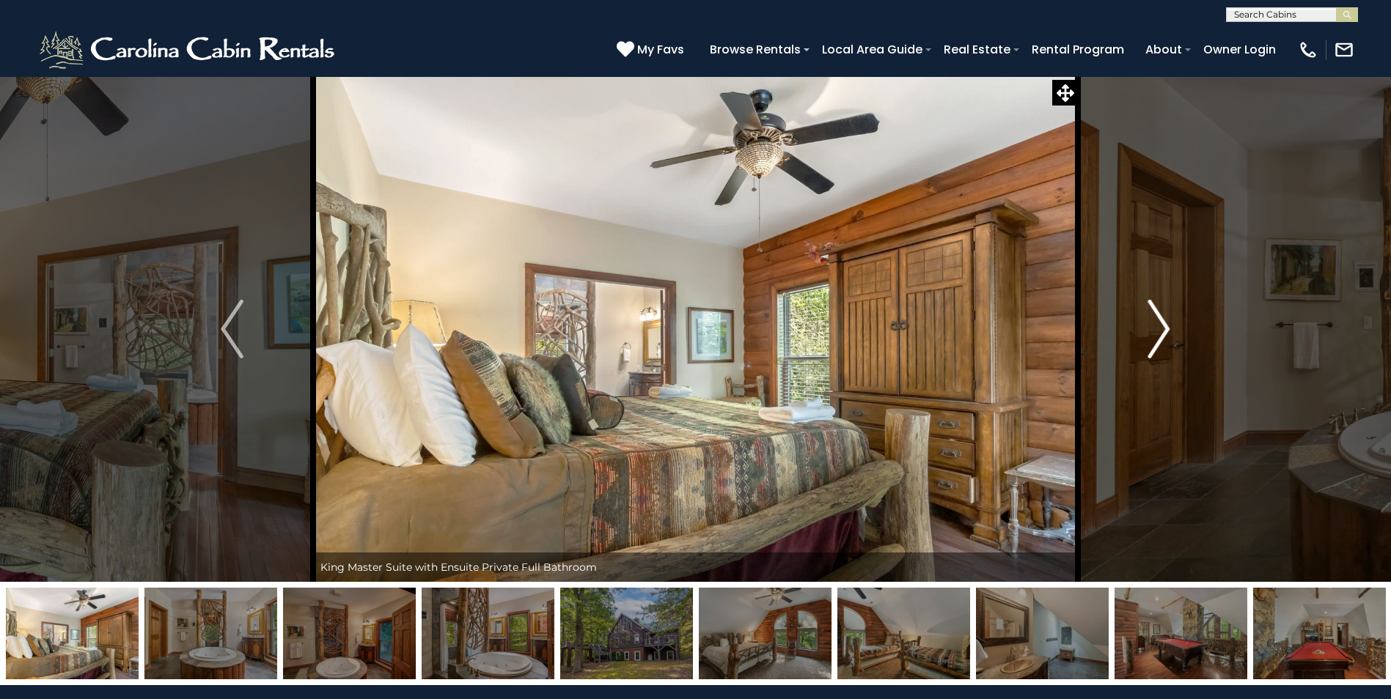
click at [1166, 325] on img "Next" at bounding box center [1158, 329] width 22 height 59
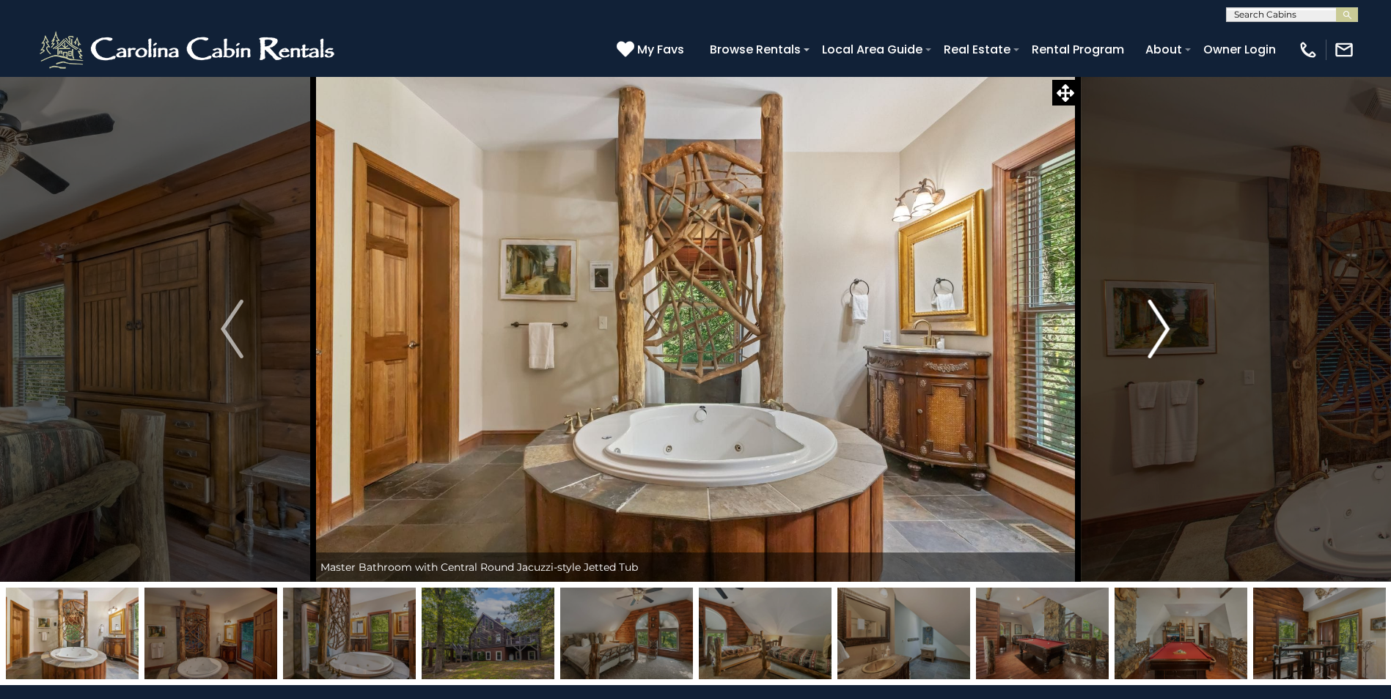
click at [1166, 325] on img "Next" at bounding box center [1158, 329] width 22 height 59
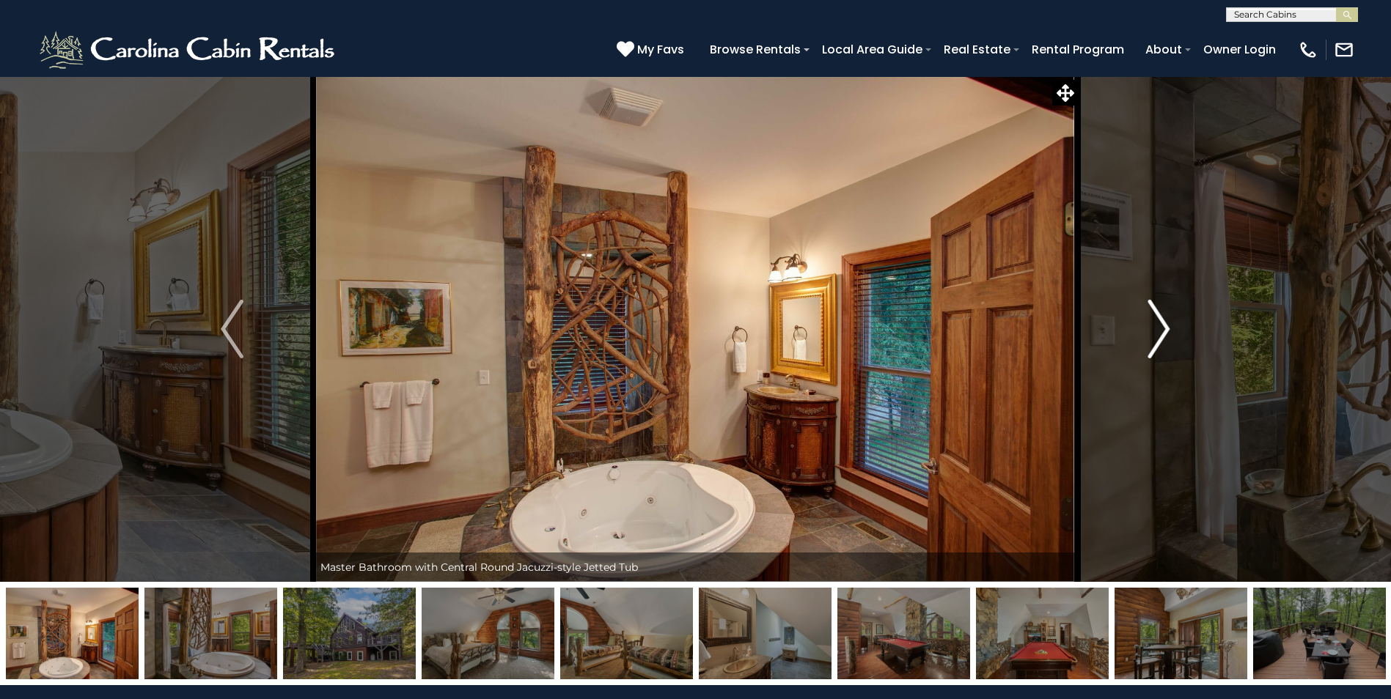
click at [1166, 325] on img "Next" at bounding box center [1158, 329] width 22 height 59
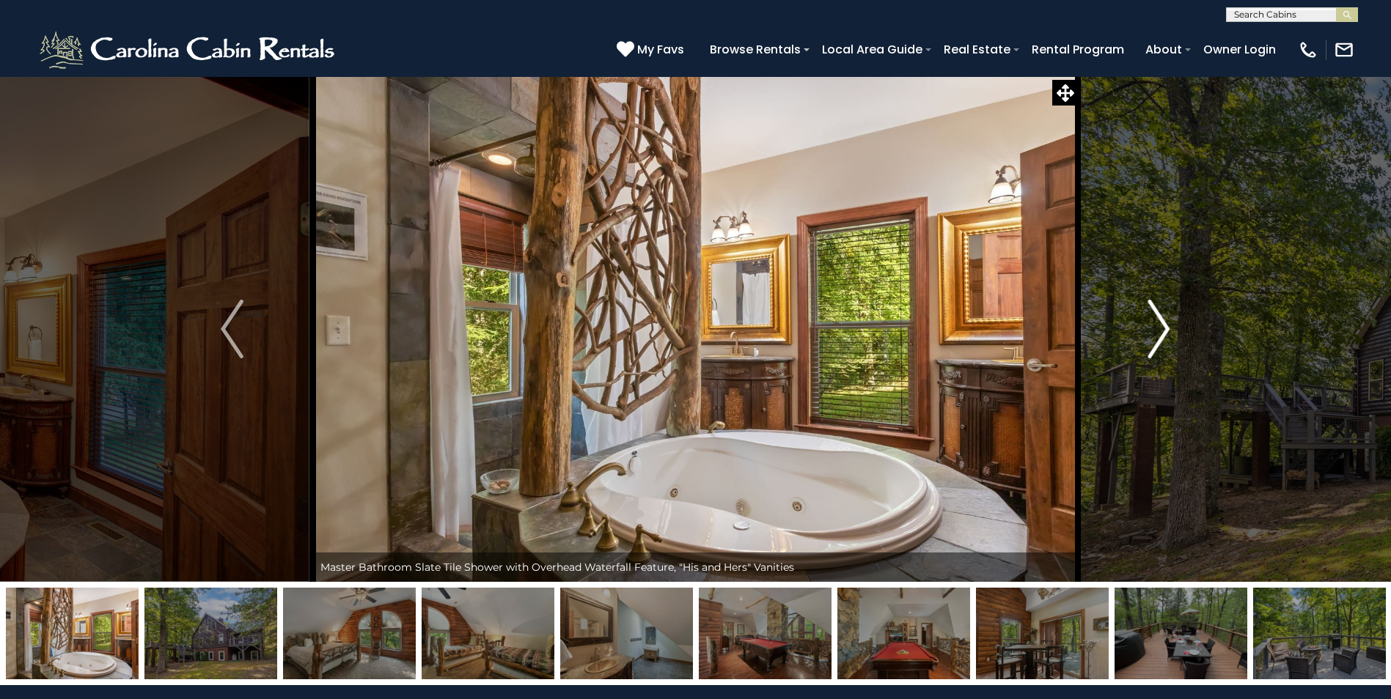
click at [1160, 325] on img "Next" at bounding box center [1158, 329] width 22 height 59
